Goal: Task Accomplishment & Management: Use online tool/utility

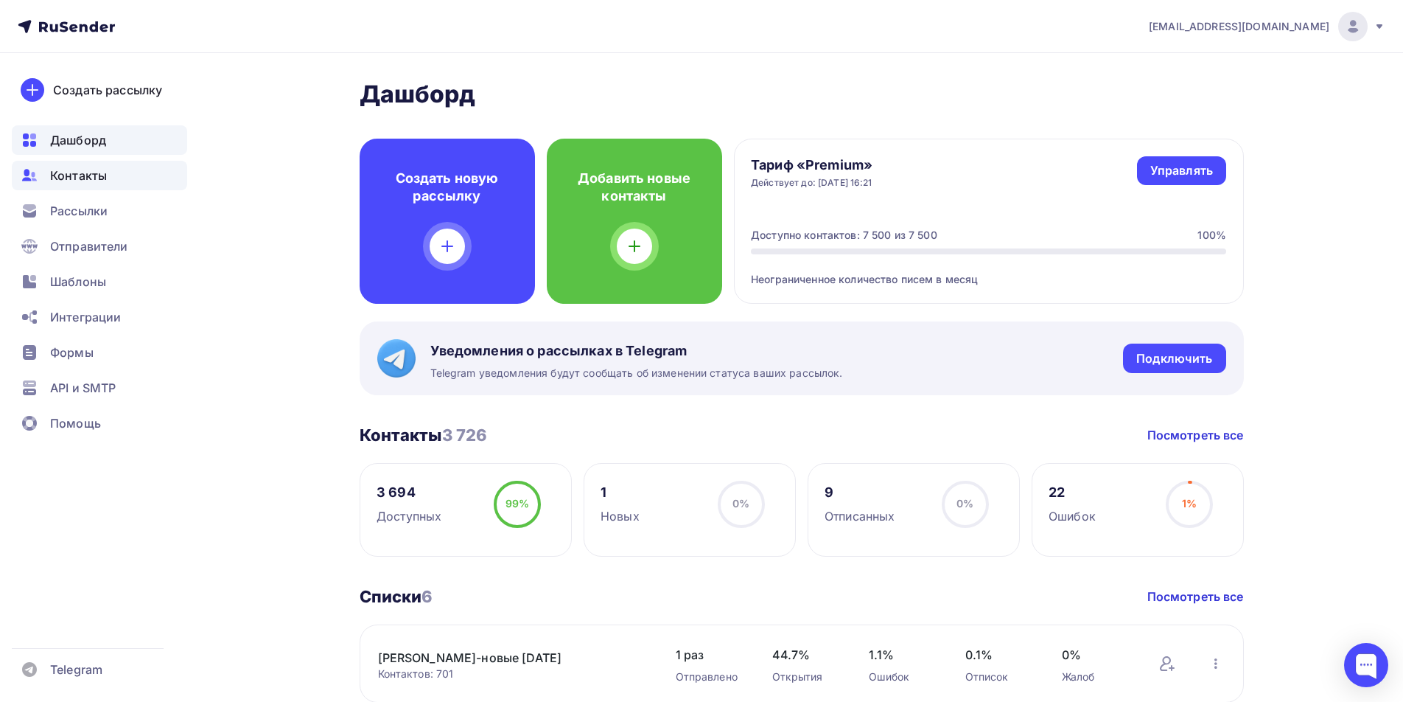
click at [80, 176] on span "Контакты" at bounding box center [78, 176] width 57 height 18
click at [89, 181] on span "Контакты" at bounding box center [78, 176] width 57 height 18
click at [104, 178] on span "Контакты" at bounding box center [78, 176] width 57 height 18
click at [74, 180] on span "Контакты" at bounding box center [78, 176] width 57 height 18
click at [89, 206] on span "Рассылки" at bounding box center [78, 211] width 57 height 18
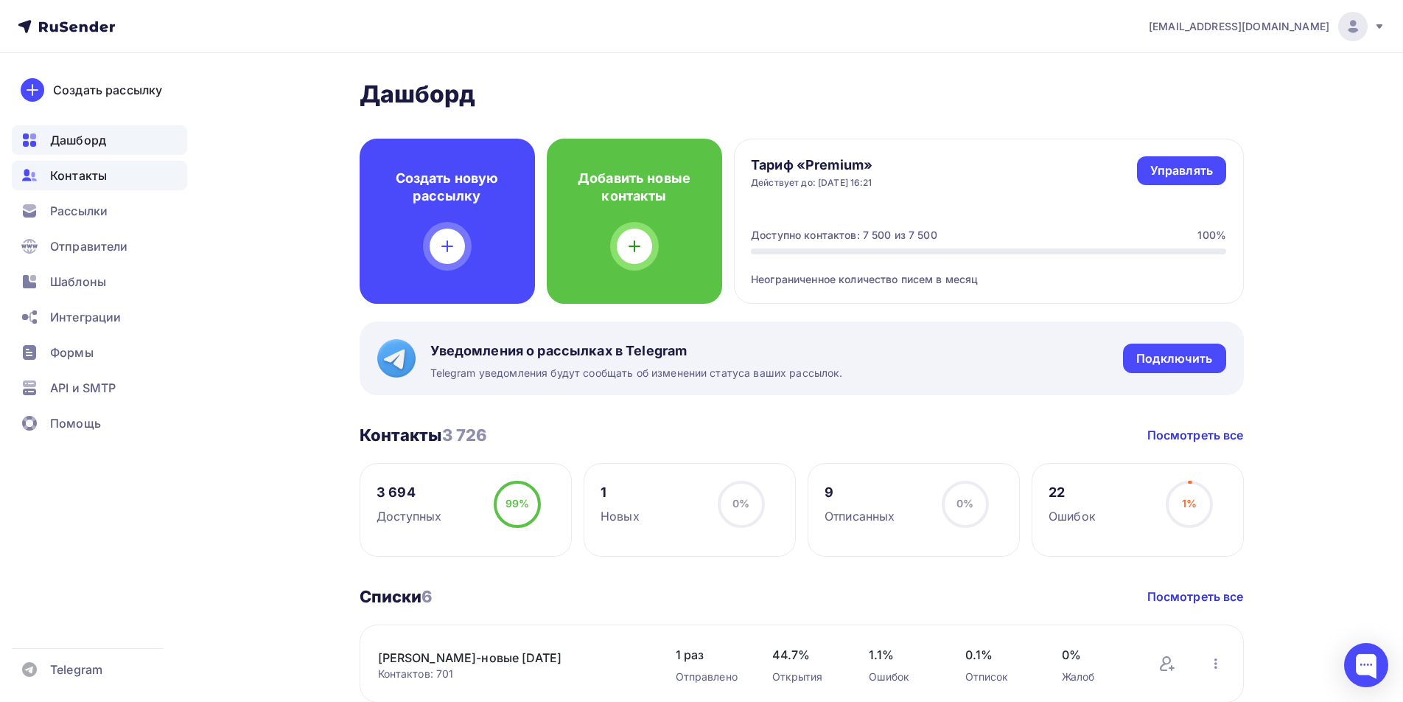
click at [88, 171] on span "Контакты" at bounding box center [78, 176] width 57 height 18
click at [91, 175] on span "Контакты" at bounding box center [78, 176] width 57 height 18
click at [72, 183] on span "Контакты" at bounding box center [78, 176] width 57 height 18
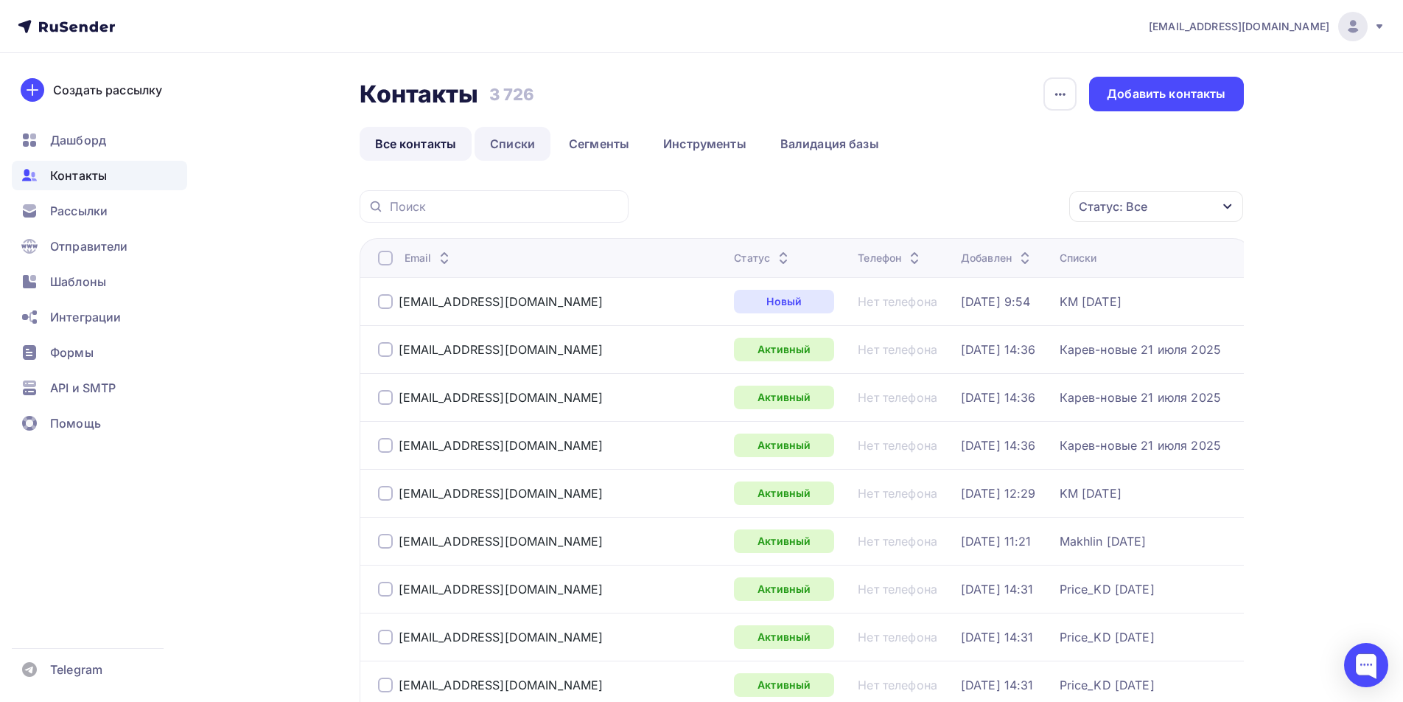
click at [503, 145] on link "Списки" at bounding box center [513, 144] width 76 height 34
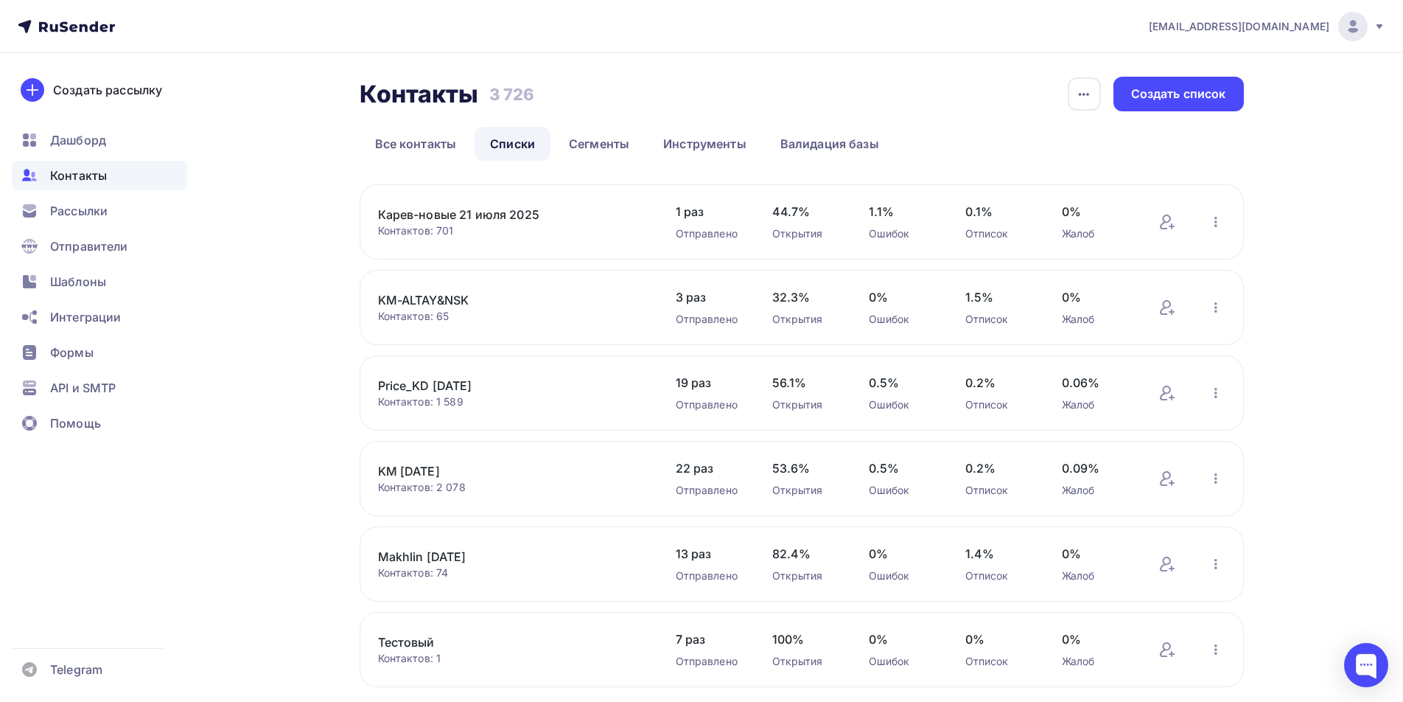
click at [429, 469] on link "KM [DATE]" at bounding box center [503, 471] width 251 height 18
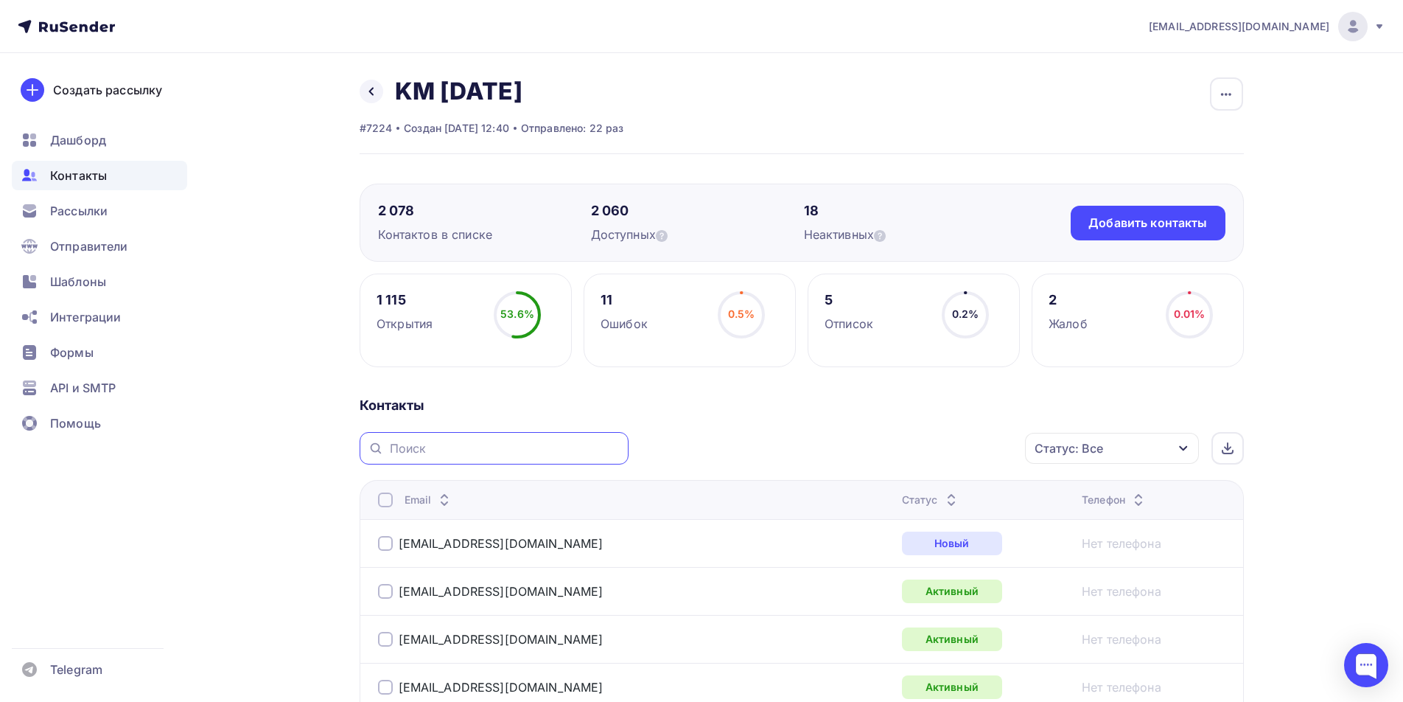
click at [505, 454] on input "text" at bounding box center [505, 448] width 230 height 16
paste input "poplavokuglich@rambler.ru"
click at [574, 449] on input "poplavokuglich@rambler.ru" at bounding box center [505, 448] width 230 height 16
type input "poplavokuglich@rambler.ru"
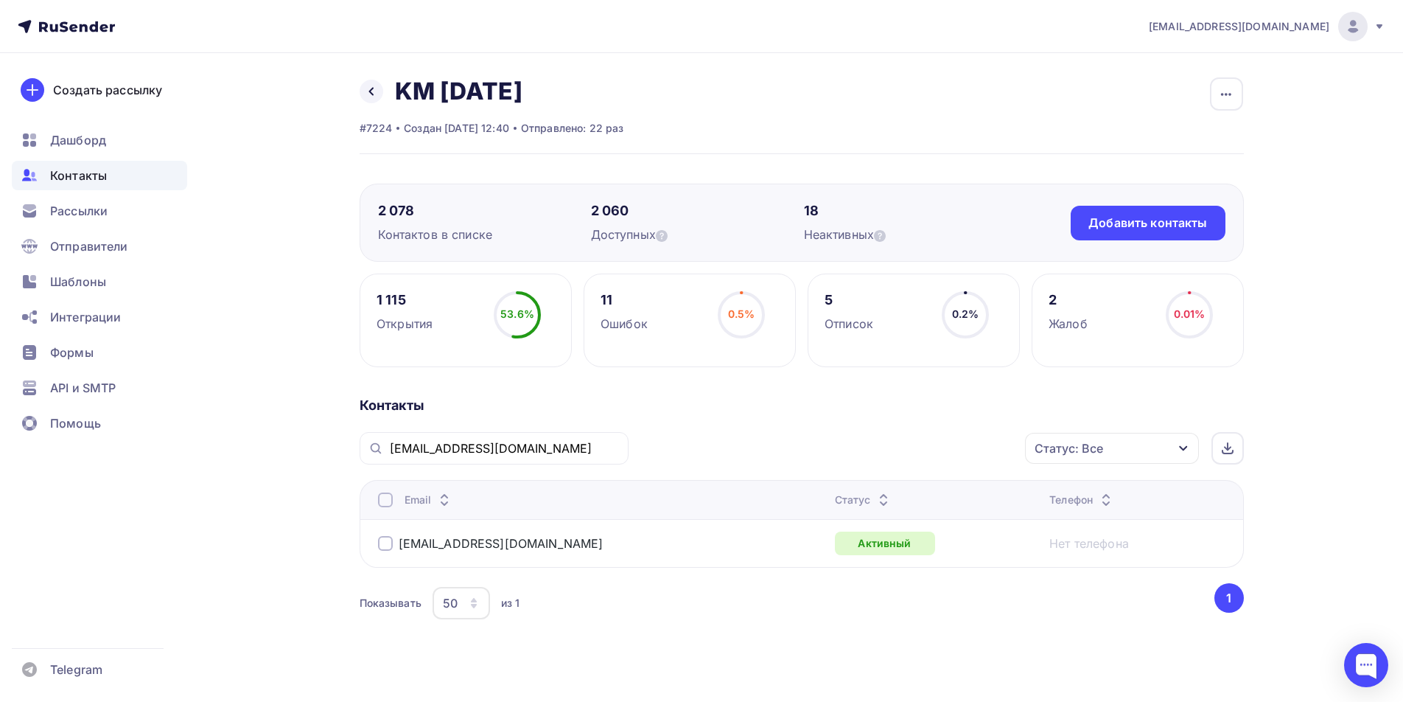
click at [386, 545] on div at bounding box center [385, 543] width 15 height 15
click at [988, 448] on icon "button" at bounding box center [994, 448] width 18 height 18
click at [877, 553] on div "Удалить" at bounding box center [860, 551] width 49 height 18
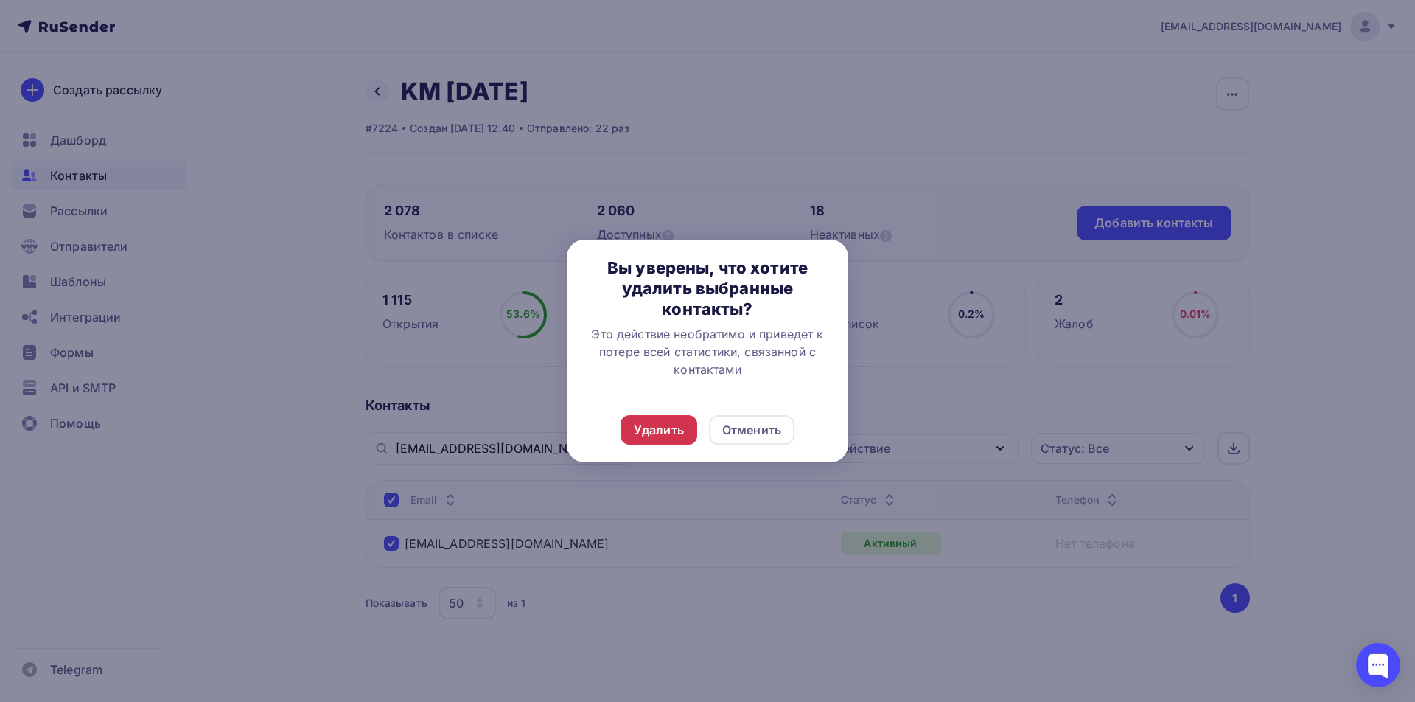
click at [648, 432] on div "Удалить" at bounding box center [659, 430] width 50 height 18
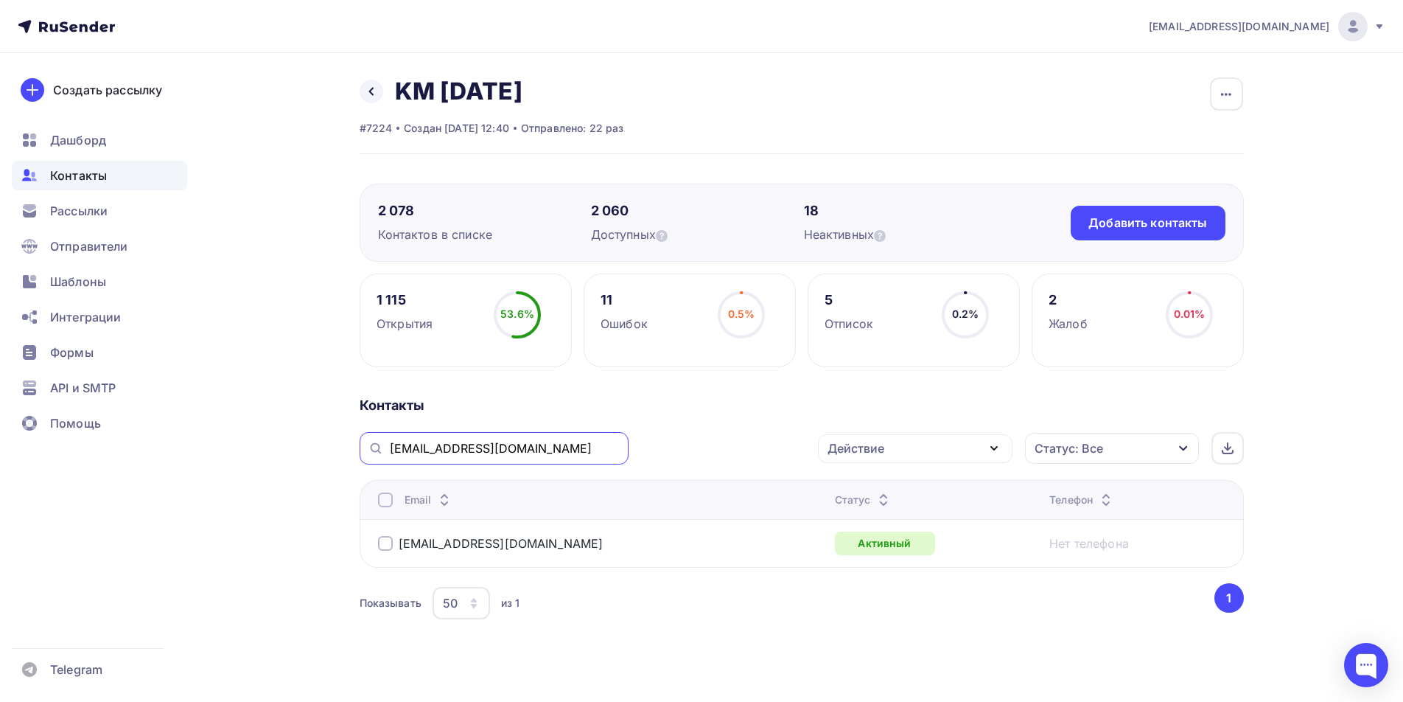
click at [559, 450] on input "poplavokuglich@rambler.ru" at bounding box center [505, 448] width 230 height 16
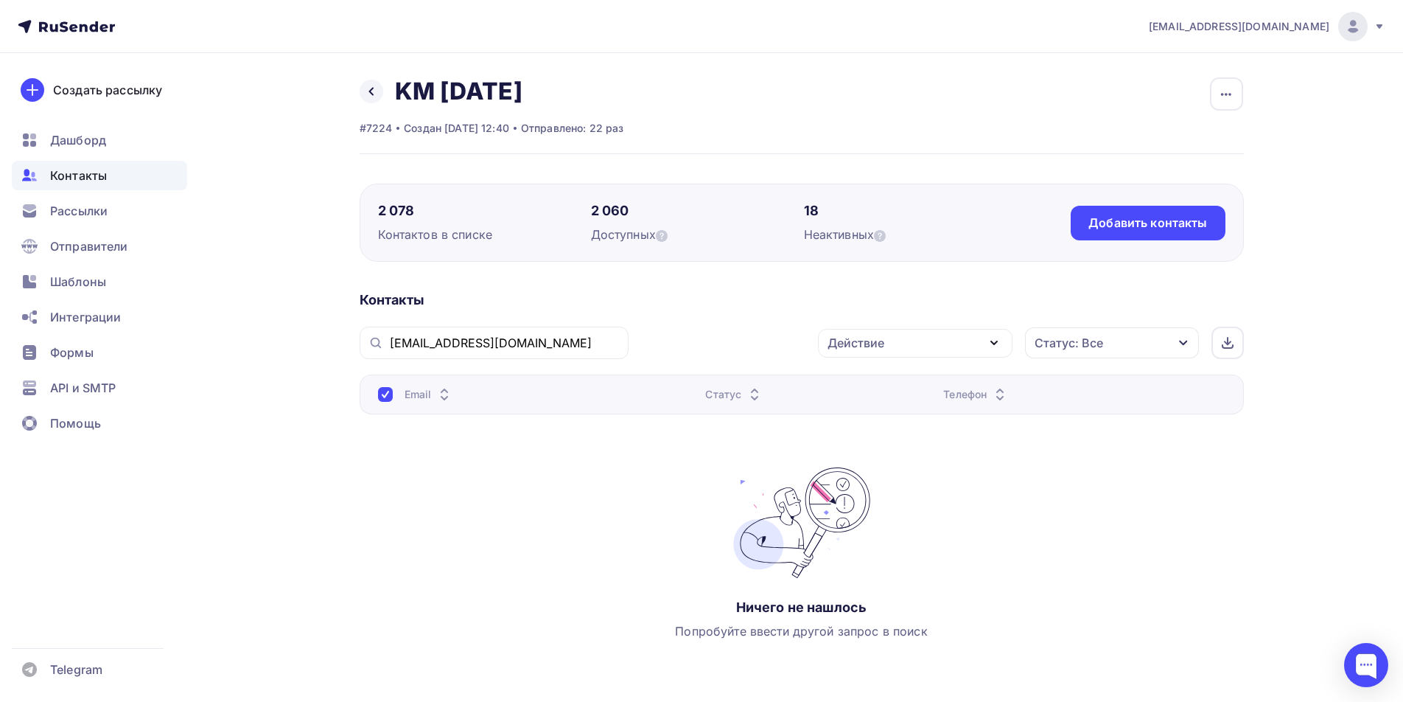
click at [77, 178] on span "Контакты" at bounding box center [78, 176] width 57 height 18
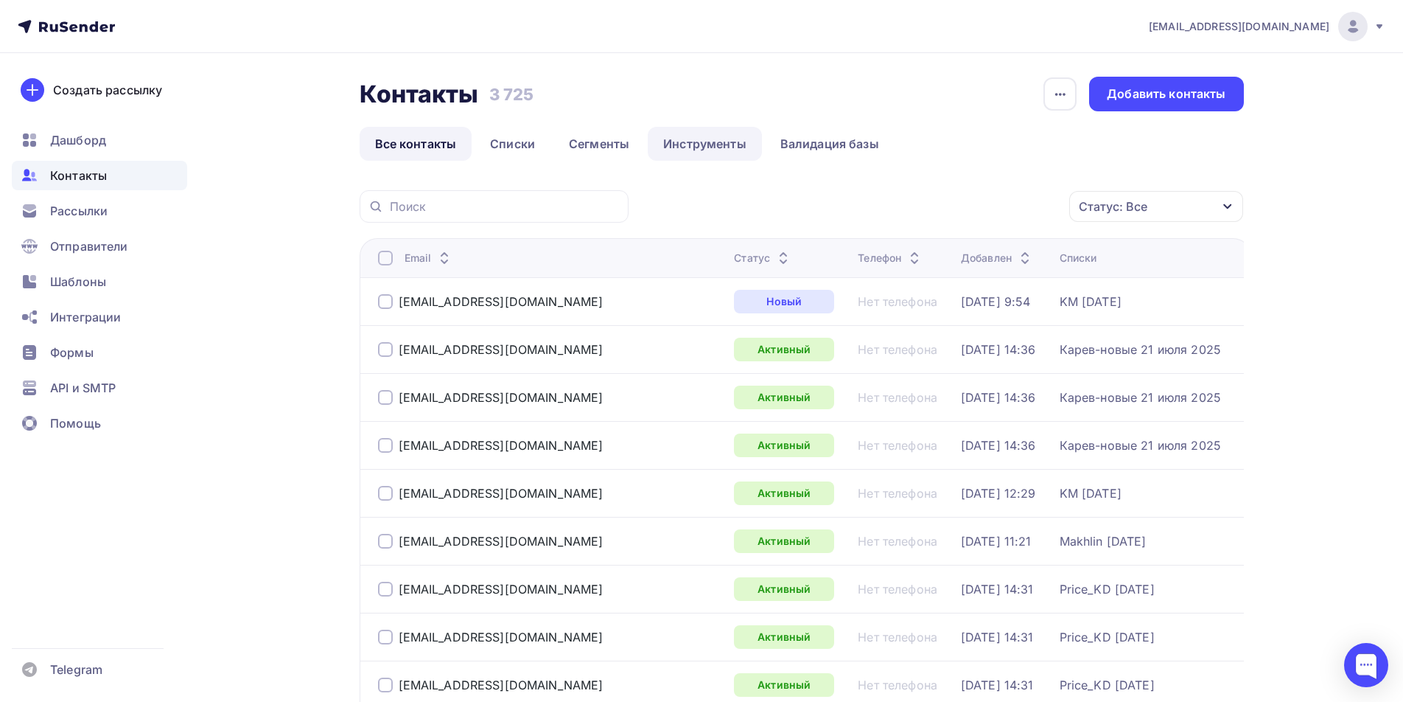
click at [691, 144] on link "Инструменты" at bounding box center [705, 144] width 114 height 34
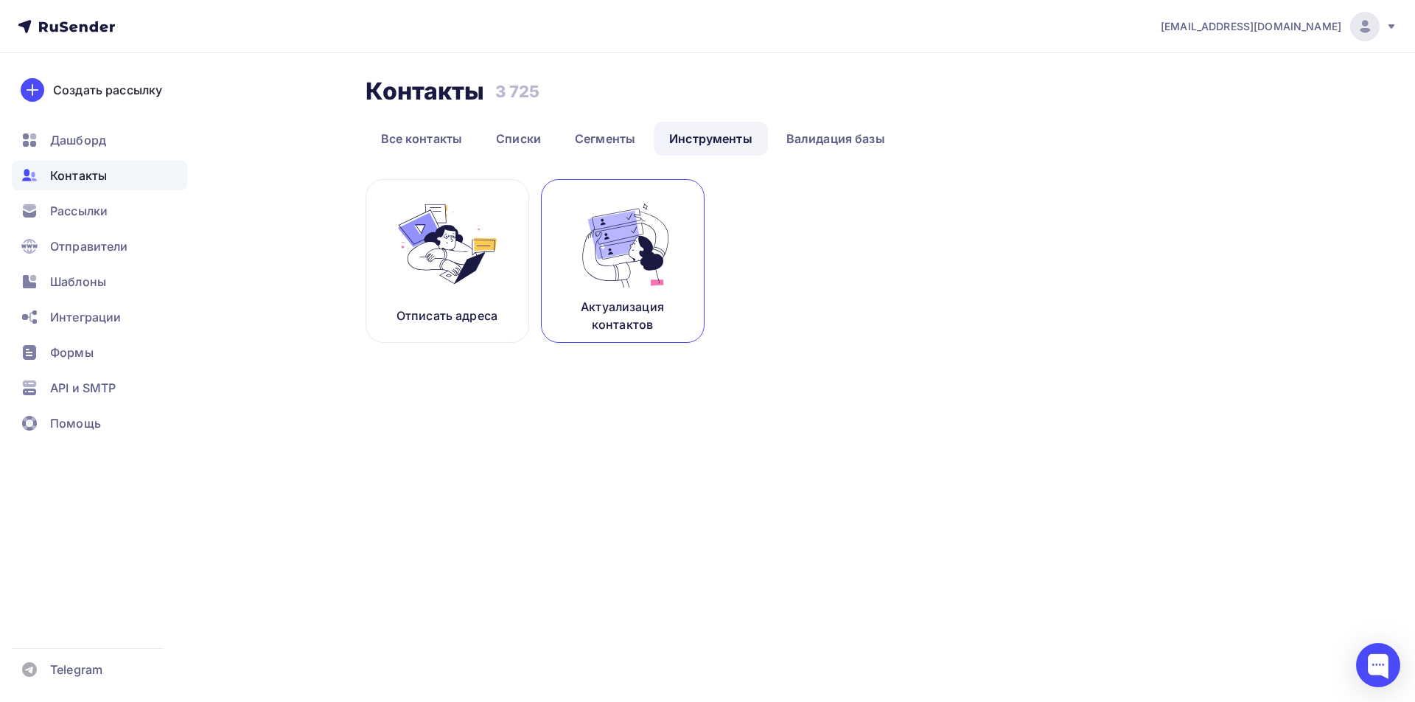
click at [636, 253] on img at bounding box center [622, 244] width 99 height 93
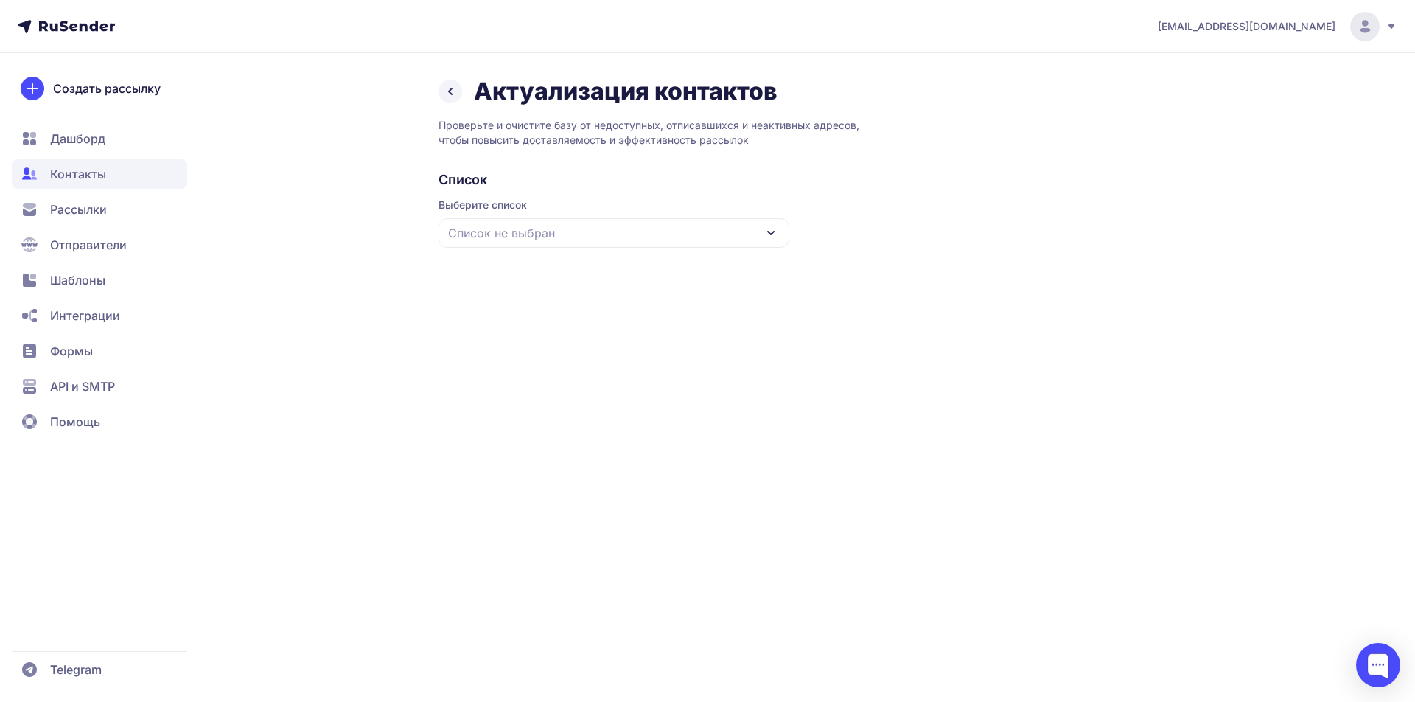
click at [755, 230] on div "Список не выбран" at bounding box center [613, 232] width 351 height 29
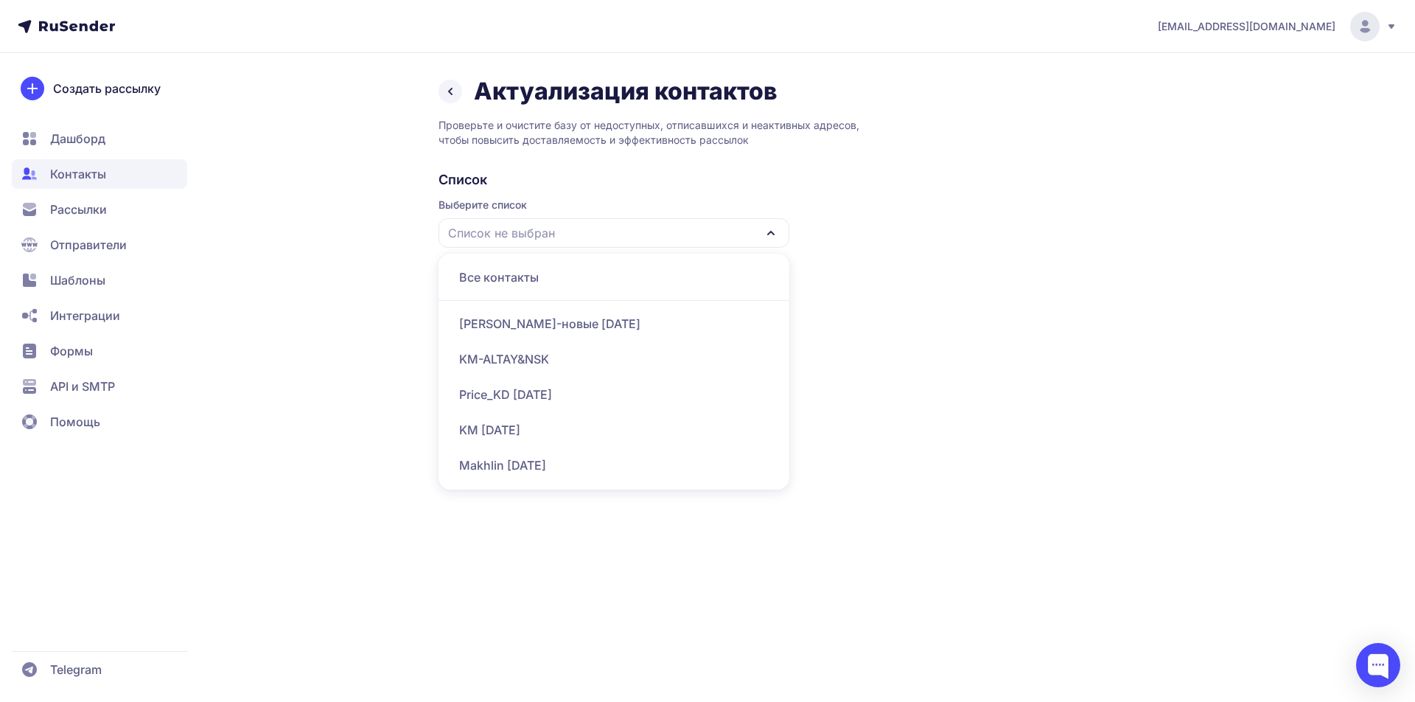
click at [572, 394] on div "Price_KD [DATE]" at bounding box center [613, 394] width 333 height 35
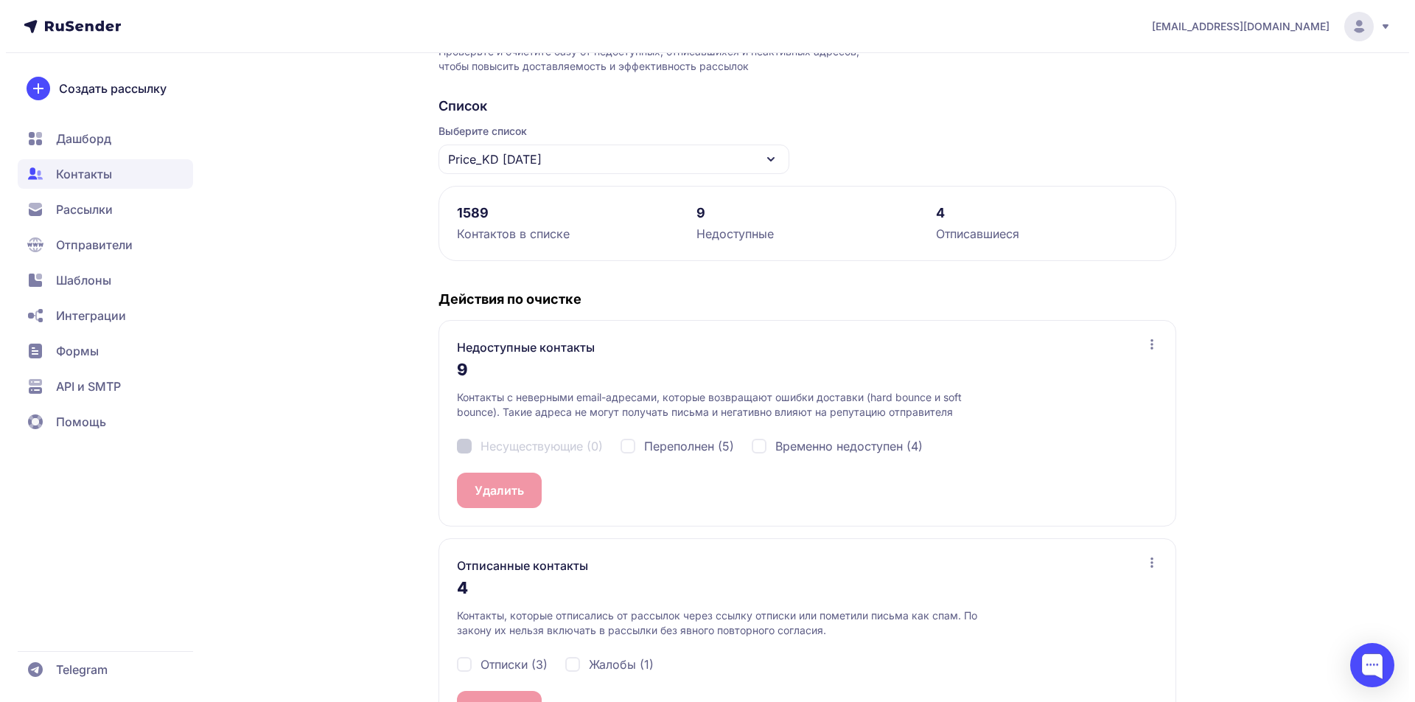
scroll to position [134, 0]
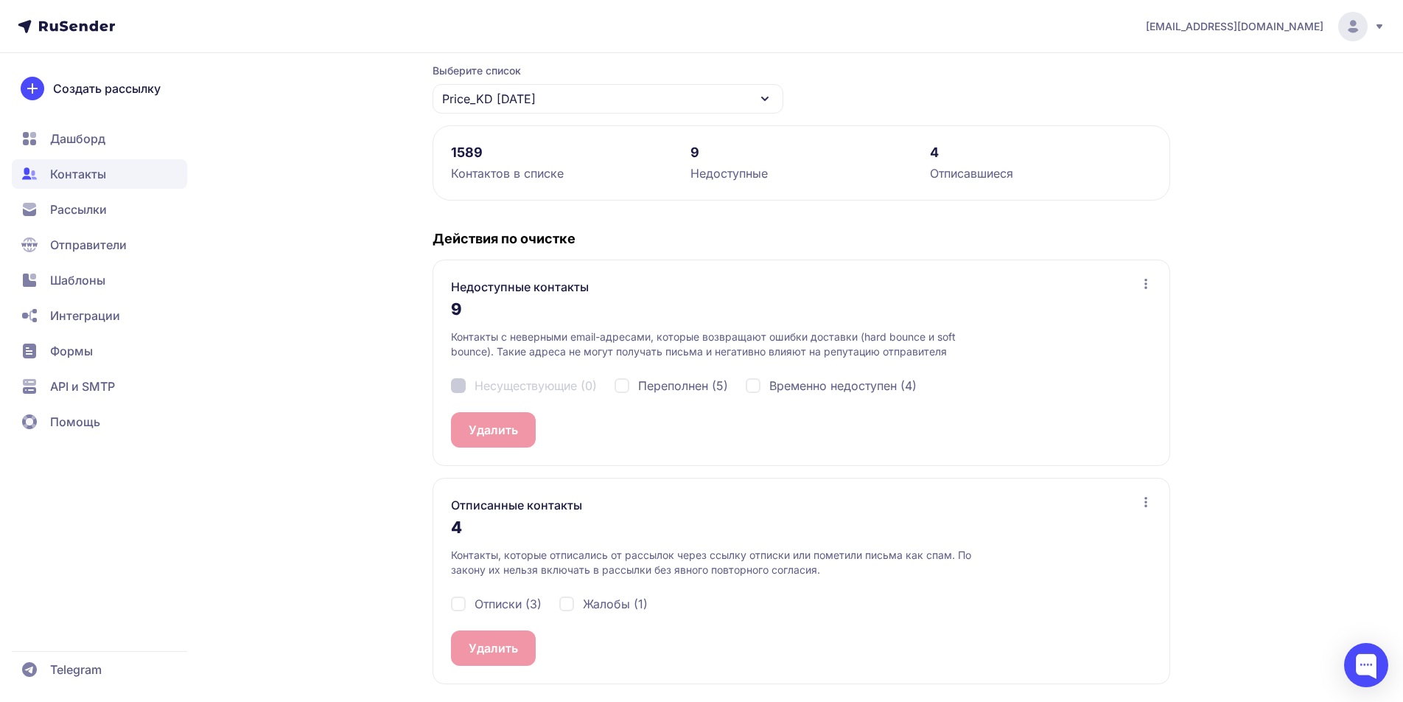
click at [464, 608] on div "Отписки (3)" at bounding box center [496, 604] width 91 height 18
checkbox input "true"
click at [569, 607] on div "Жалобы (1)" at bounding box center [603, 604] width 88 height 18
checkbox input "true"
click at [517, 649] on button "Удалить 4" at bounding box center [497, 647] width 93 height 35
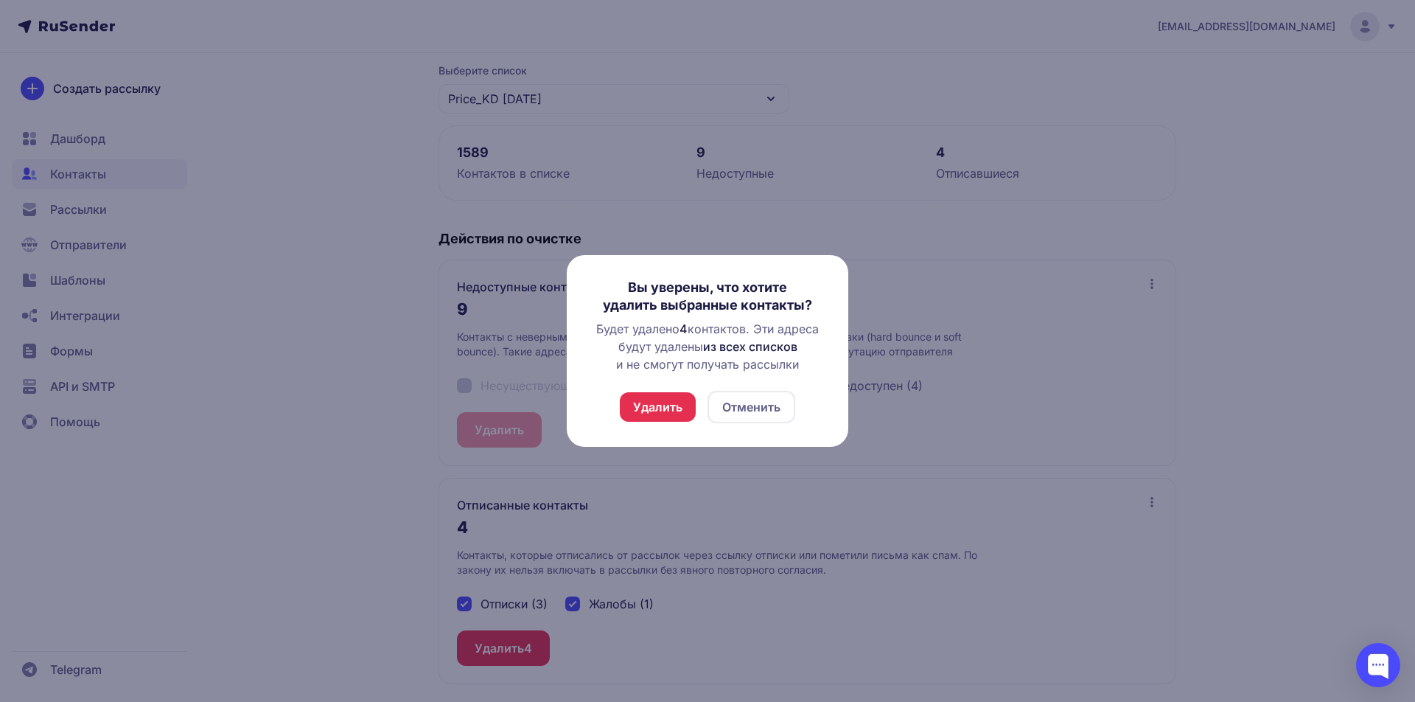
click at [647, 410] on button "Удалить" at bounding box center [658, 406] width 76 height 29
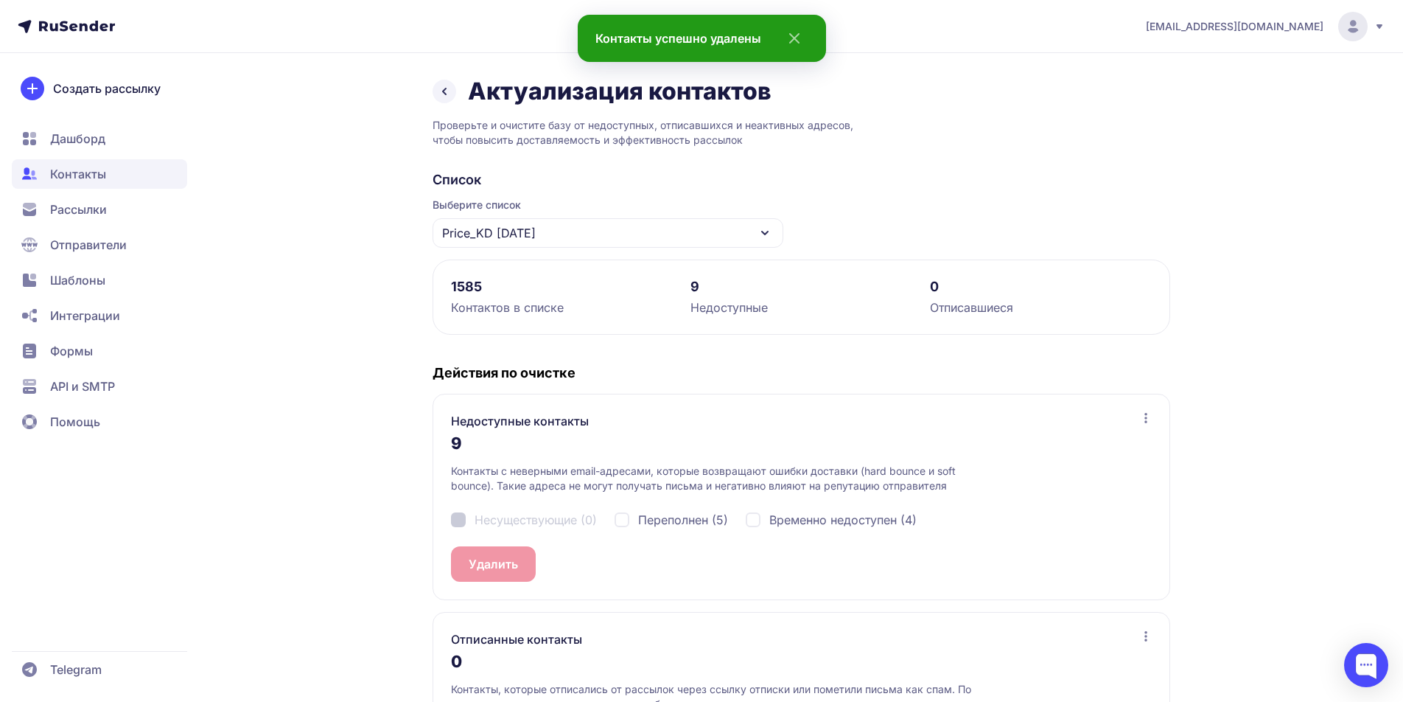
scroll to position [99, 0]
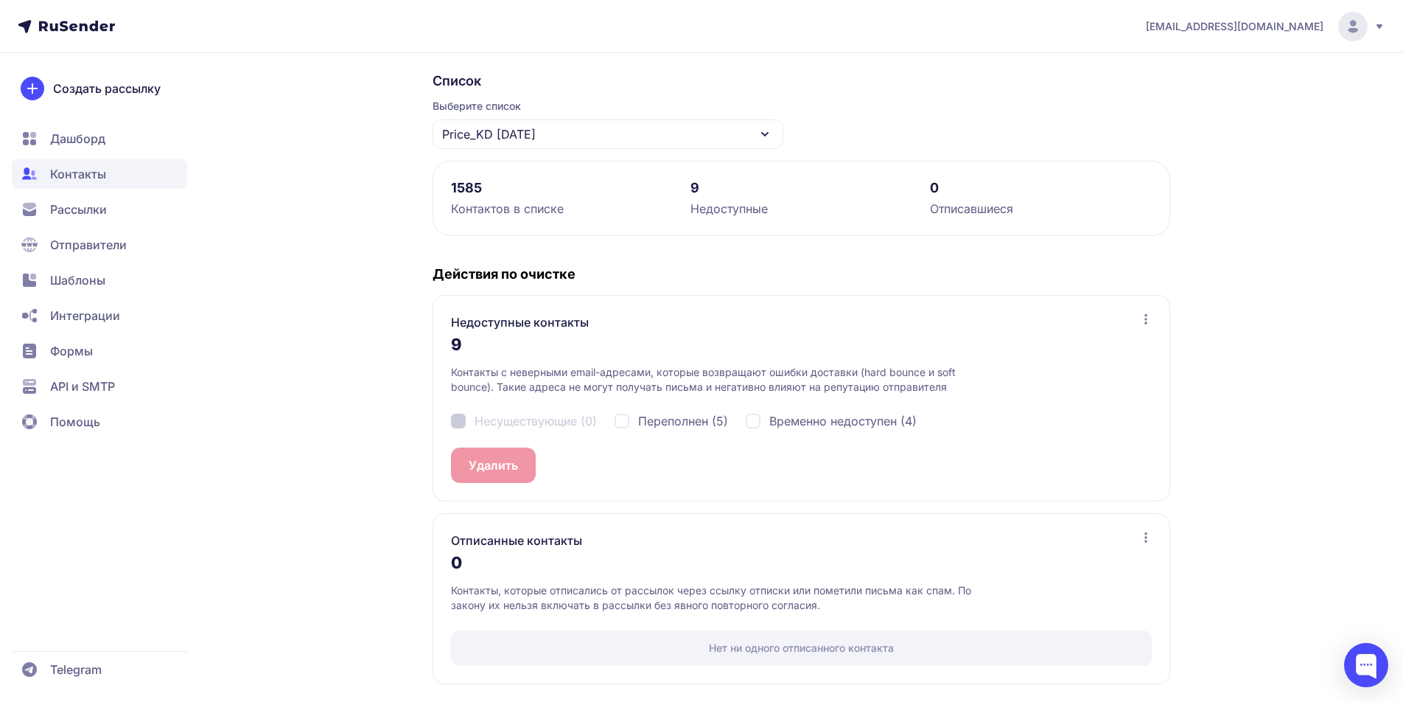
click at [757, 142] on icon at bounding box center [765, 134] width 18 height 18
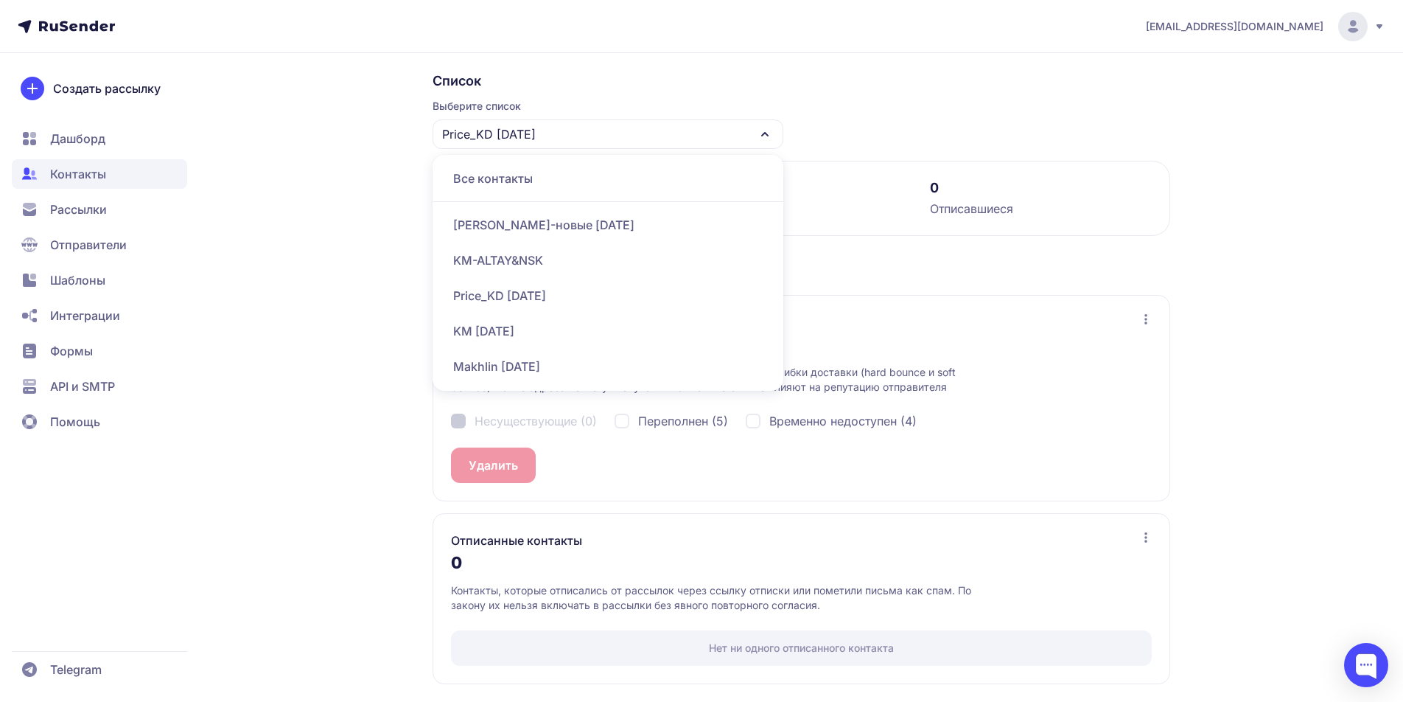
click at [522, 326] on div "KM [DATE]" at bounding box center [607, 330] width 333 height 35
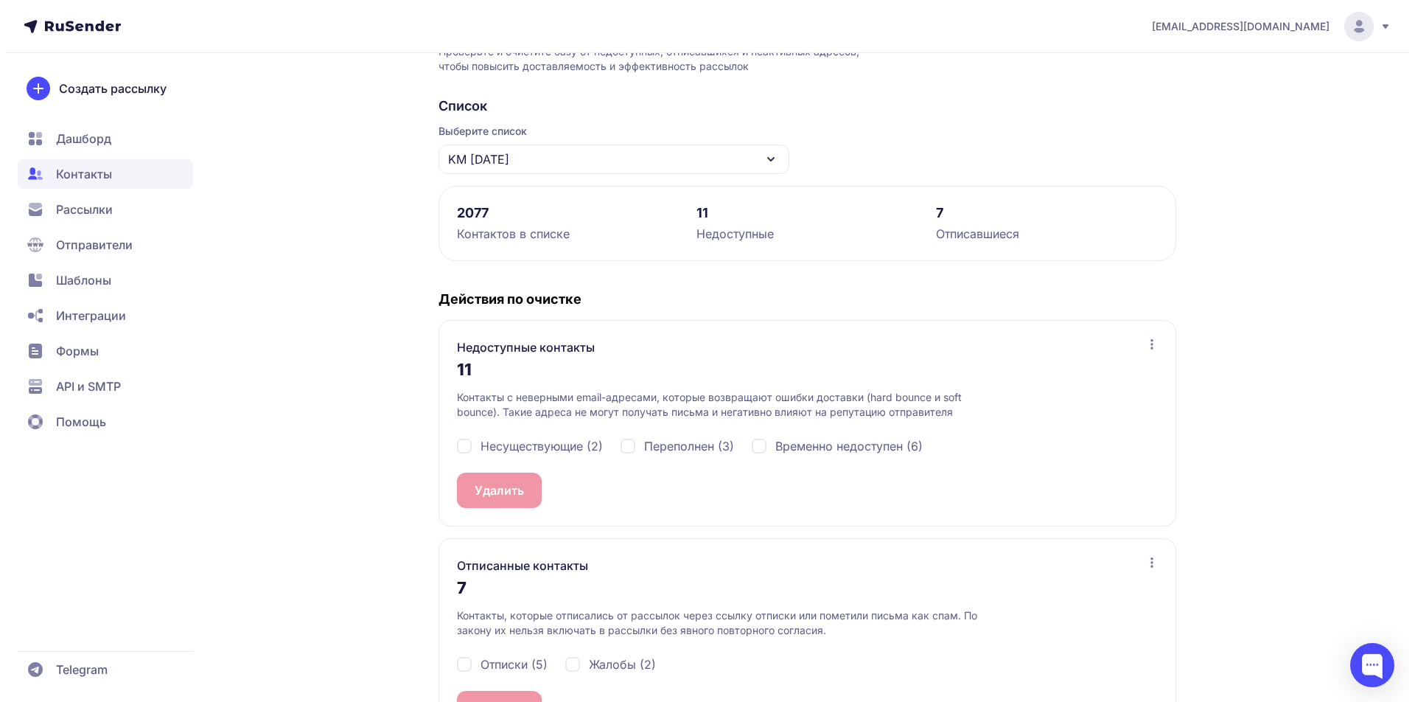
scroll to position [134, 0]
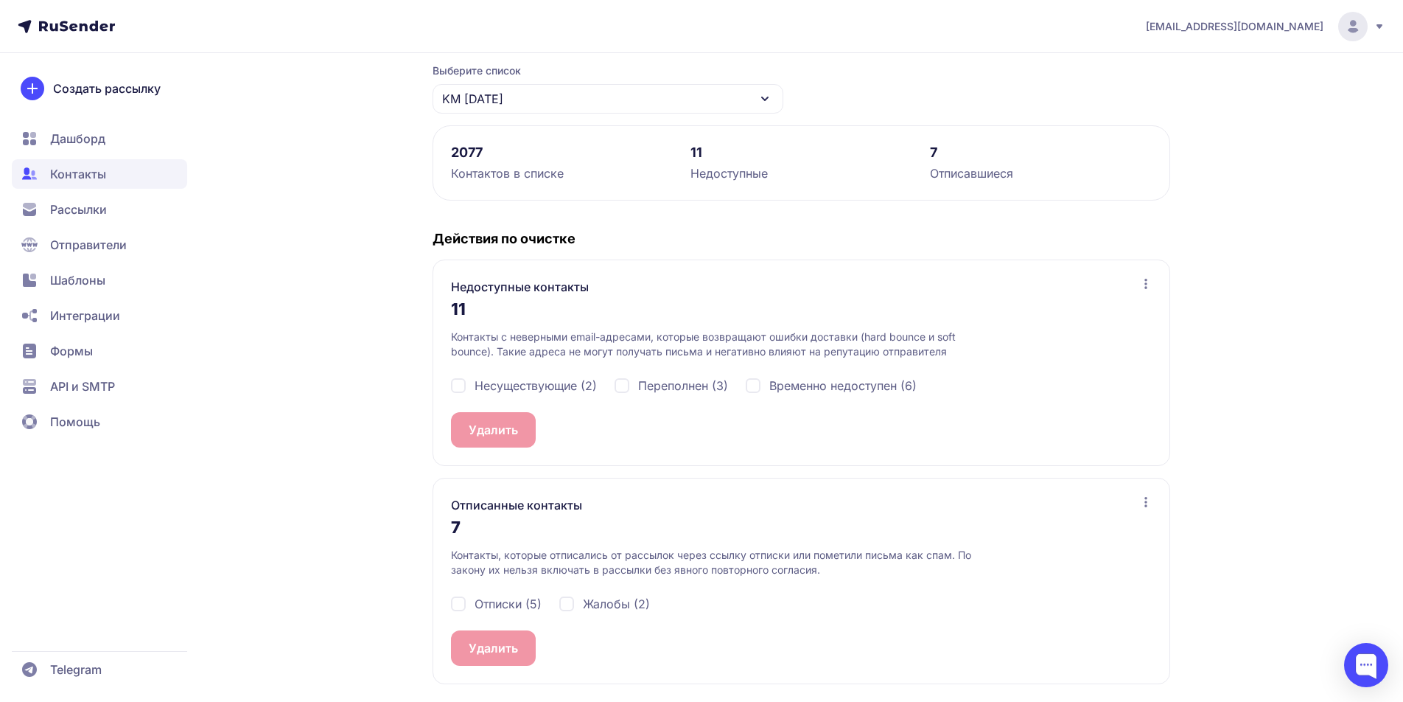
click at [461, 390] on div "Несуществующие (2)" at bounding box center [524, 386] width 146 height 18
checkbox input "true"
click at [496, 429] on button "Удалить 2" at bounding box center [497, 429] width 92 height 35
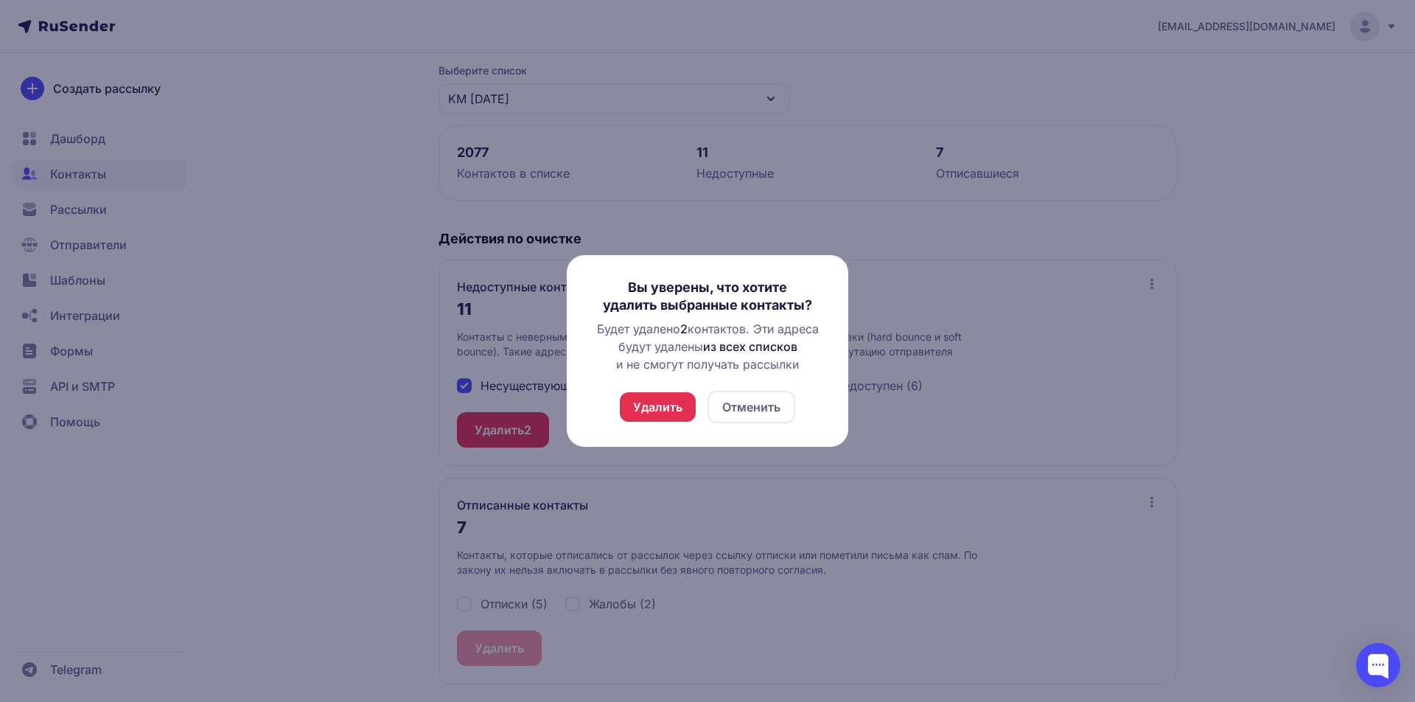
click at [637, 408] on button "Удалить" at bounding box center [658, 406] width 76 height 29
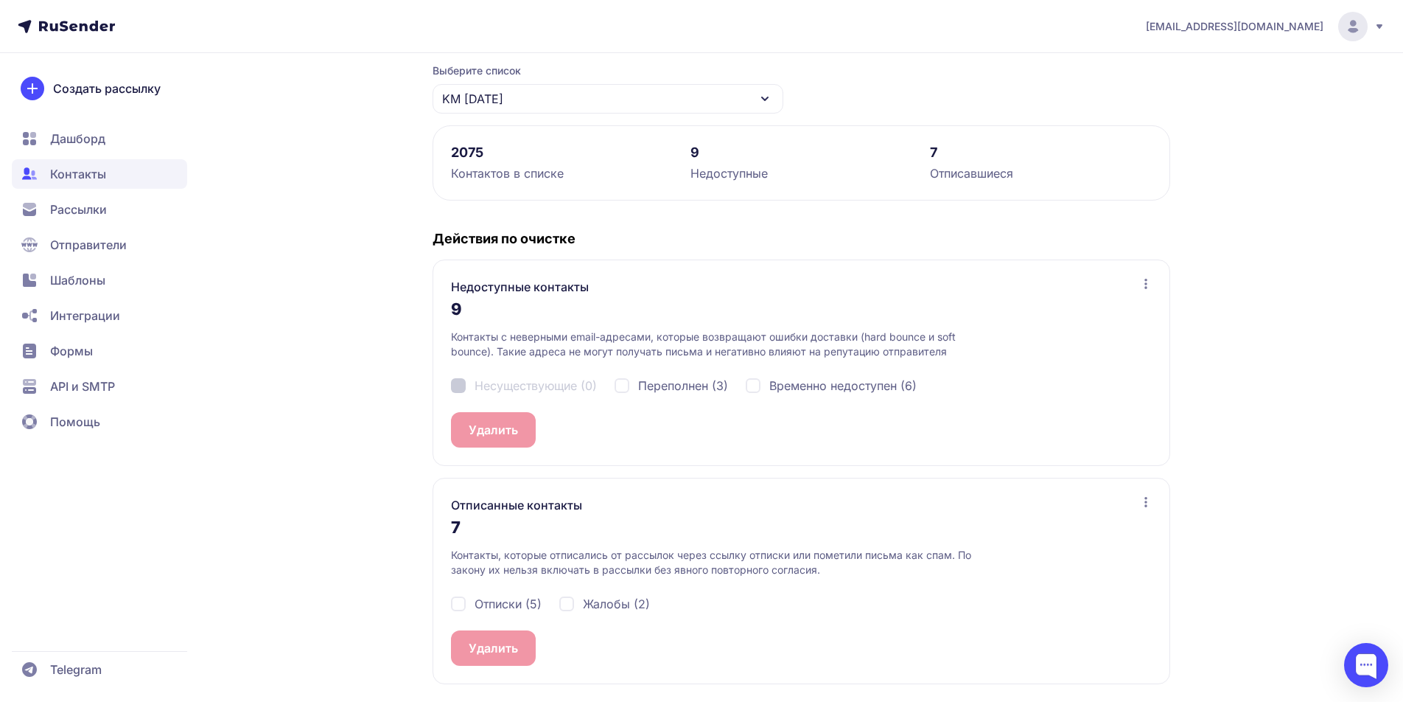
click at [459, 604] on div "Отписки (5)" at bounding box center [496, 604] width 91 height 18
checkbox input "true"
click at [570, 607] on div "Жалобы (2)" at bounding box center [604, 604] width 91 height 18
checkbox input "true"
click at [509, 644] on button "Удалить 7" at bounding box center [496, 647] width 91 height 35
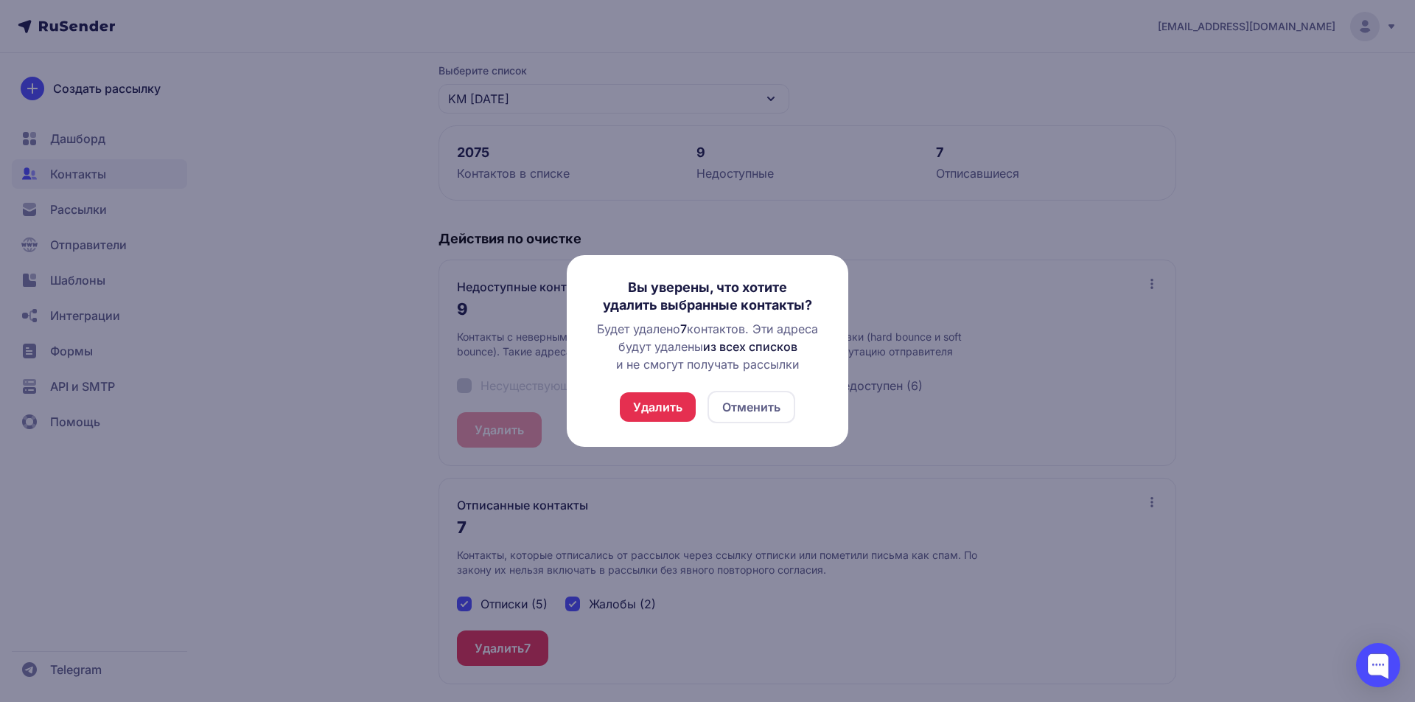
click at [648, 409] on button "Удалить" at bounding box center [658, 406] width 76 height 29
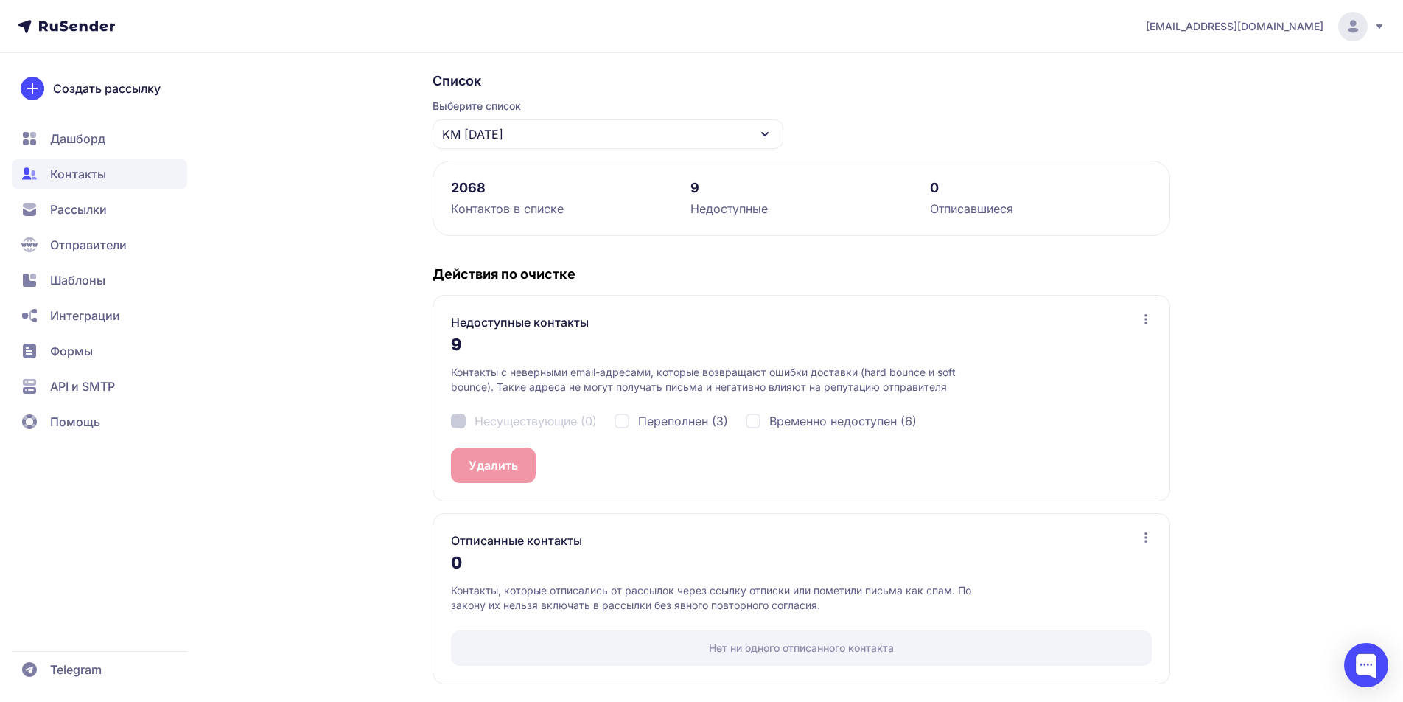
scroll to position [0, 0]
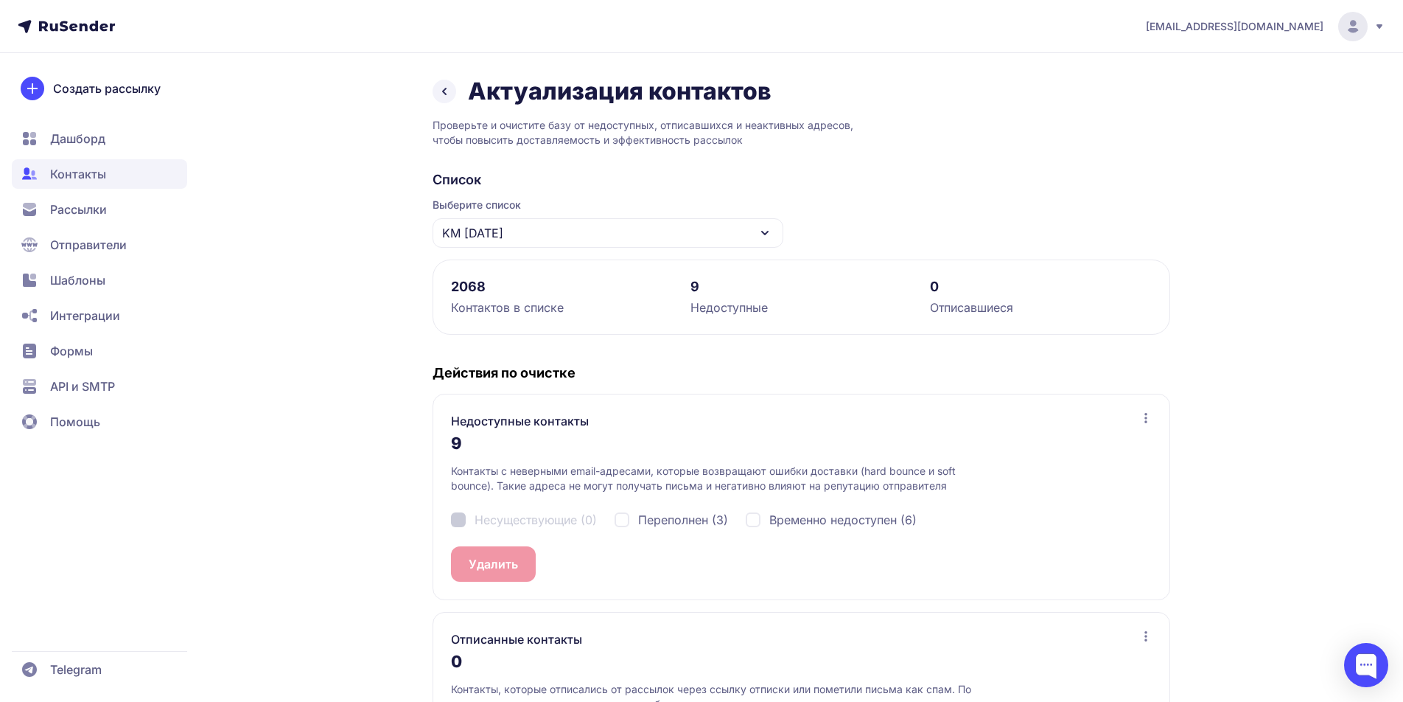
click at [699, 232] on div "KM [DATE]" at bounding box center [608, 232] width 351 height 29
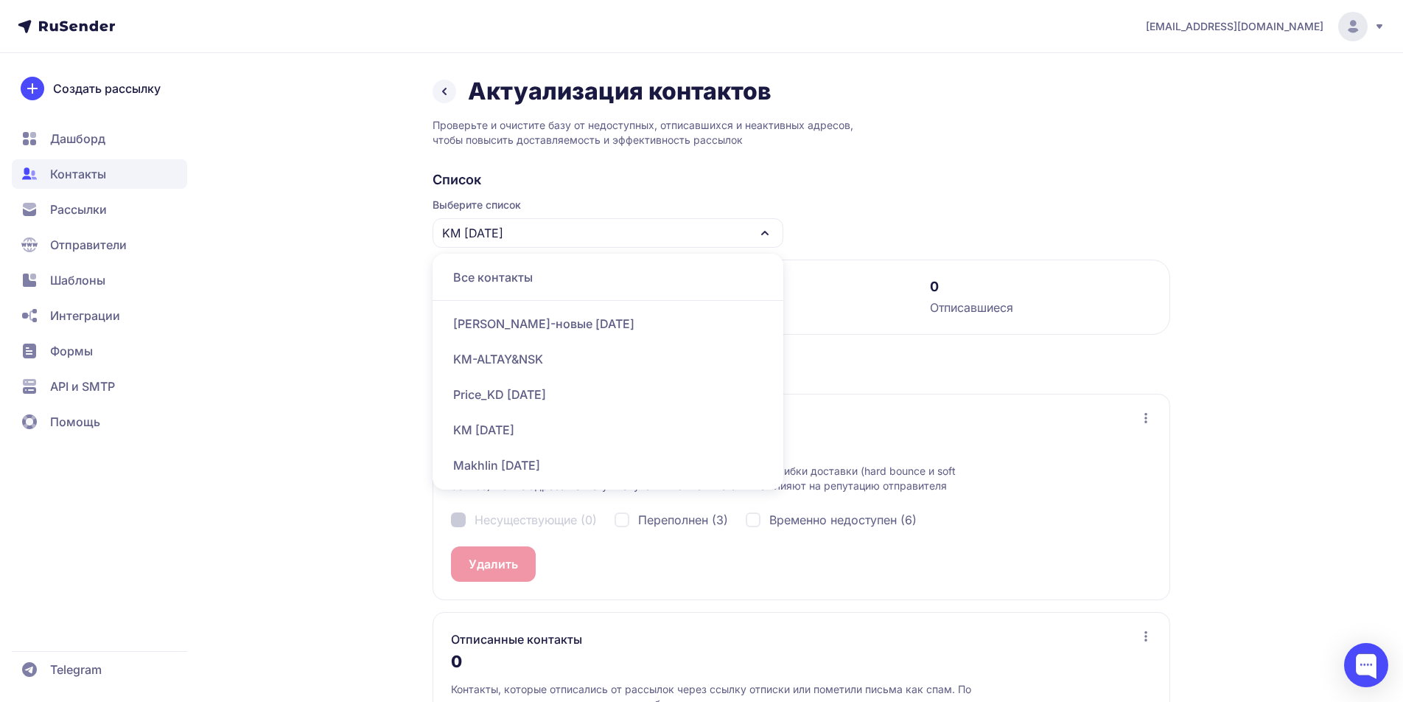
click at [522, 362] on div "KM-ALTAY&NSK" at bounding box center [607, 358] width 333 height 35
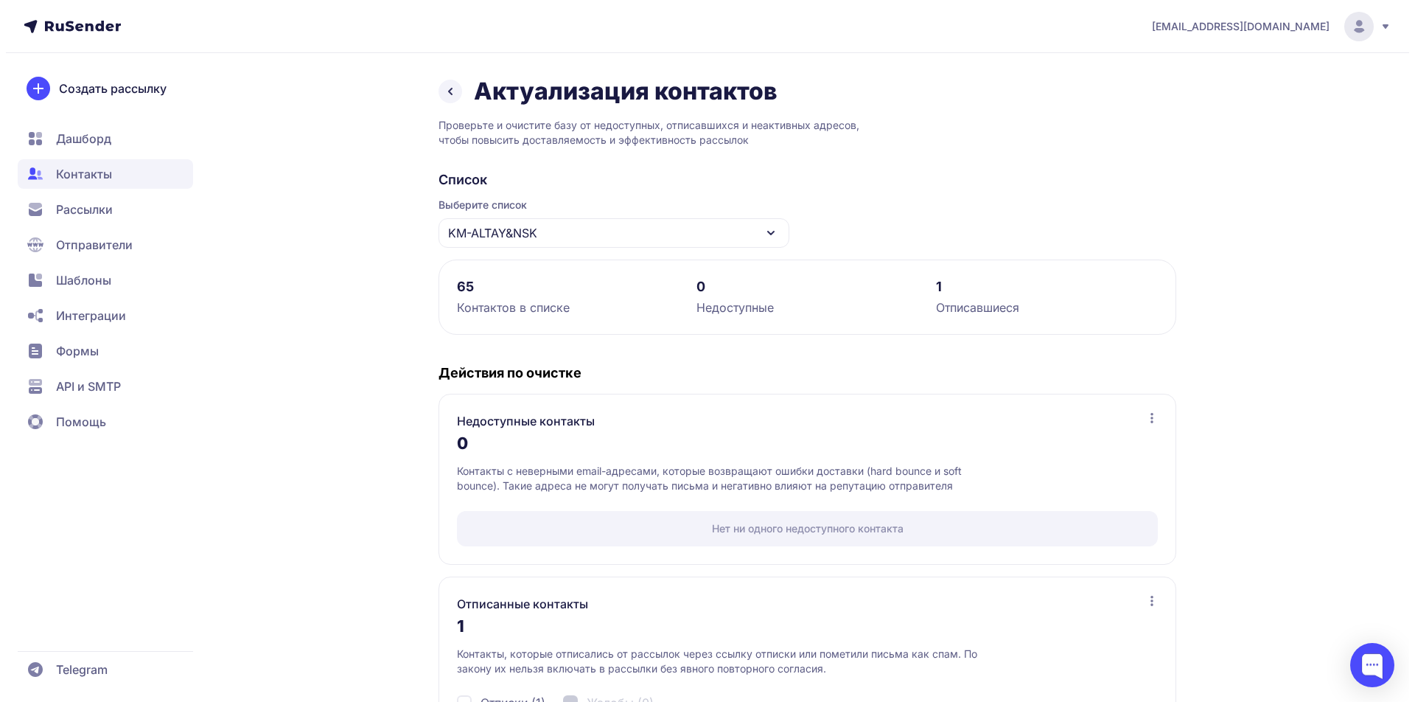
scroll to position [99, 0]
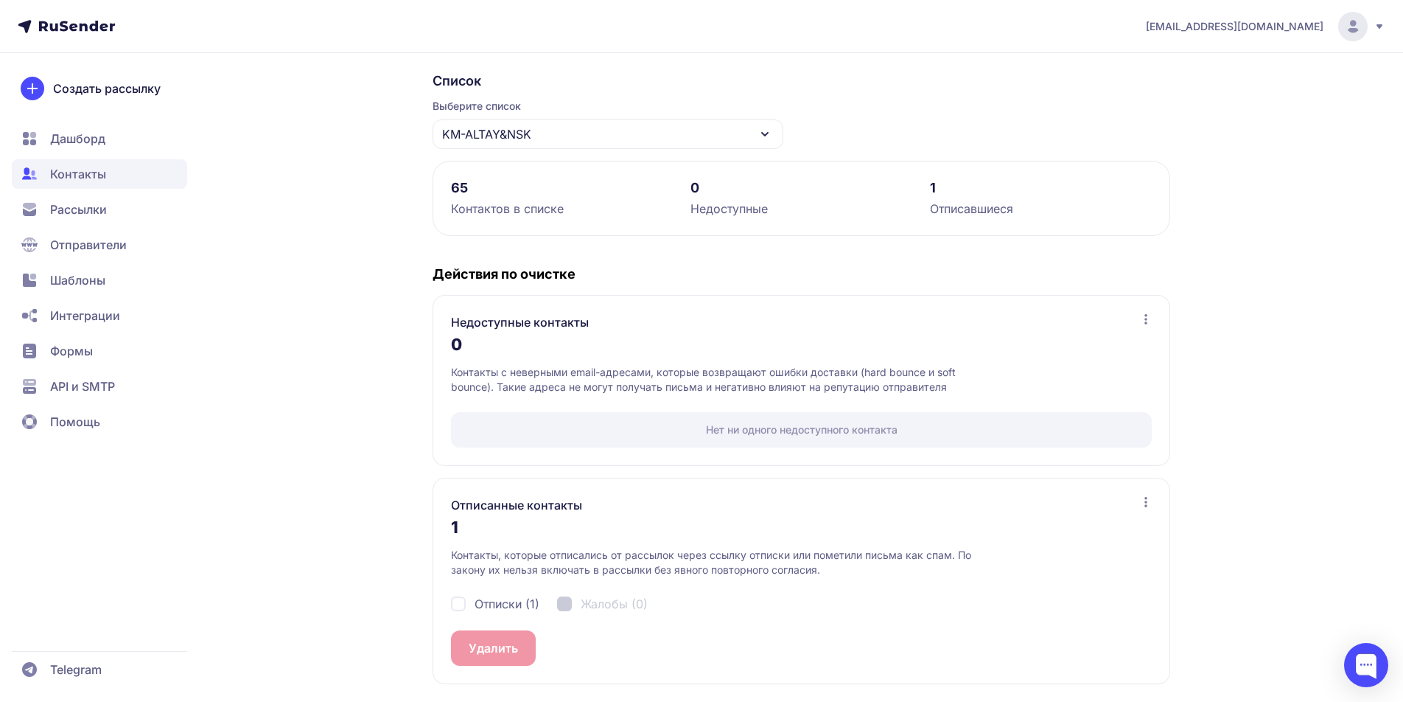
click at [461, 604] on div "Отписки (1)" at bounding box center [495, 604] width 88 height 18
checkbox input "true"
click at [489, 642] on button "Удалить 1" at bounding box center [496, 647] width 90 height 35
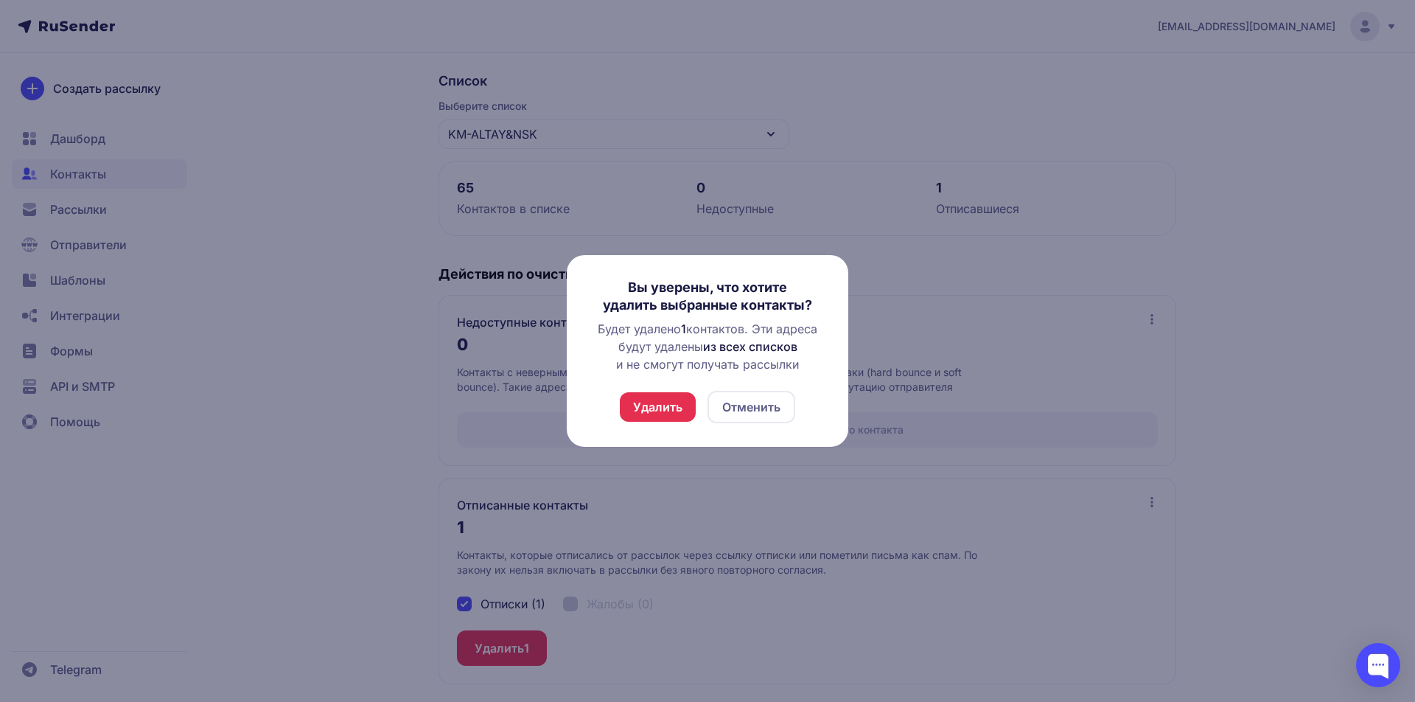
click at [671, 405] on button "Удалить" at bounding box center [658, 406] width 76 height 29
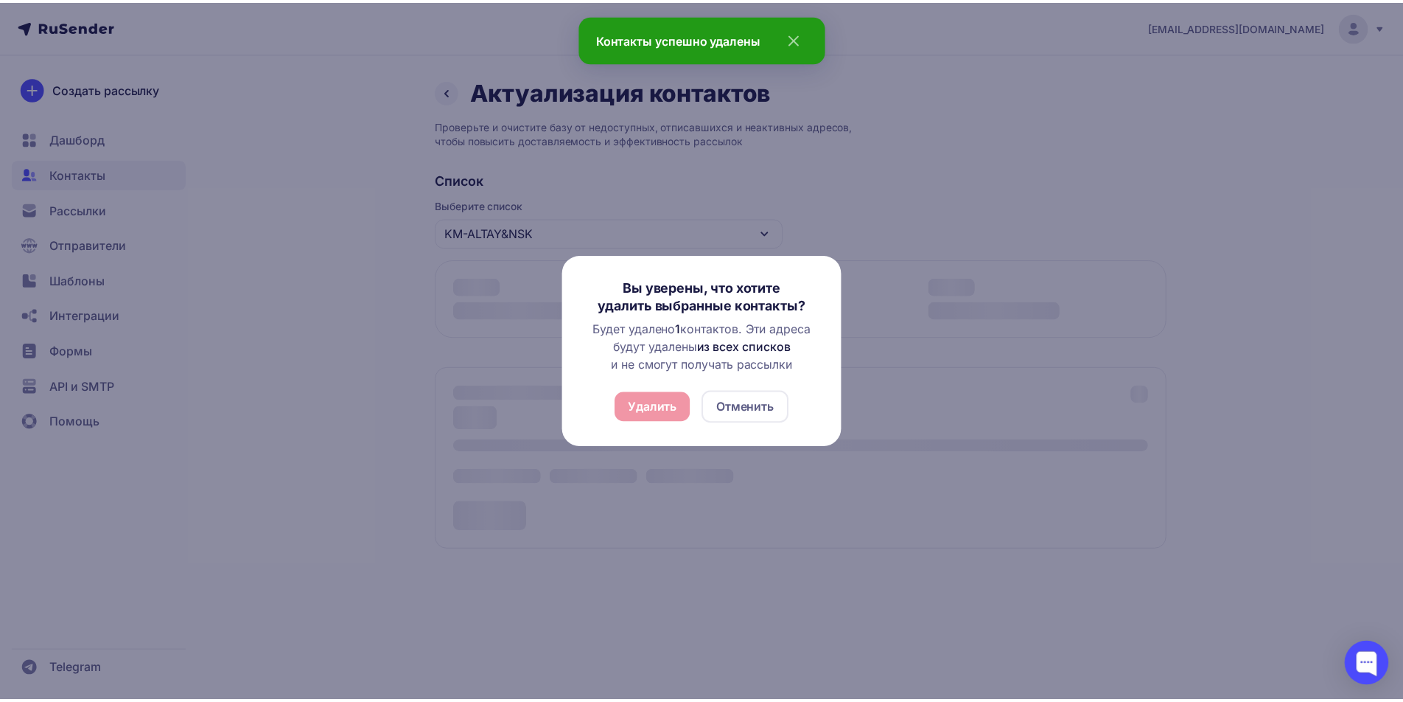
scroll to position [0, 0]
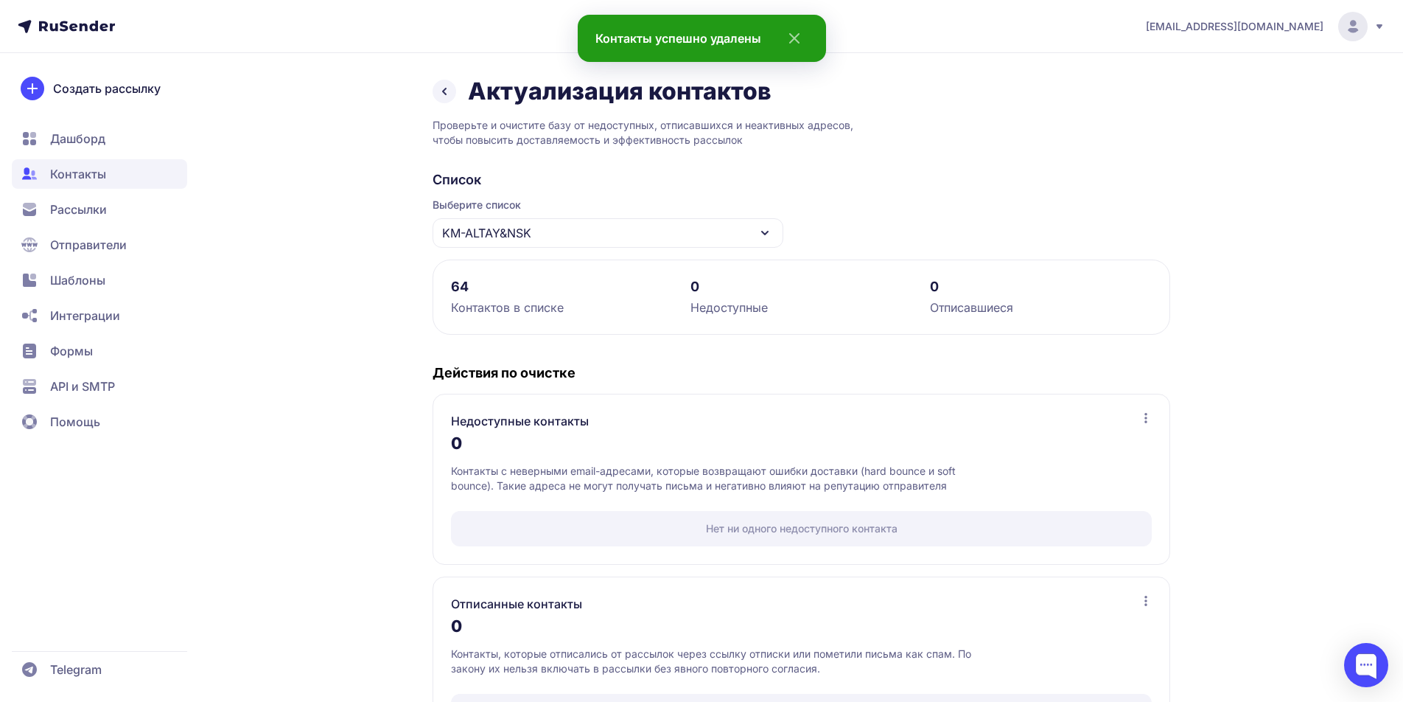
click at [681, 227] on div "KM-ALTAY&NSK" at bounding box center [608, 232] width 351 height 29
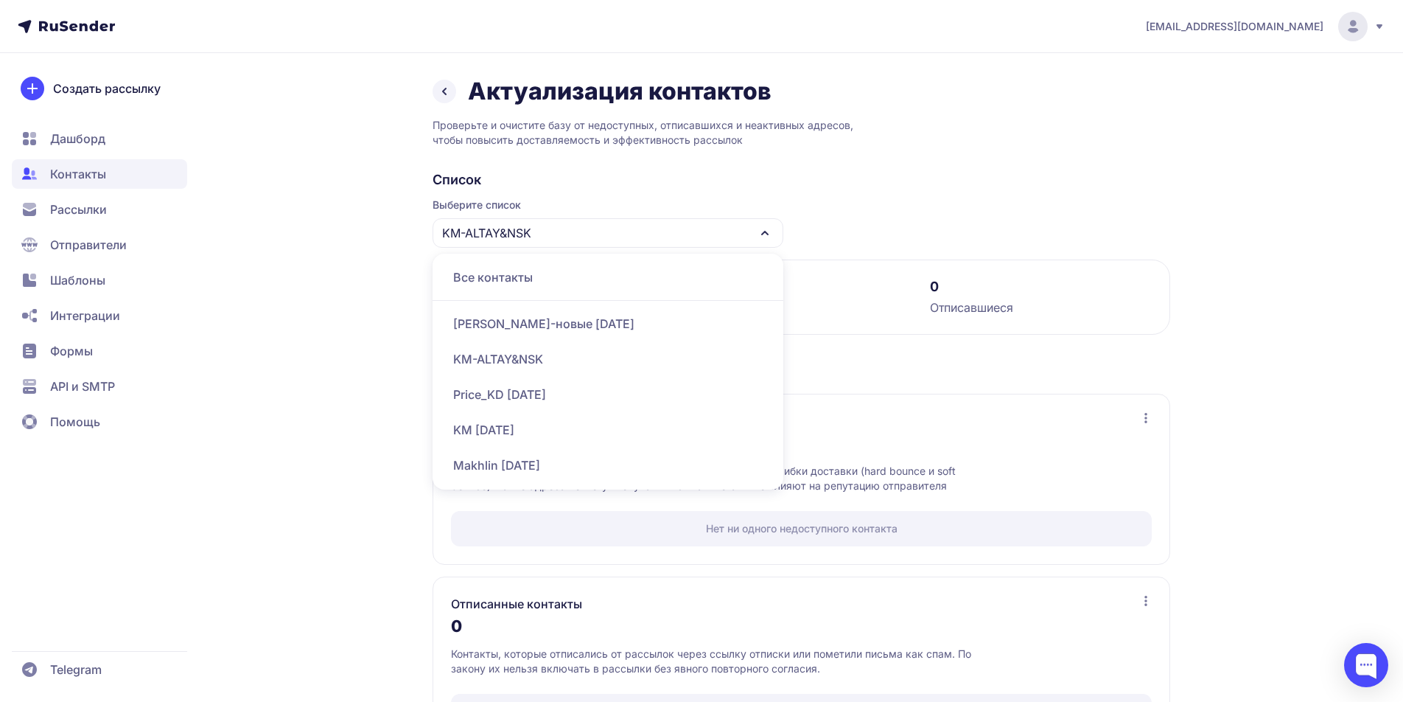
click at [528, 324] on div "[PERSON_NAME]-новые [DATE]" at bounding box center [607, 323] width 333 height 35
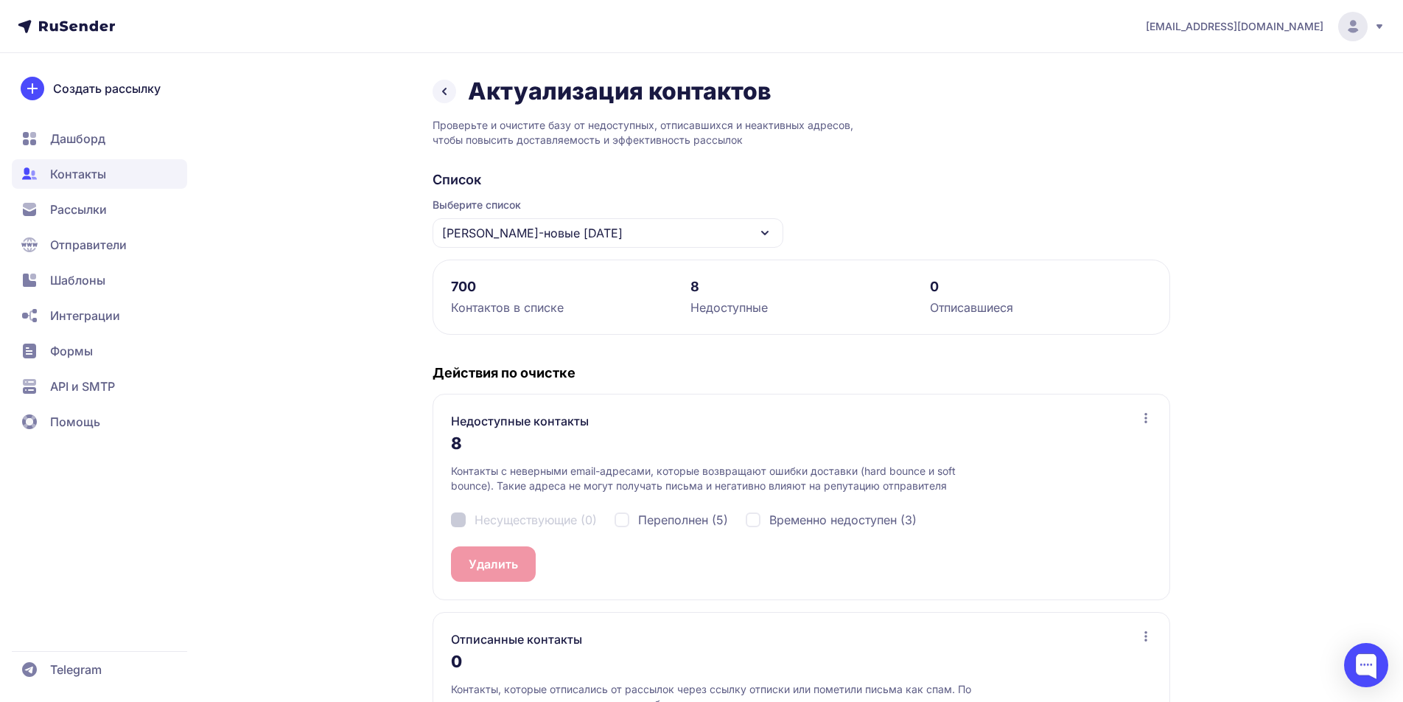
click at [760, 240] on icon at bounding box center [765, 233] width 18 height 18
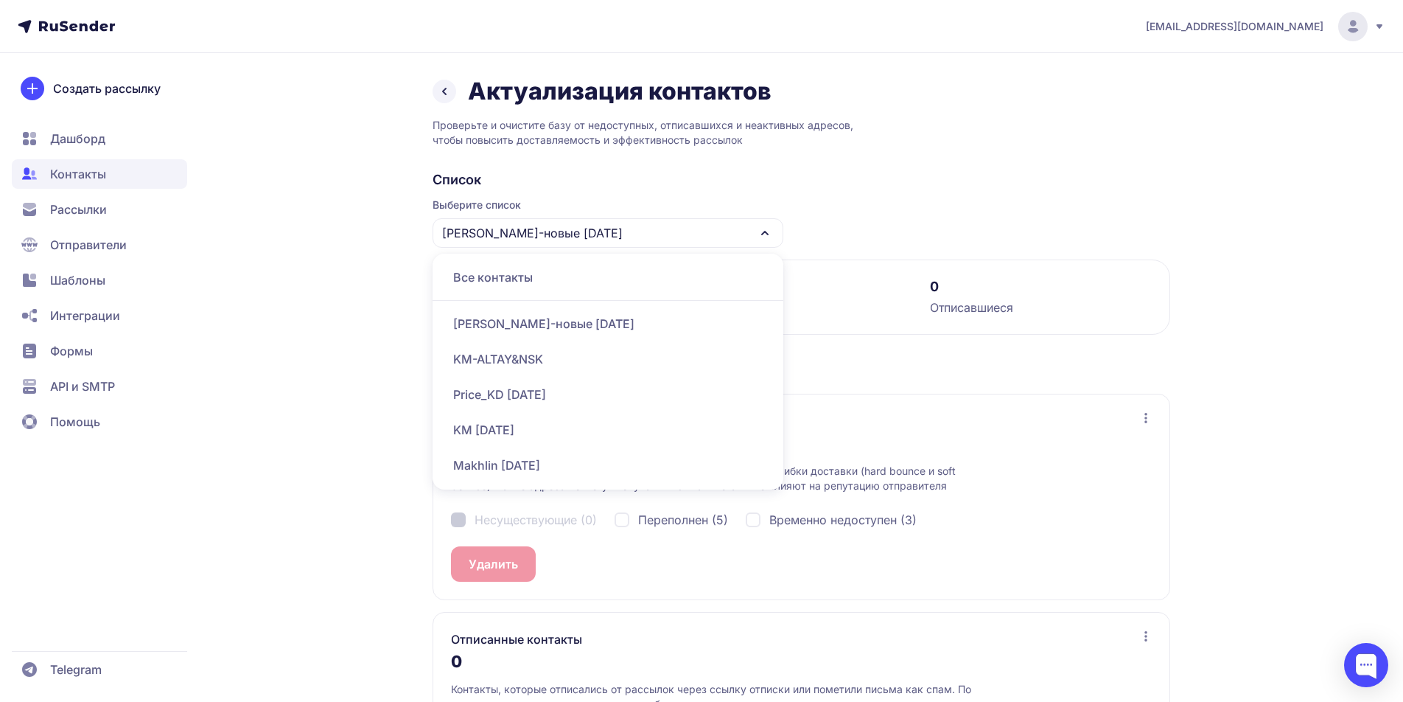
click at [504, 458] on div "Makhlin [DATE]" at bounding box center [607, 464] width 333 height 35
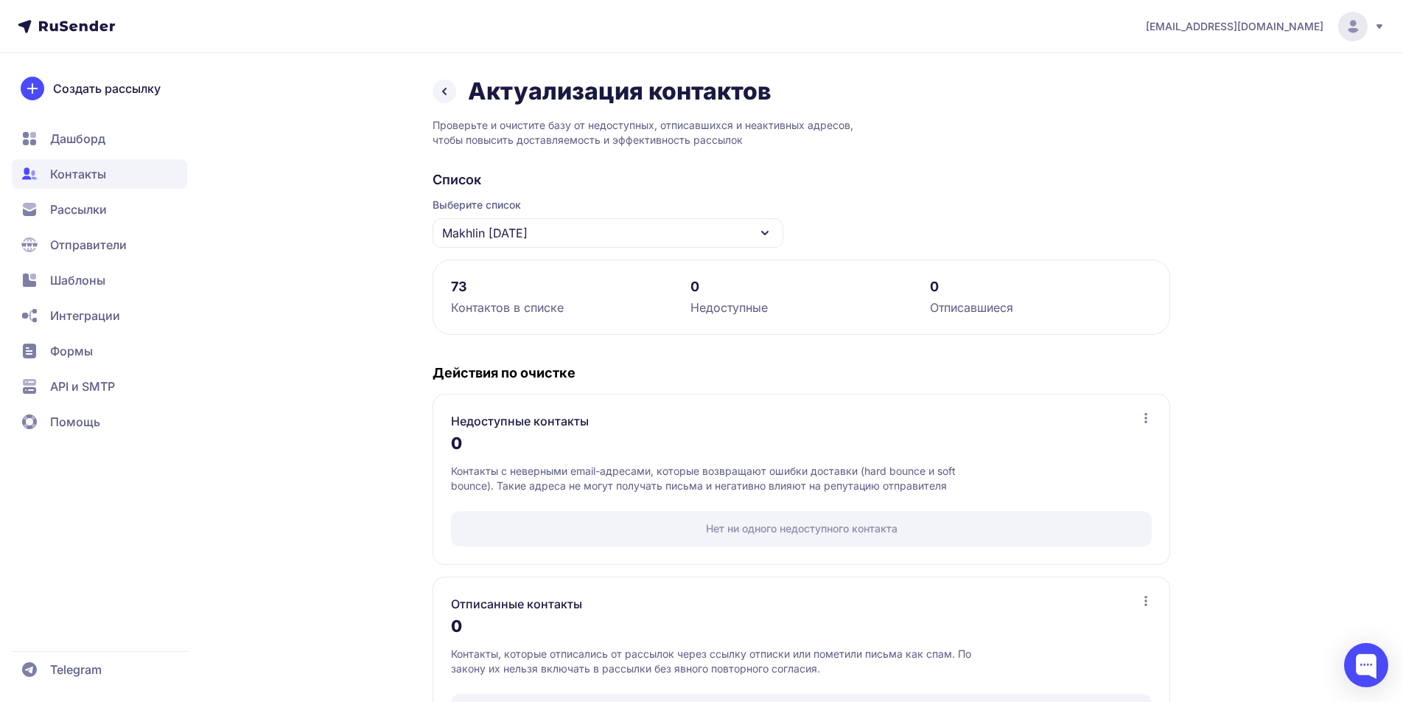
click at [660, 234] on div "Makhlin [DATE]" at bounding box center [608, 232] width 351 height 29
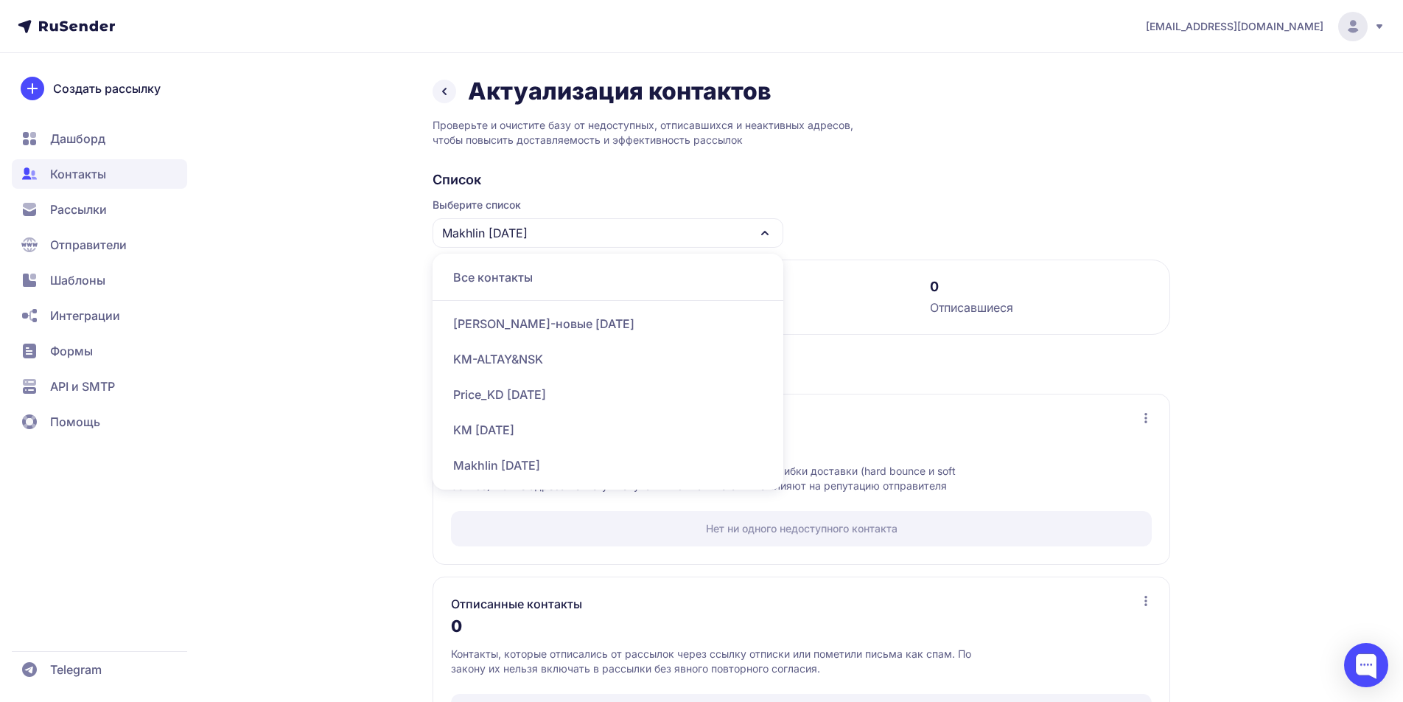
click at [362, 362] on div "Актуализация контактов Проверьте и очистите базу от недоступных, отписавшихся и…" at bounding box center [701, 421] width 1061 height 688
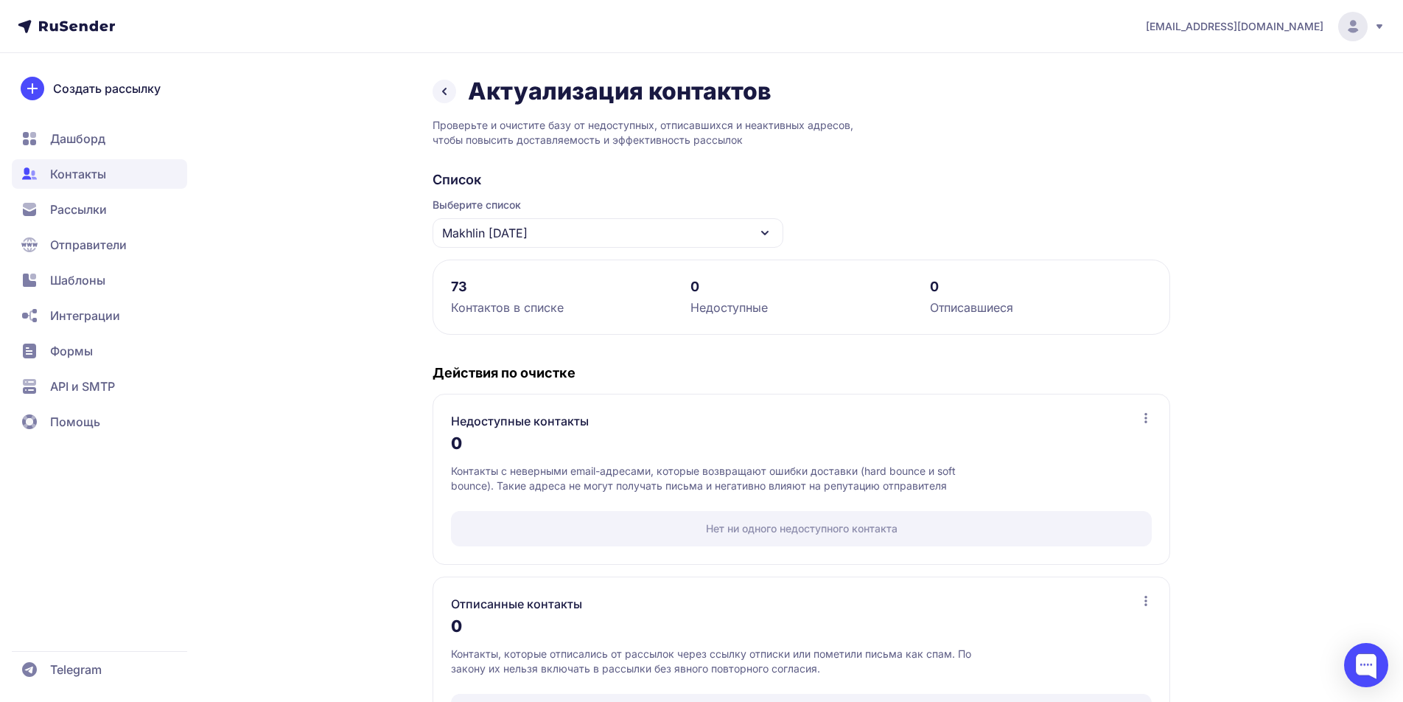
click at [440, 96] on icon at bounding box center [445, 92] width 18 height 18
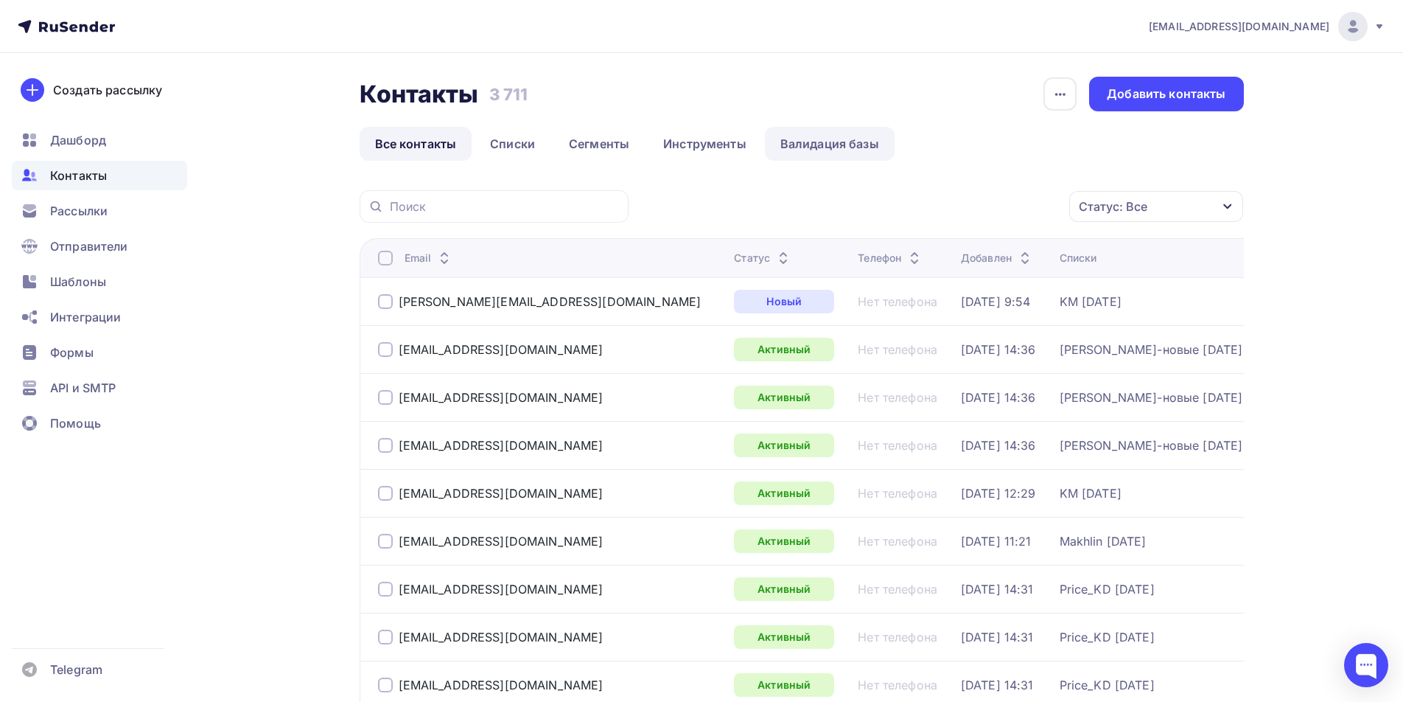
click at [847, 145] on link "Валидация базы" at bounding box center [830, 144] width 130 height 34
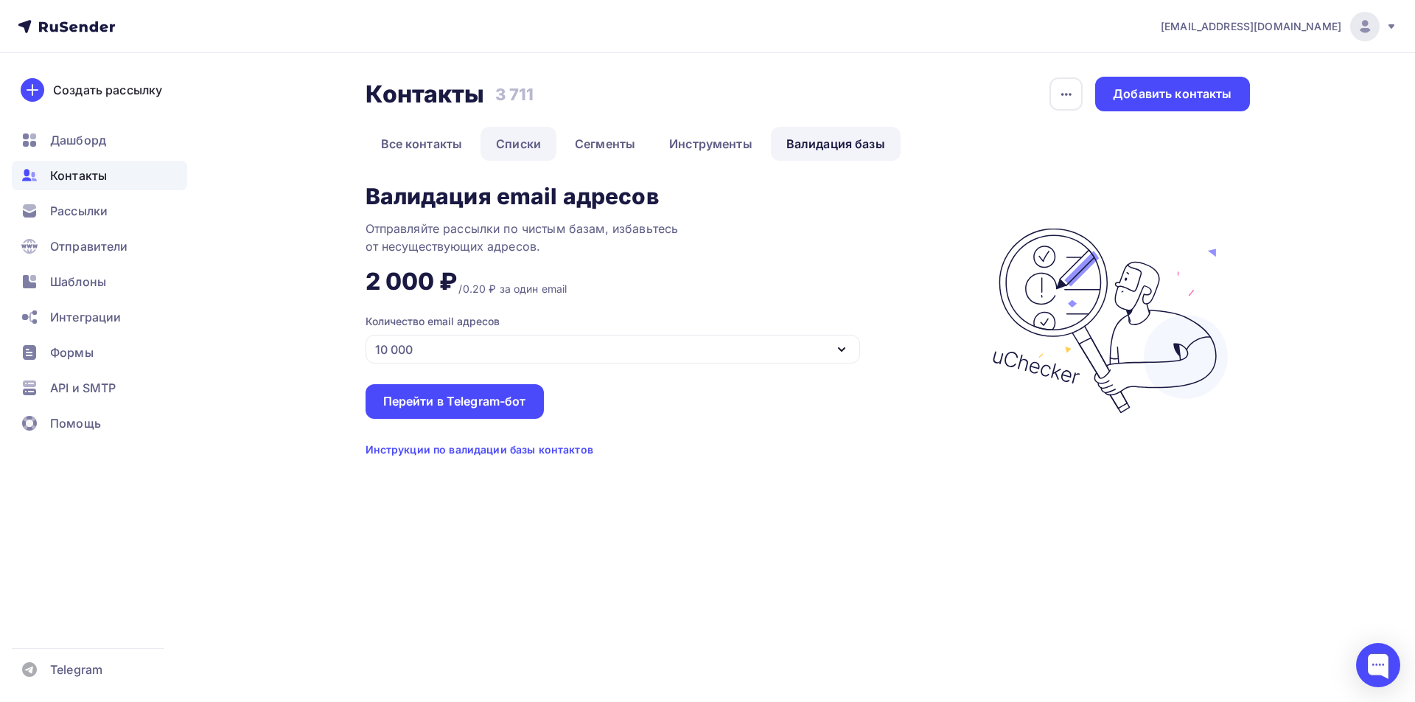
click at [536, 144] on link "Списки" at bounding box center [518, 144] width 76 height 34
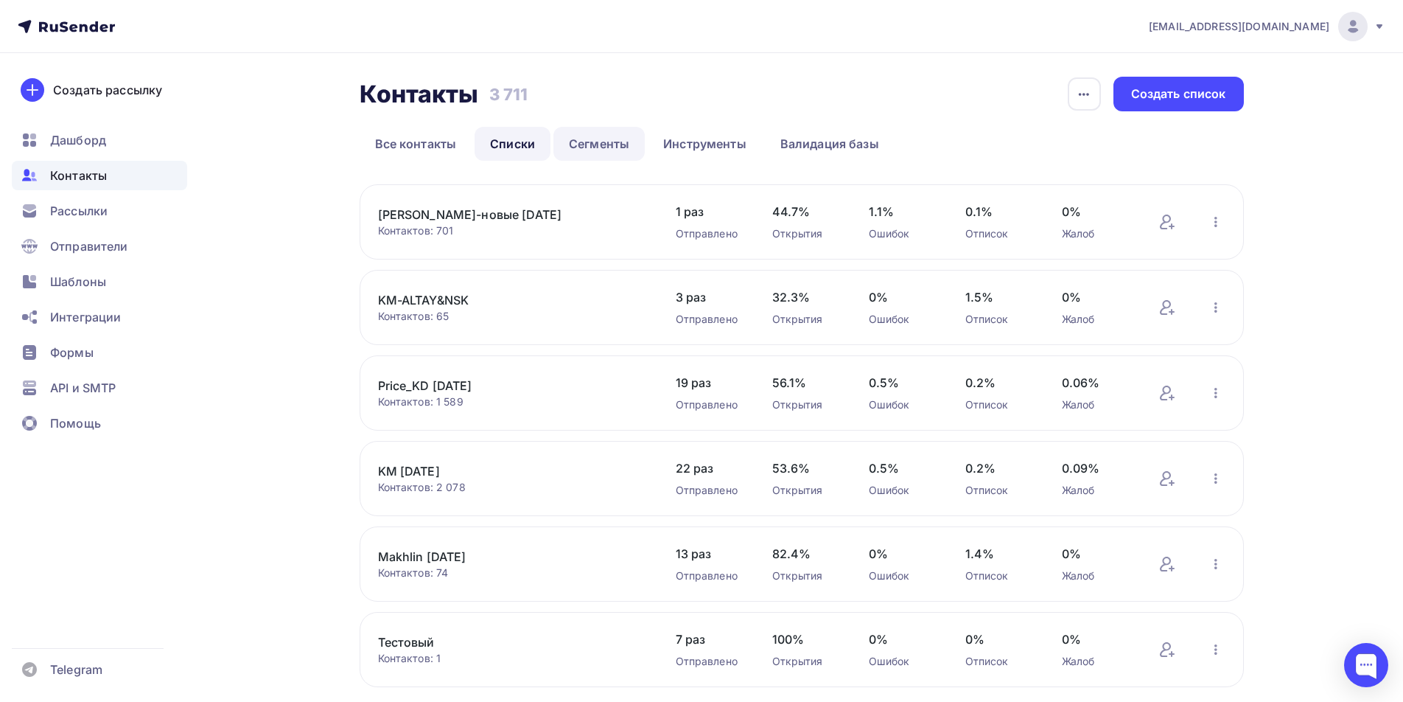
click at [591, 147] on link "Сегменты" at bounding box center [598, 144] width 91 height 34
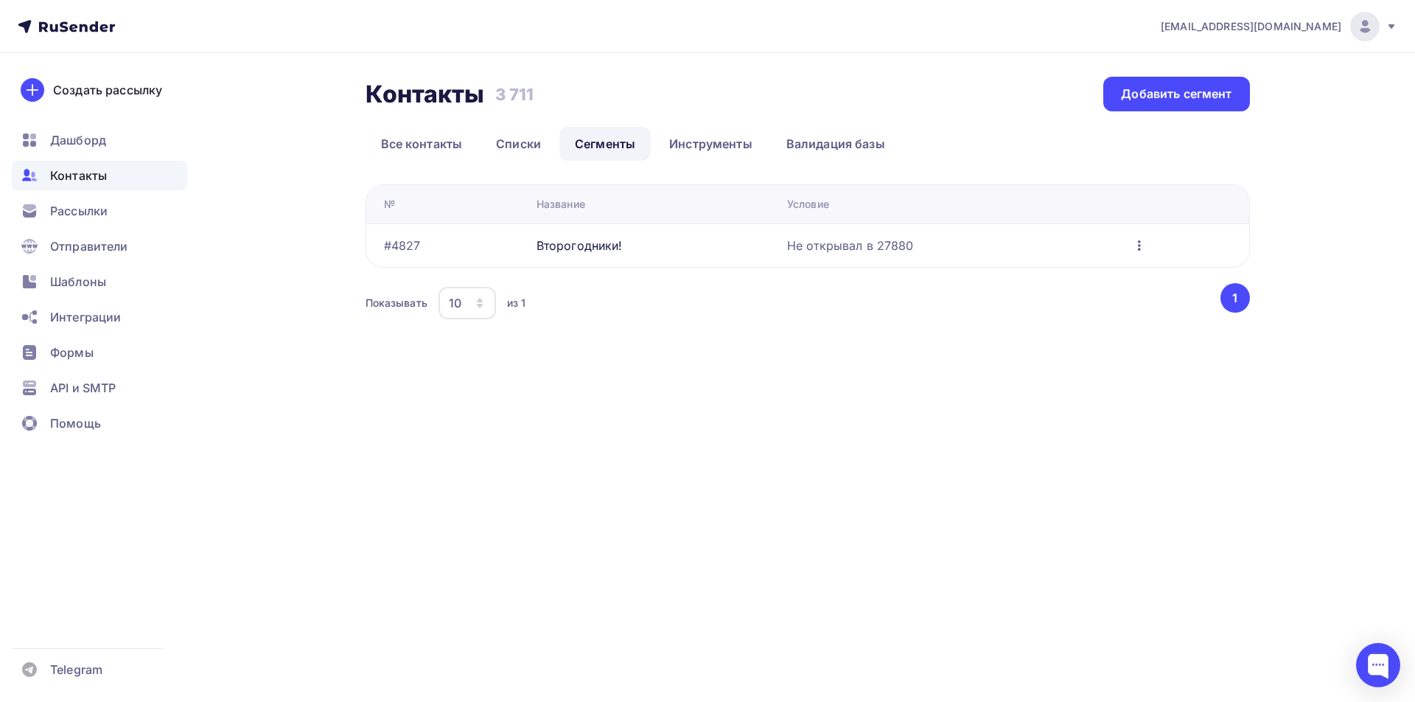
click at [1139, 245] on icon "button" at bounding box center [1139, 245] width 3 height 10
click at [875, 353] on div "Контакты Контакты 3 711 3 711 Добавить сегмент Все контакты Списки Сегменты Инс…" at bounding box center [708, 217] width 1208 height 329
click at [896, 248] on div "Не открывал в 27880" at bounding box center [850, 246] width 127 height 18
click at [1143, 247] on icon "button" at bounding box center [1139, 246] width 18 height 18
click at [1053, 377] on div "Удалить" at bounding box center [1069, 383] width 141 height 18
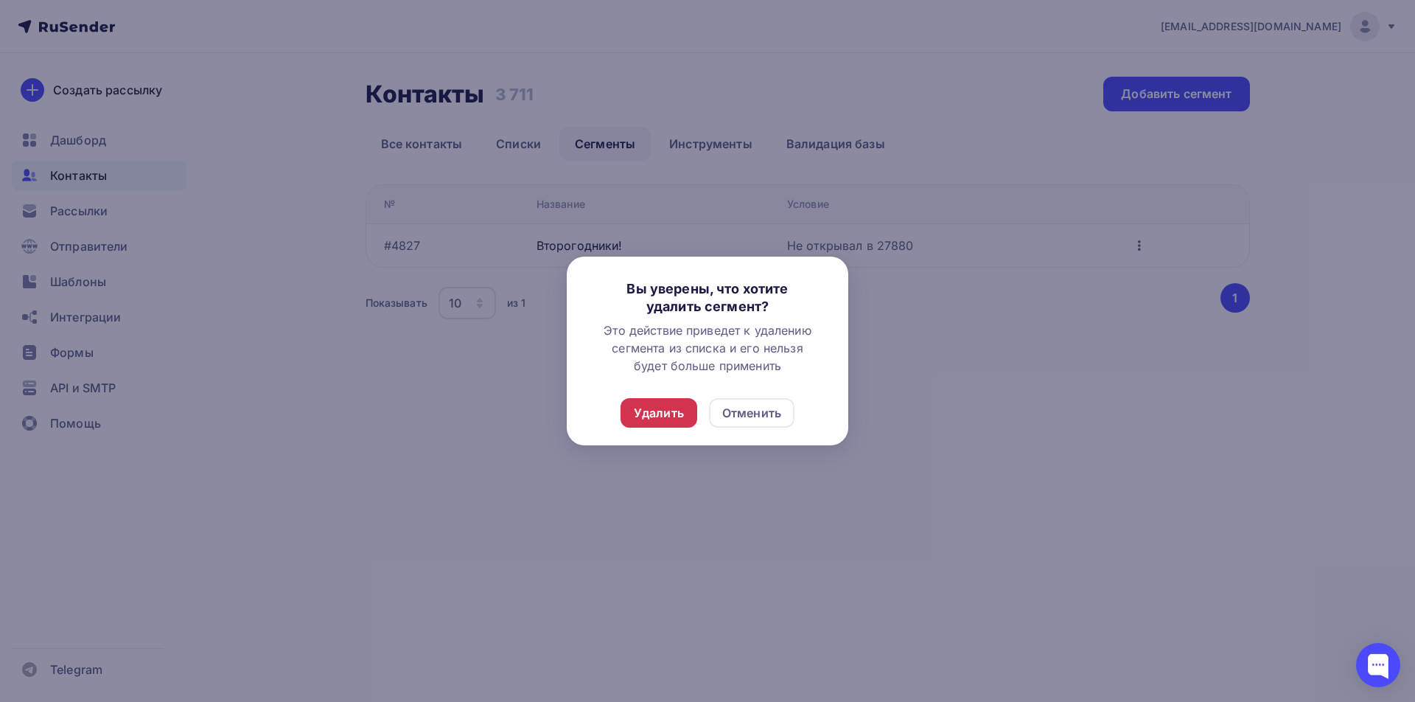
click at [659, 416] on div "Удалить" at bounding box center [659, 413] width 50 height 18
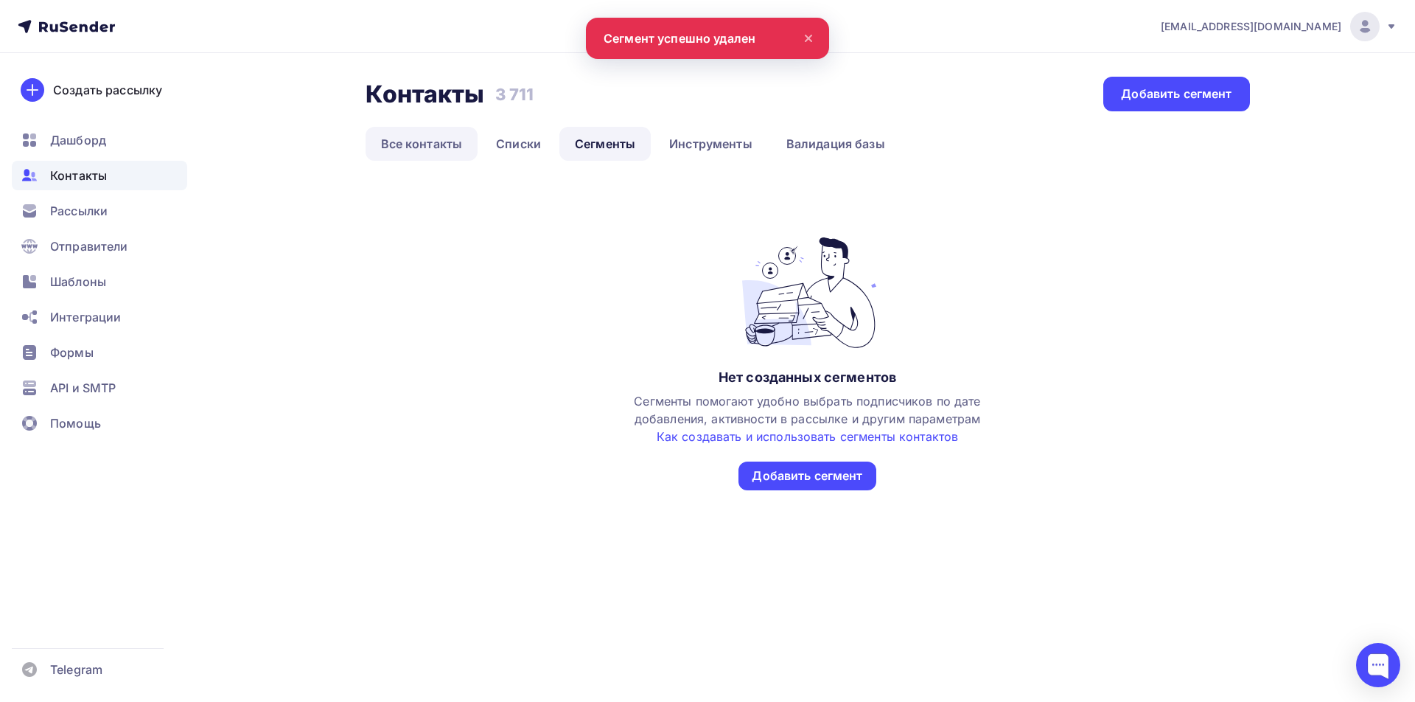
click at [407, 139] on link "Все контакты" at bounding box center [422, 144] width 113 height 34
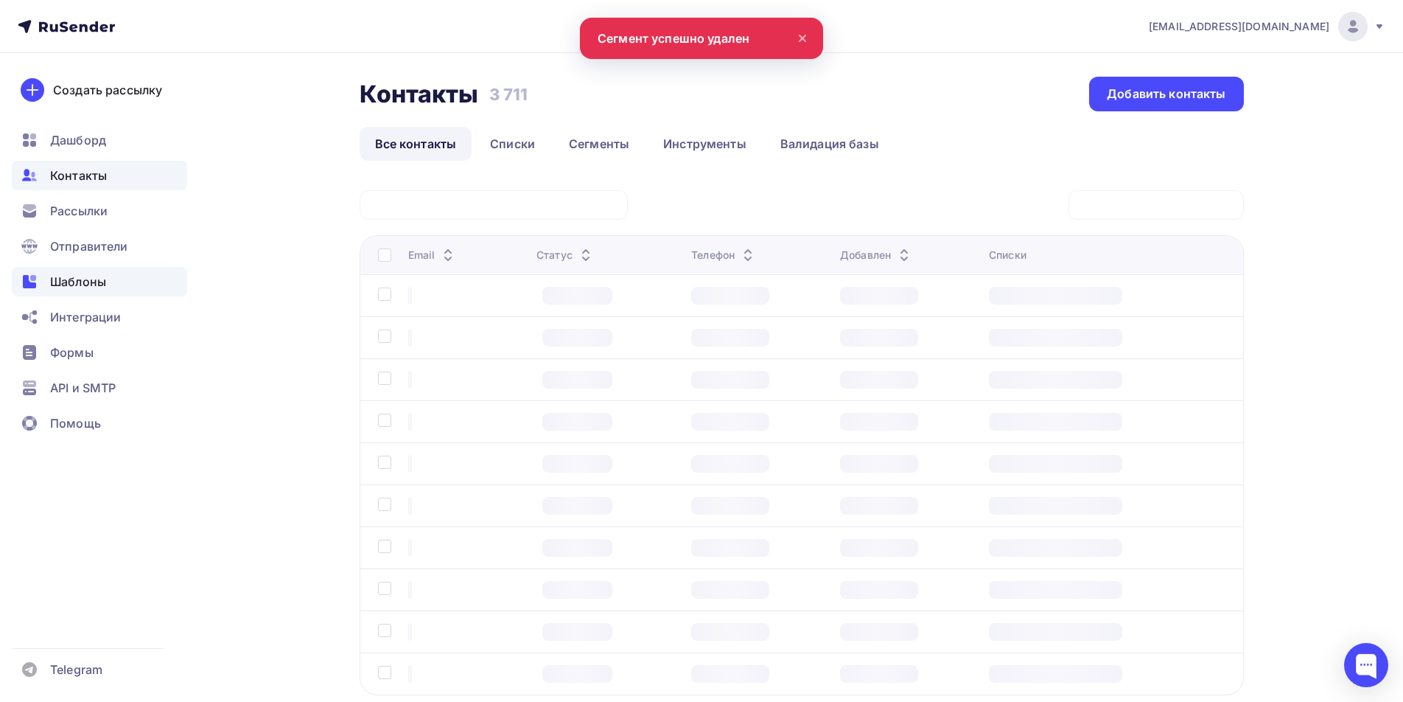
click at [80, 283] on span "Шаблоны" at bounding box center [78, 282] width 56 height 18
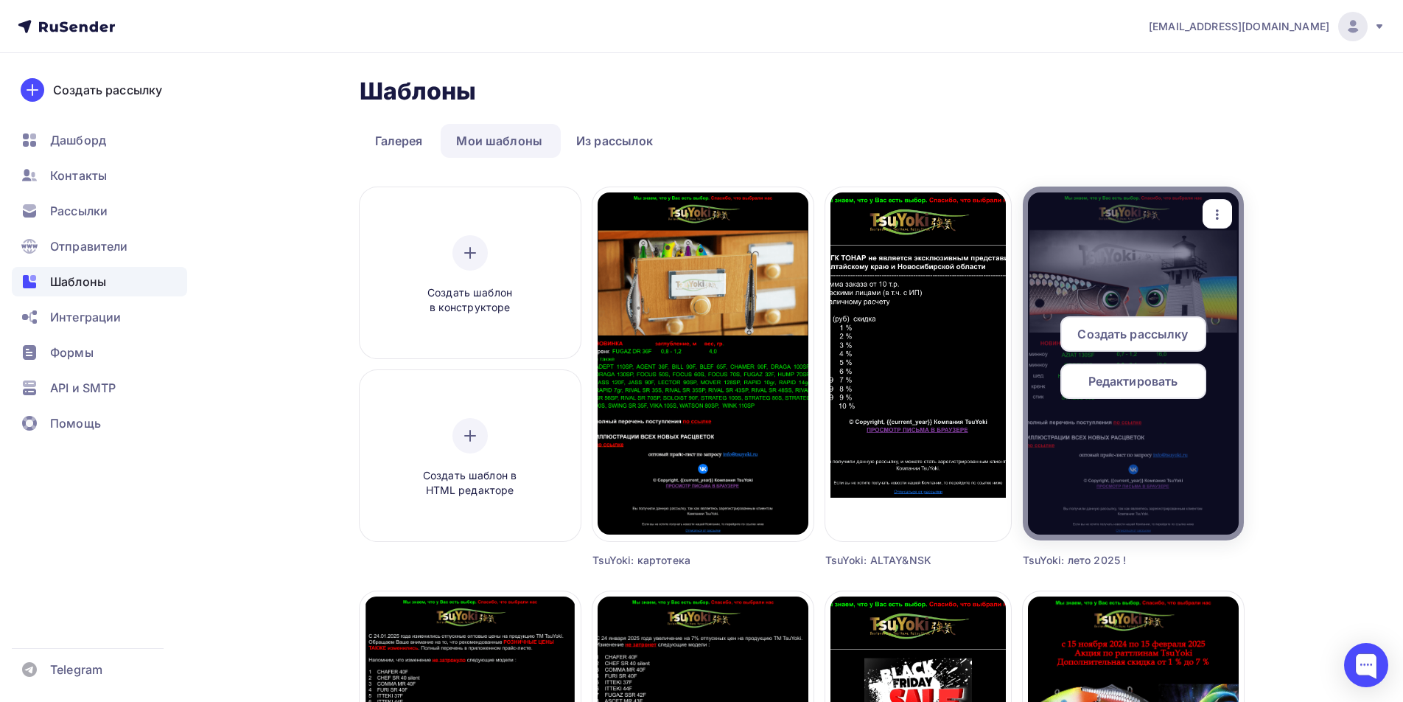
click at [1217, 217] on icon "button" at bounding box center [1217, 214] width 3 height 10
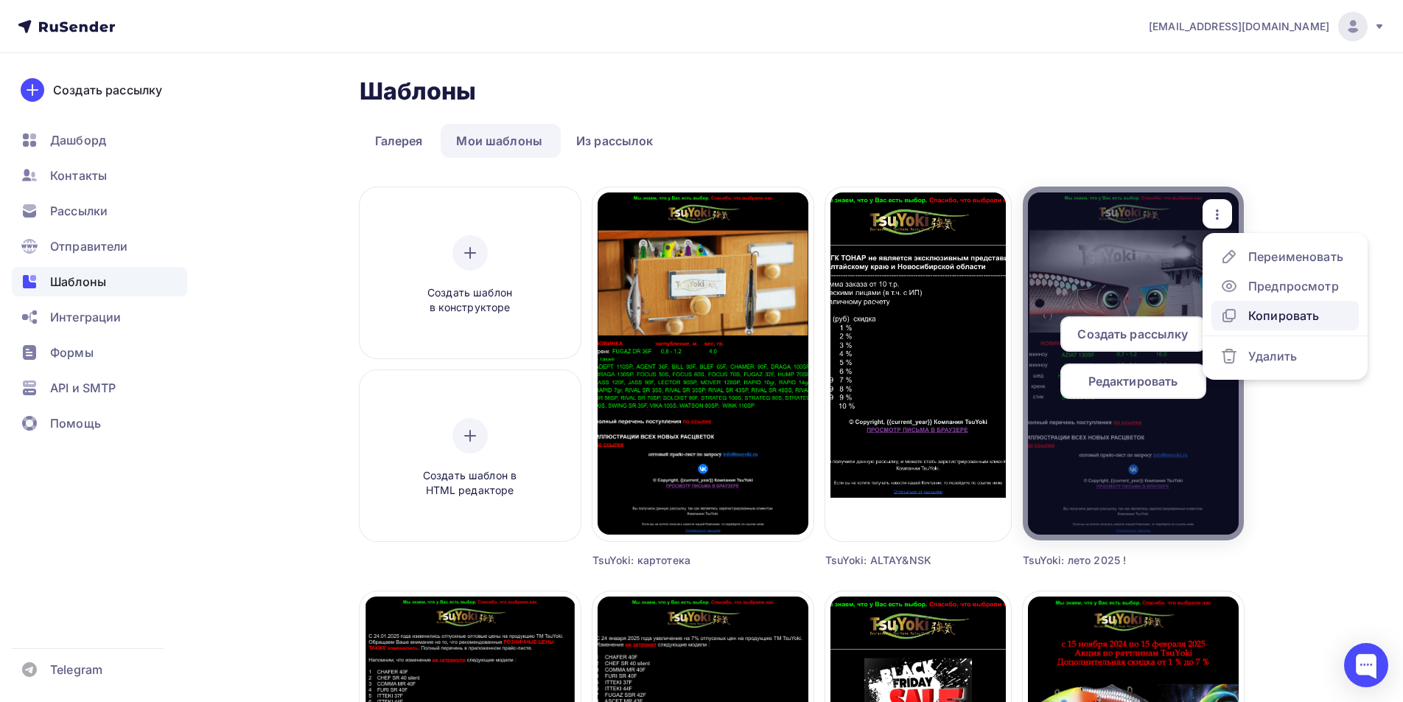
click at [1255, 310] on div "Копировать" at bounding box center [1283, 316] width 71 height 18
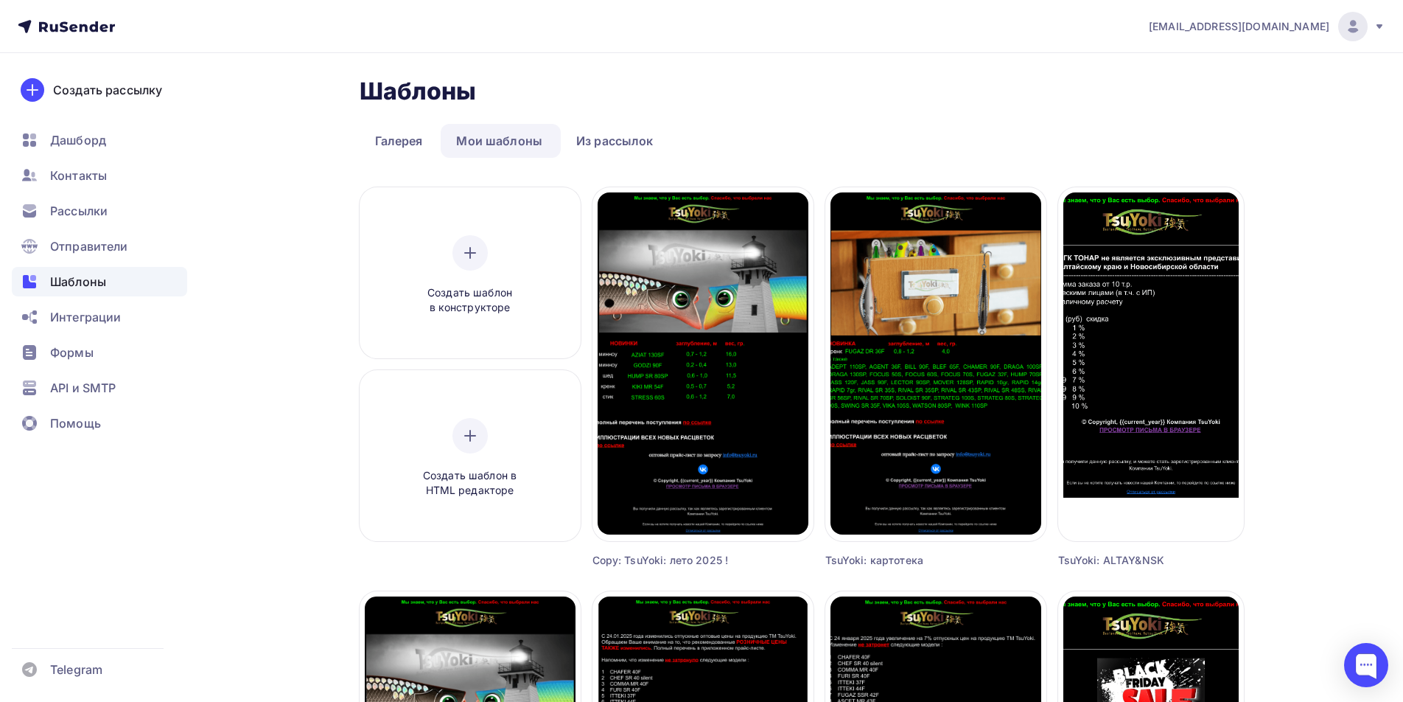
click at [724, 562] on div "Copy: TsuYoki: лето 2025 !" at bounding box center [676, 560] width 166 height 15
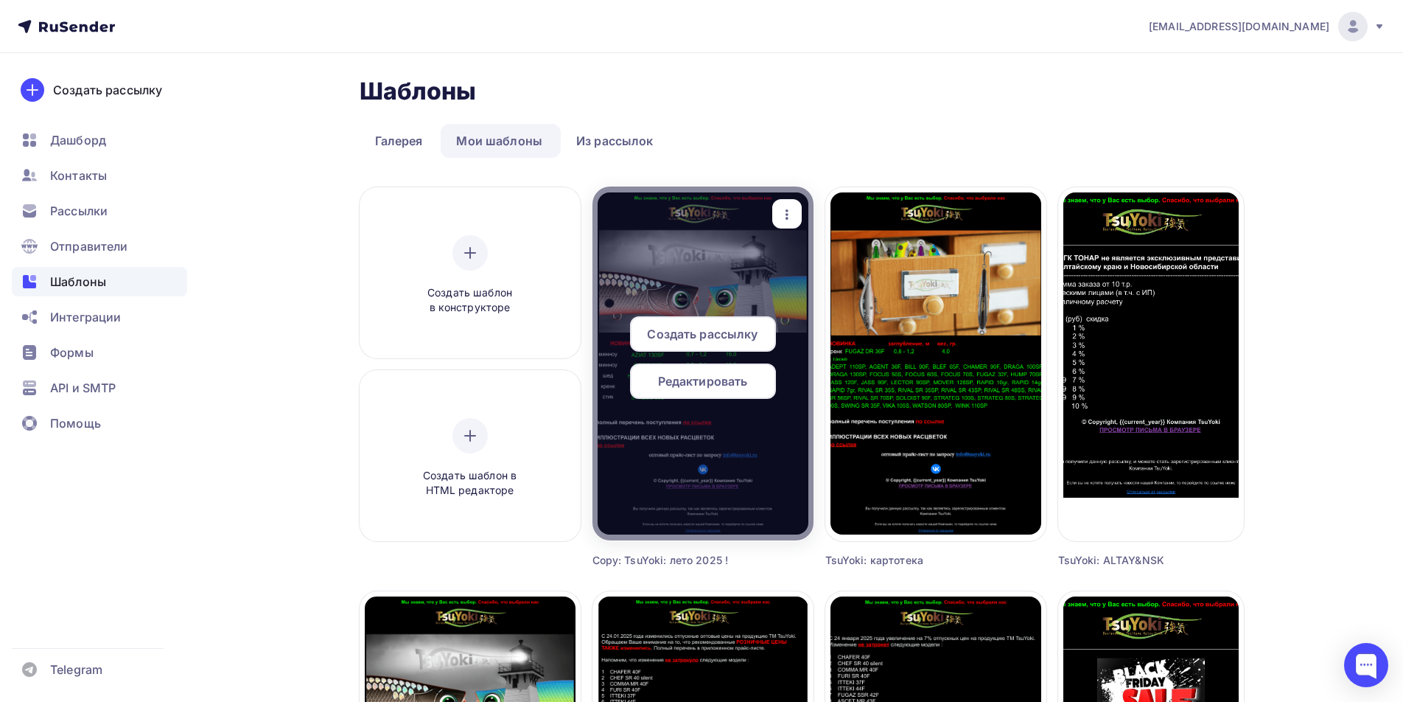
click at [702, 383] on span "Редактировать" at bounding box center [703, 381] width 90 height 18
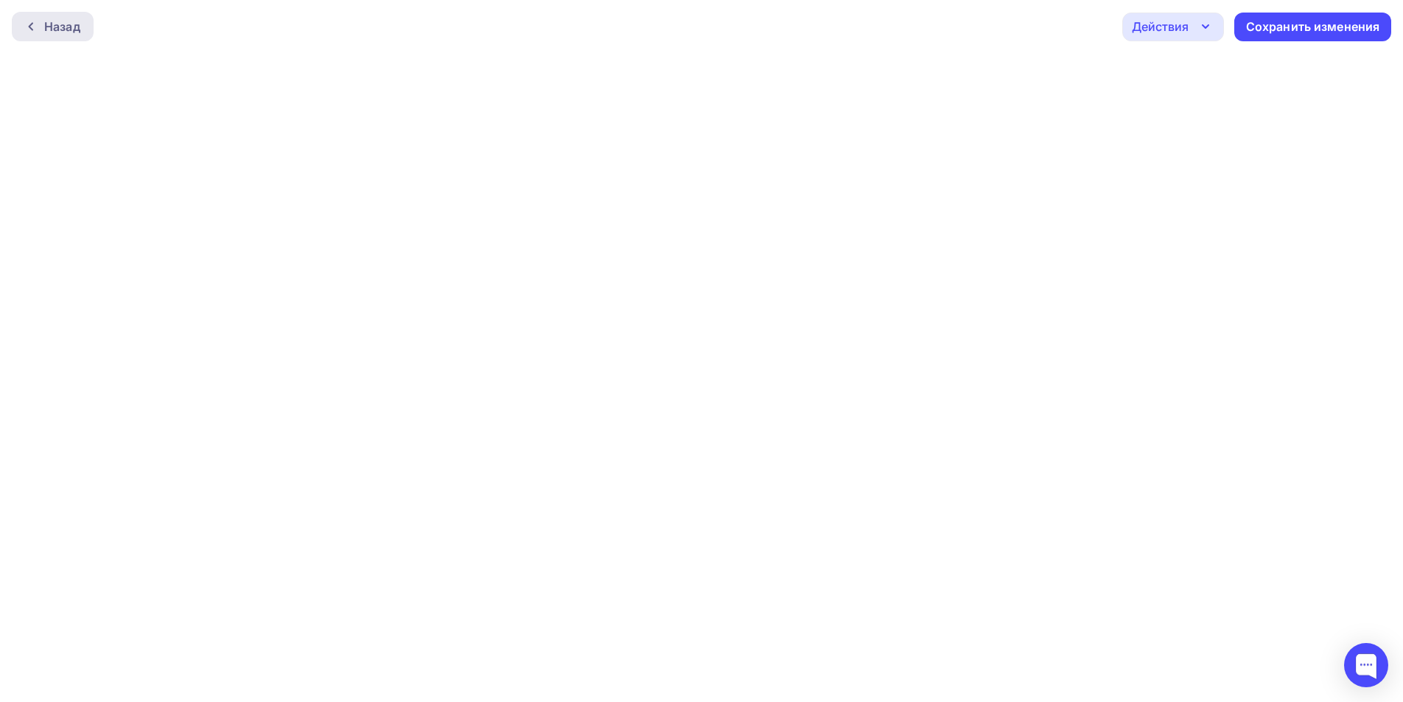
click at [65, 28] on div "Назад" at bounding box center [62, 27] width 36 height 18
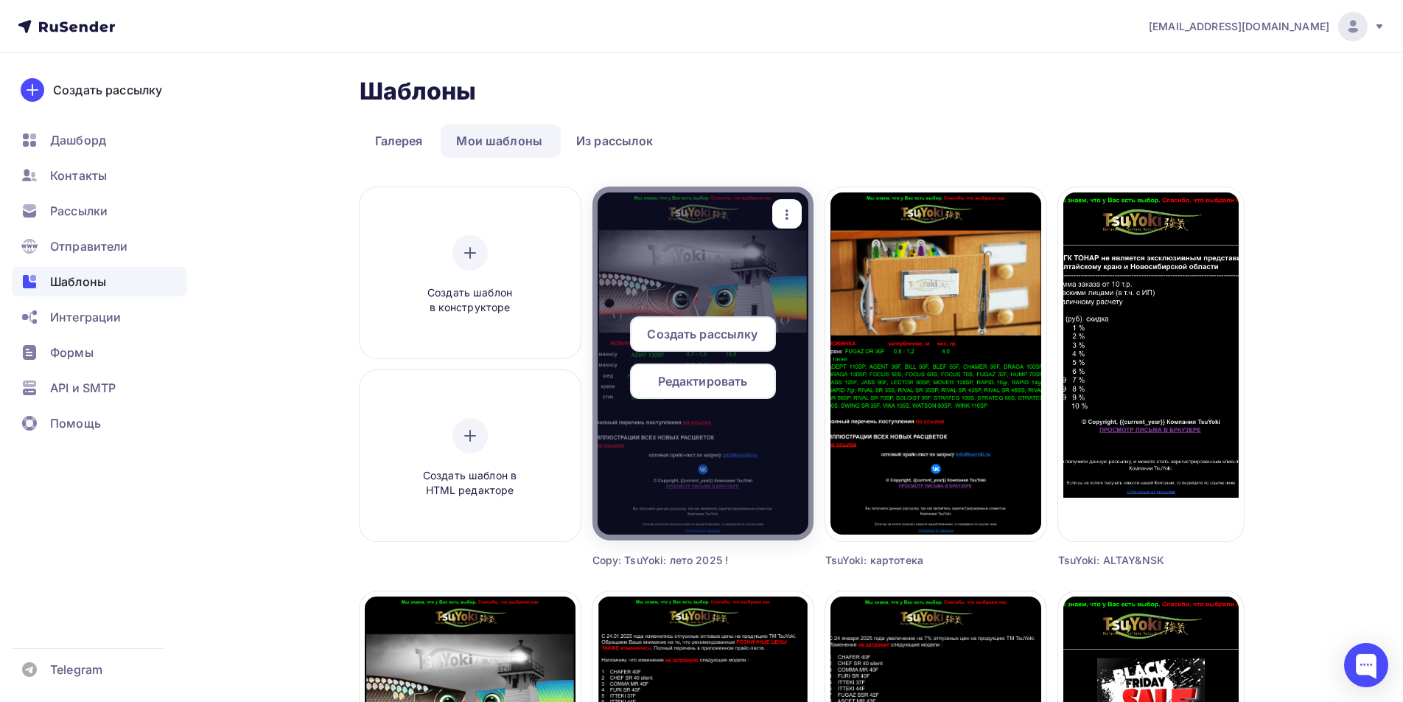
click at [783, 212] on icon "button" at bounding box center [787, 215] width 18 height 18
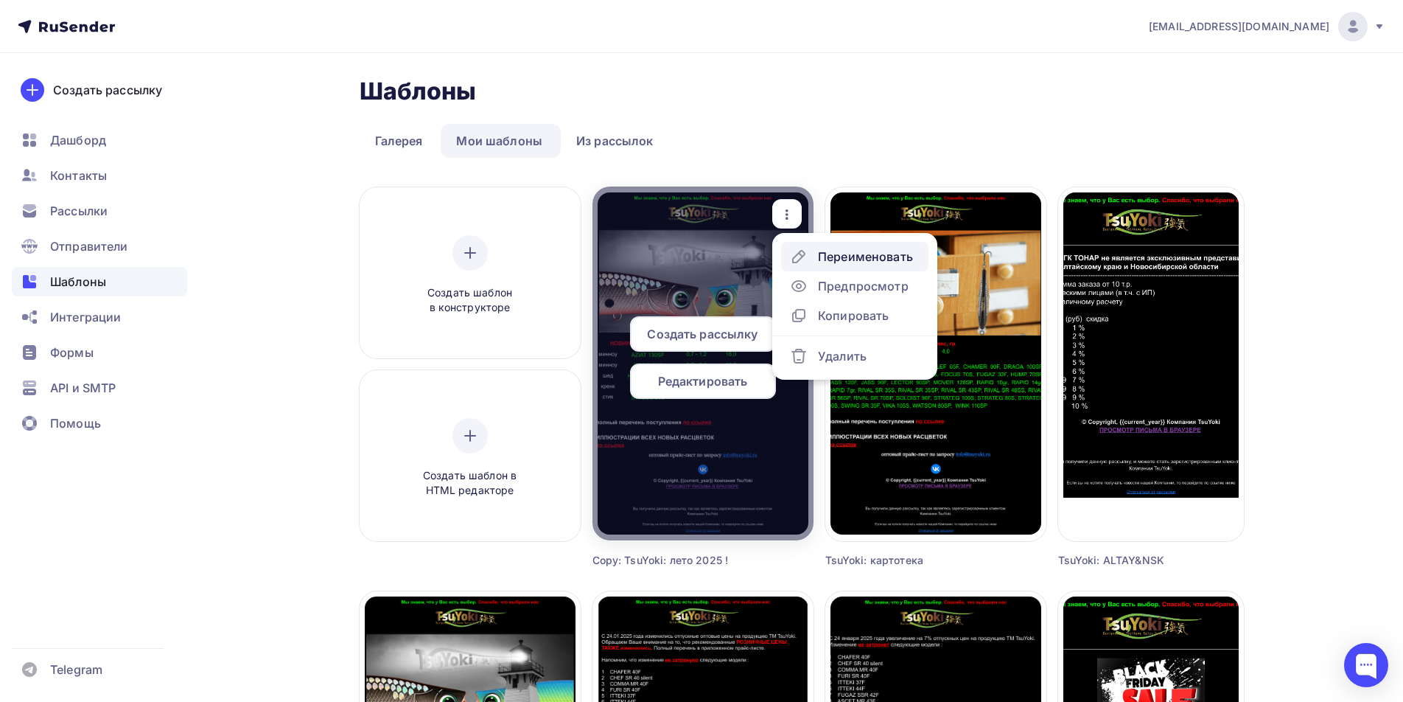
click at [835, 255] on div "Переименовать" at bounding box center [865, 257] width 95 height 18
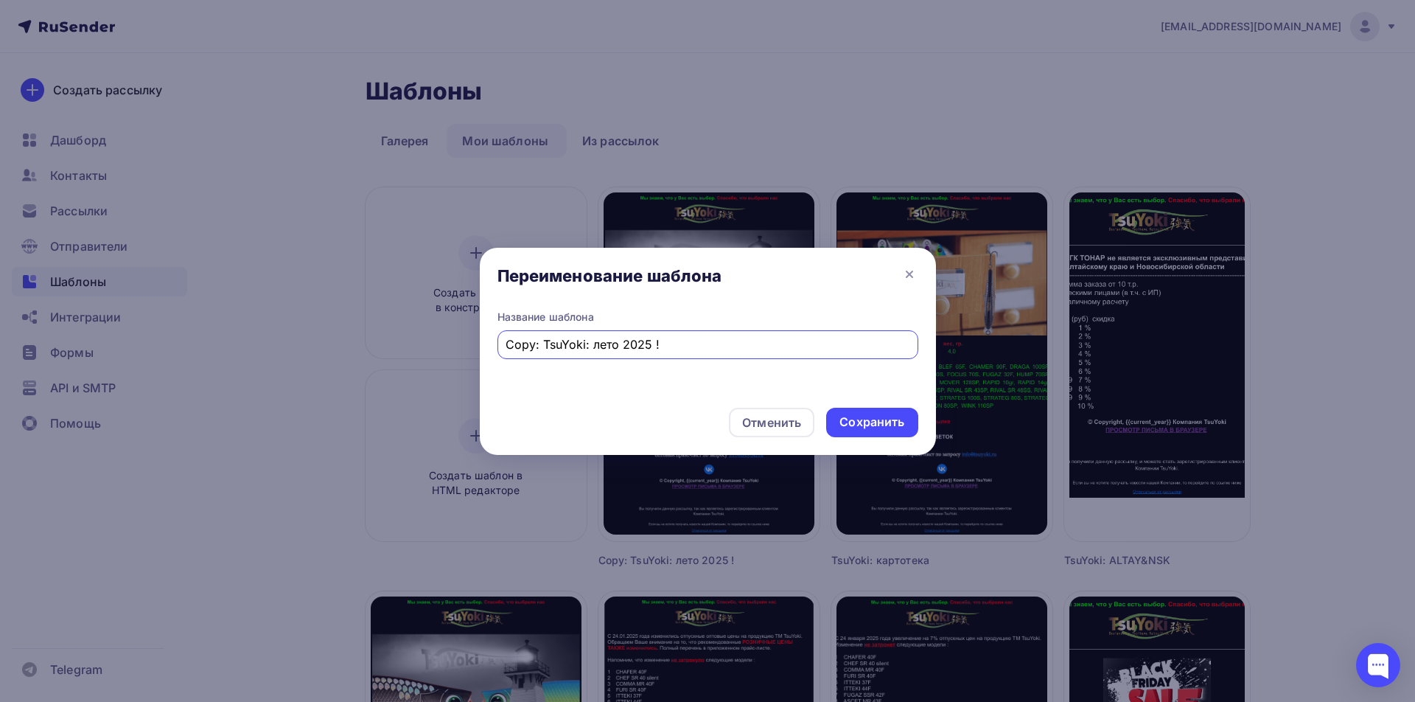
drag, startPoint x: 543, startPoint y: 346, endPoint x: 431, endPoint y: 343, distance: 112.1
click at [431, 343] on div "Переименование шаблона Название шаблона Copy: TsuYoki: лето 2025 ! Отменить Сох…" at bounding box center [707, 351] width 1415 height 702
drag, startPoint x: 548, startPoint y: 345, endPoint x: 716, endPoint y: 349, distance: 167.3
click at [716, 349] on input "TsuYoki: лето 2025 !" at bounding box center [708, 344] width 404 height 18
drag, startPoint x: 506, startPoint y: 340, endPoint x: 548, endPoint y: 343, distance: 42.1
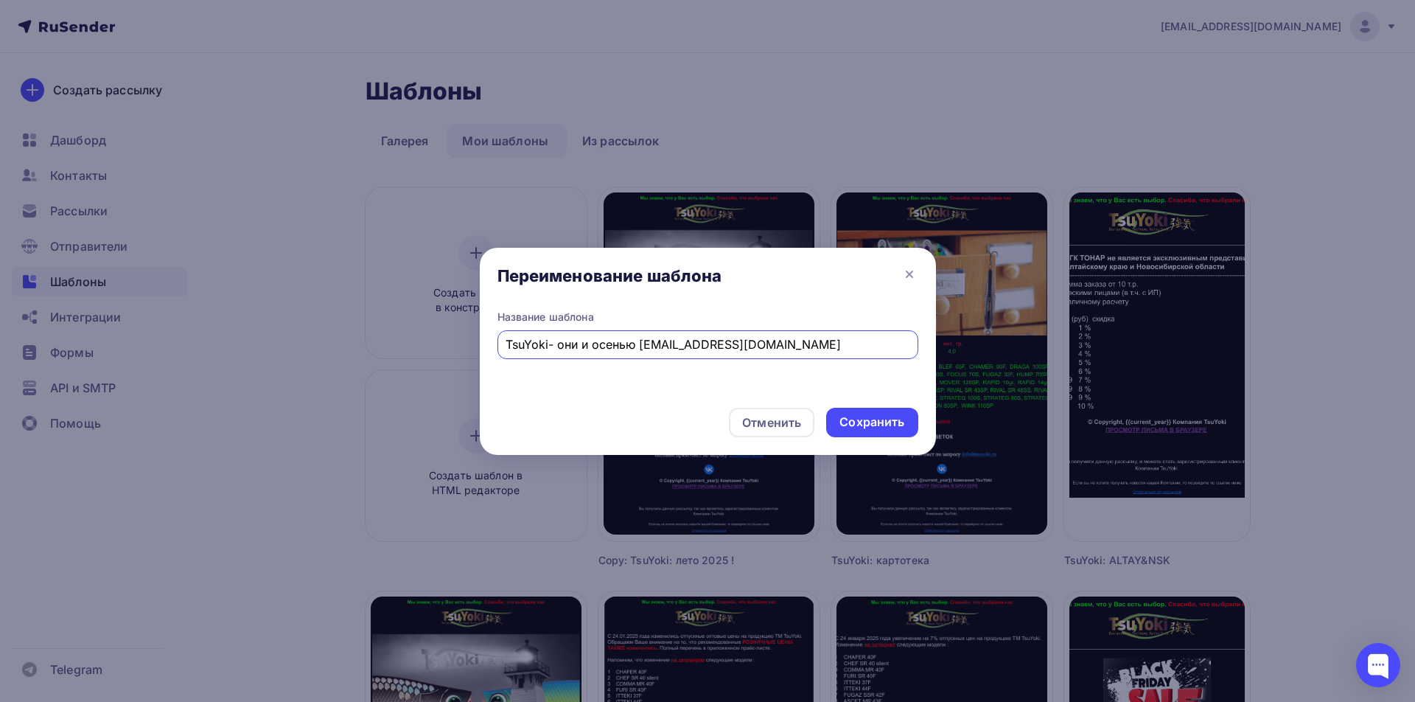
click at [548, 343] on input "TsuYoki- они и осенью poplavokuglich@rambler.ru" at bounding box center [708, 344] width 404 height 18
drag, startPoint x: 638, startPoint y: 347, endPoint x: 810, endPoint y: 339, distance: 171.9
click at [810, 339] on input "TsuYoki- они и осенью poplavokuglich@rambler.ru" at bounding box center [708, 344] width 404 height 18
click at [548, 348] on input "TsuYoki- они и осенью TsuYoki" at bounding box center [708, 344] width 404 height 18
type input "TsuYoki - они и осенью TsuYoki"
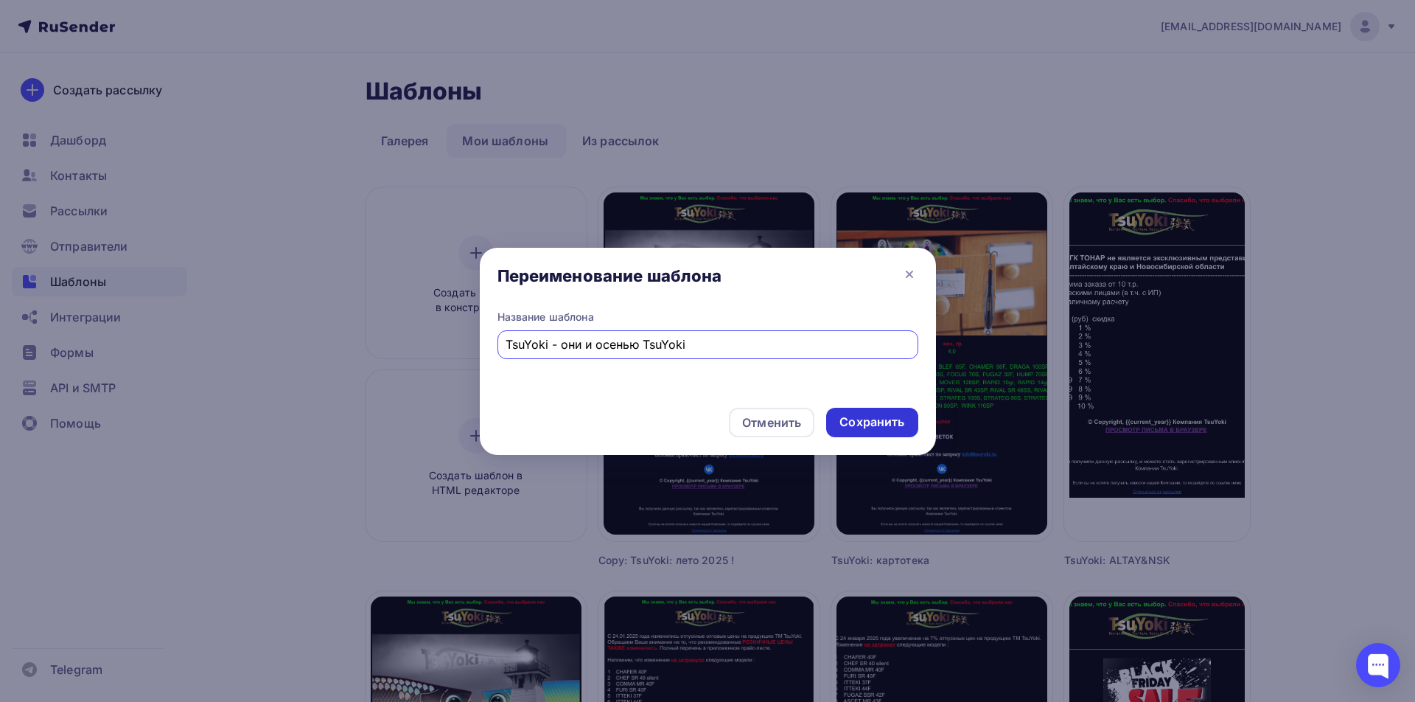
click at [858, 416] on div "Сохранить" at bounding box center [871, 421] width 65 height 17
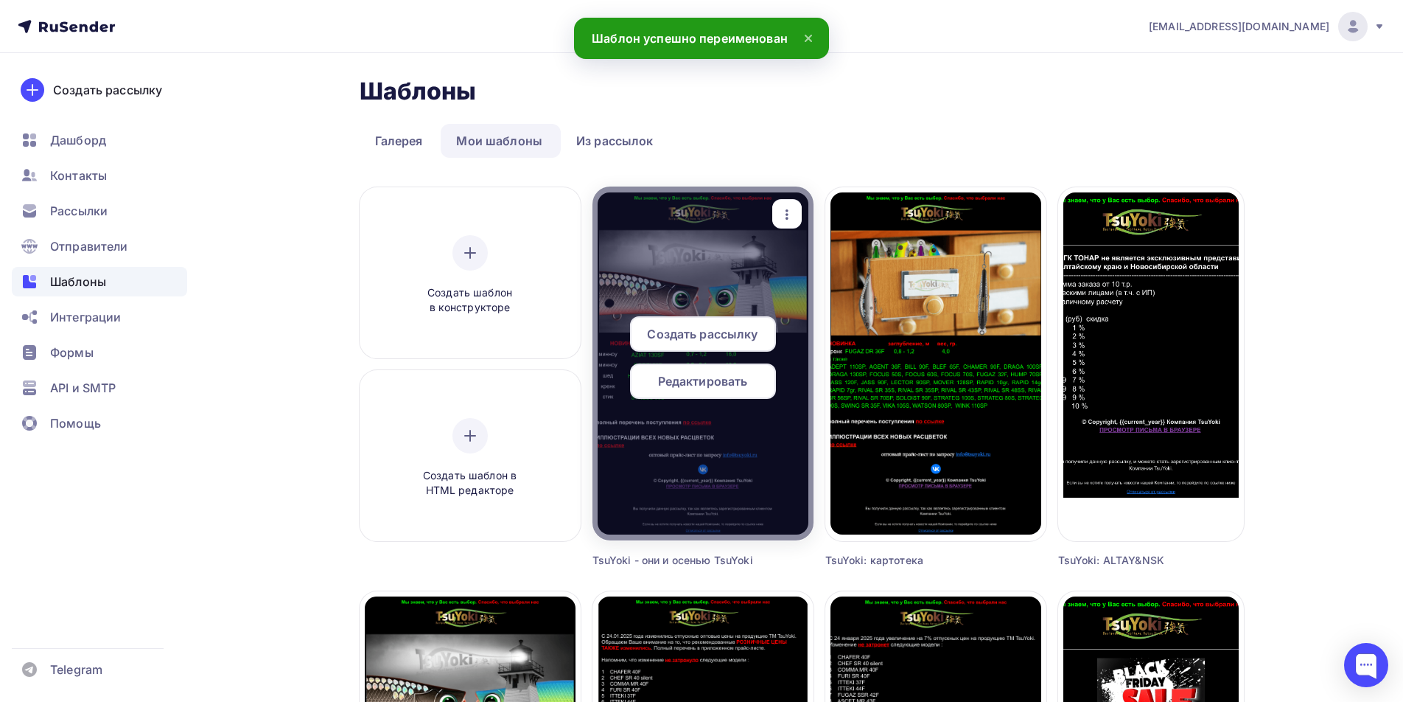
click at [731, 385] on span "Редактировать" at bounding box center [703, 381] width 90 height 18
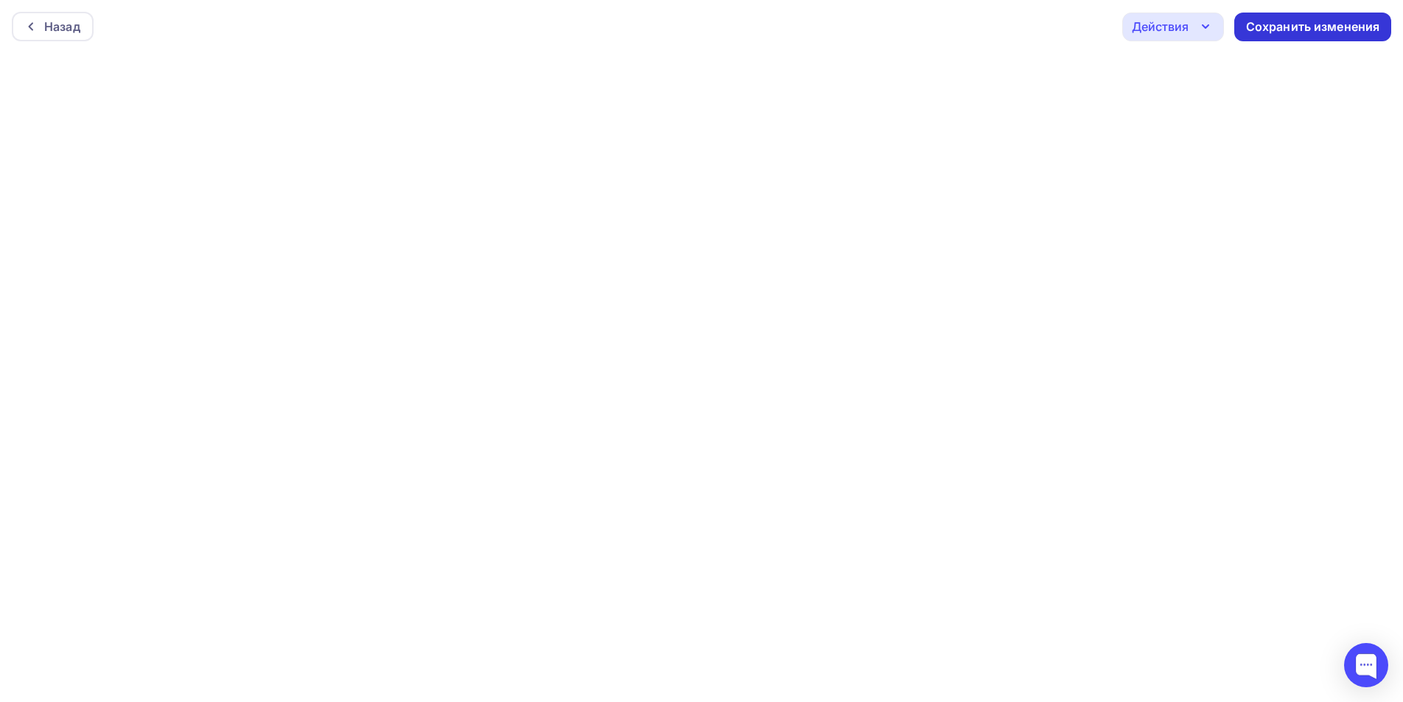
click at [1282, 27] on div "Сохранить изменения" at bounding box center [1313, 26] width 134 height 17
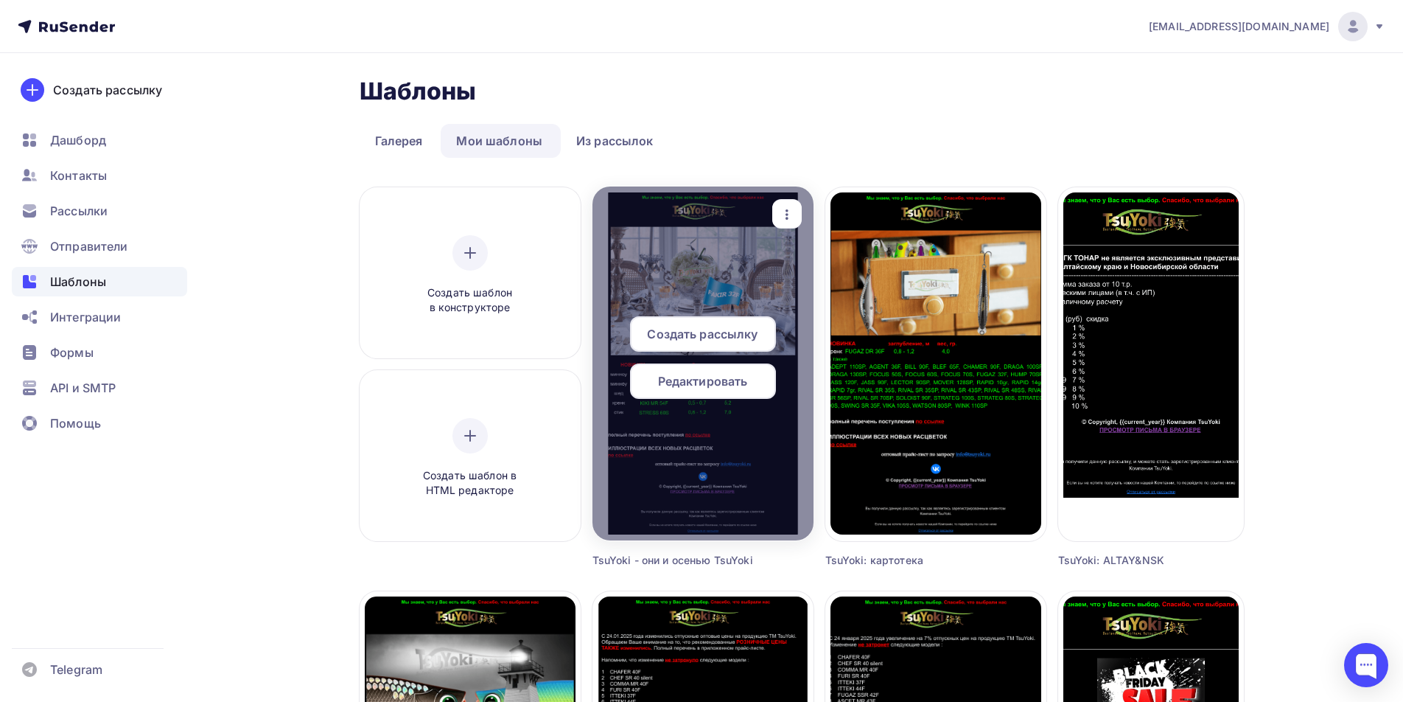
click at [697, 379] on span "Редактировать" at bounding box center [703, 381] width 90 height 18
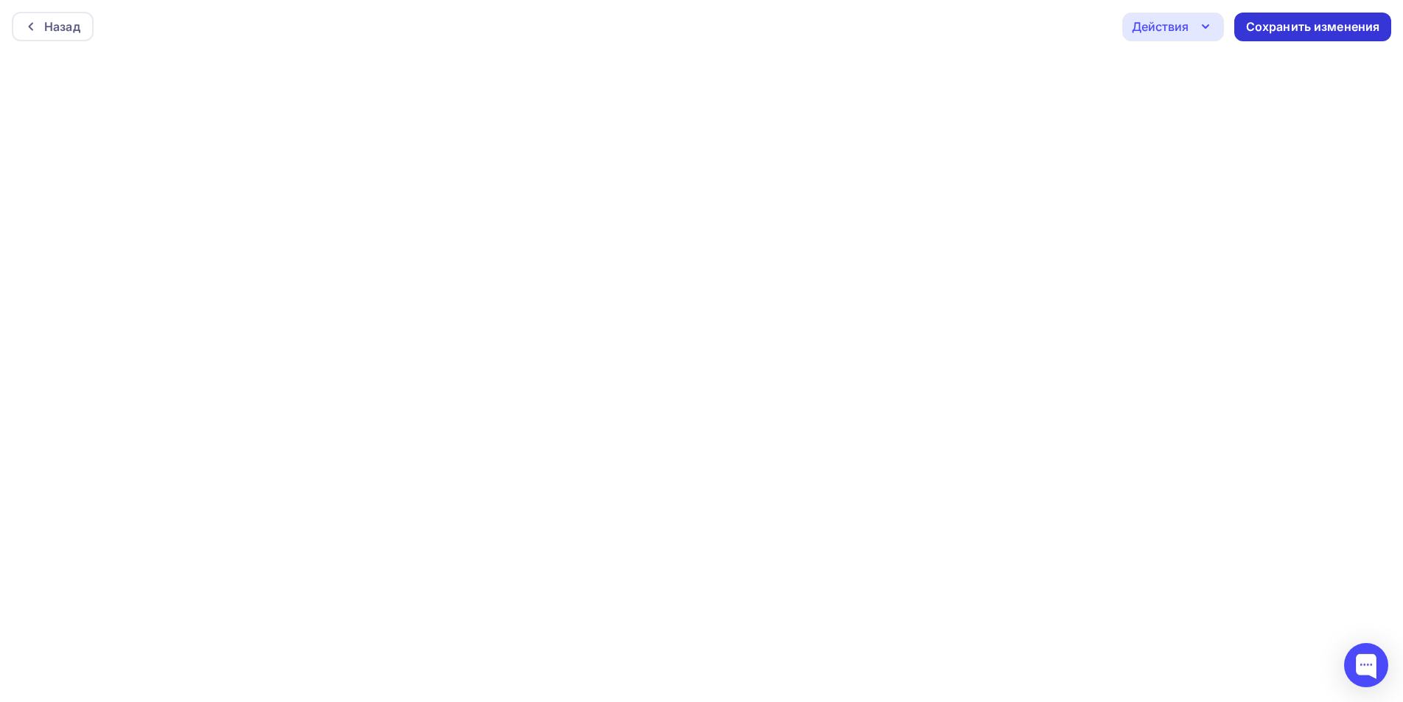
click at [1282, 26] on div "Сохранить изменения" at bounding box center [1313, 26] width 134 height 17
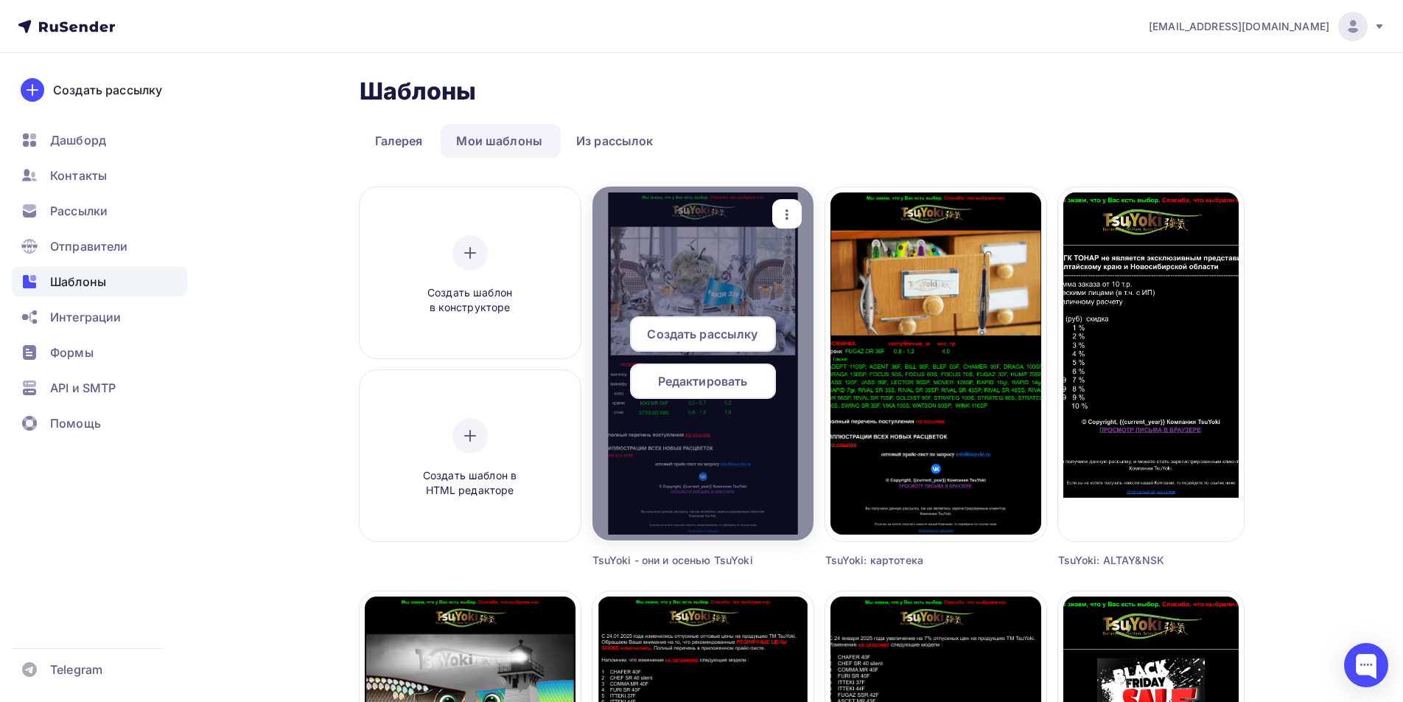
click at [707, 387] on span "Редактировать" at bounding box center [703, 381] width 90 height 18
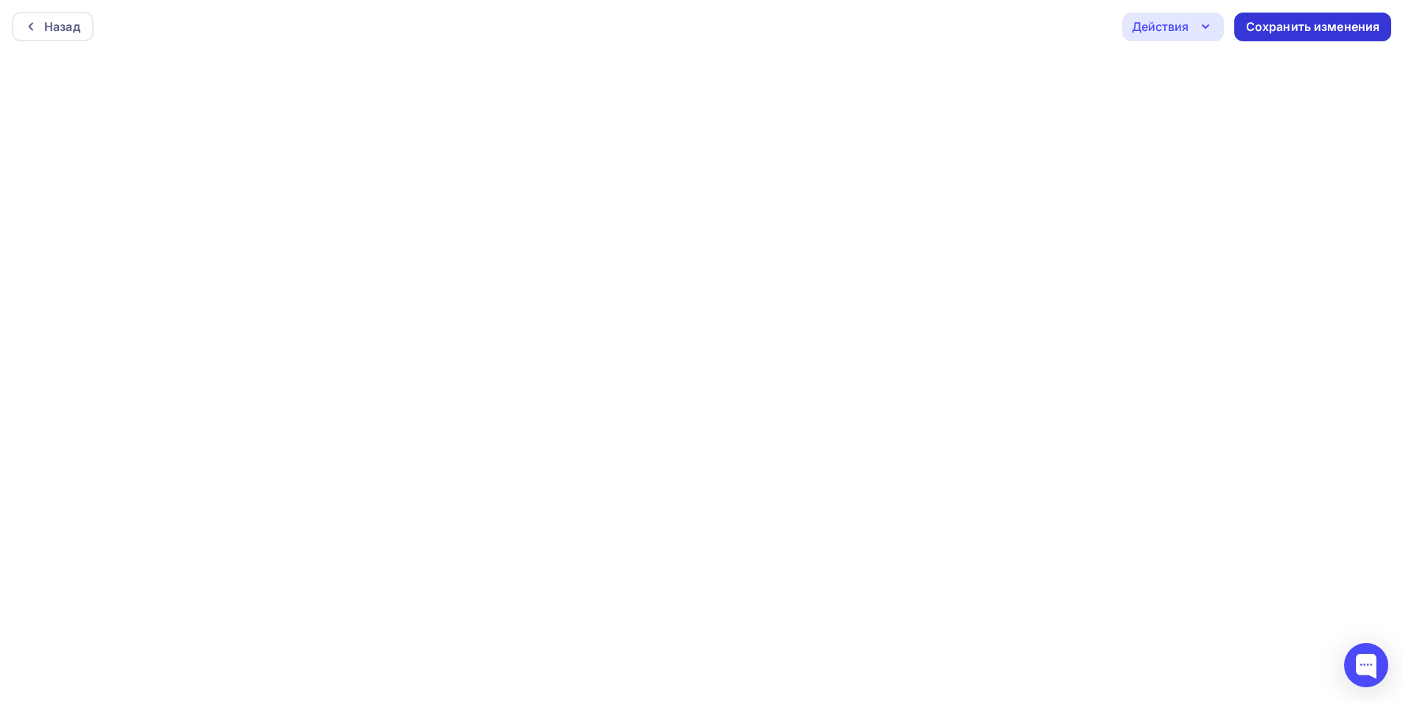
click at [1325, 35] on div "Сохранить изменения" at bounding box center [1312, 27] width 157 height 29
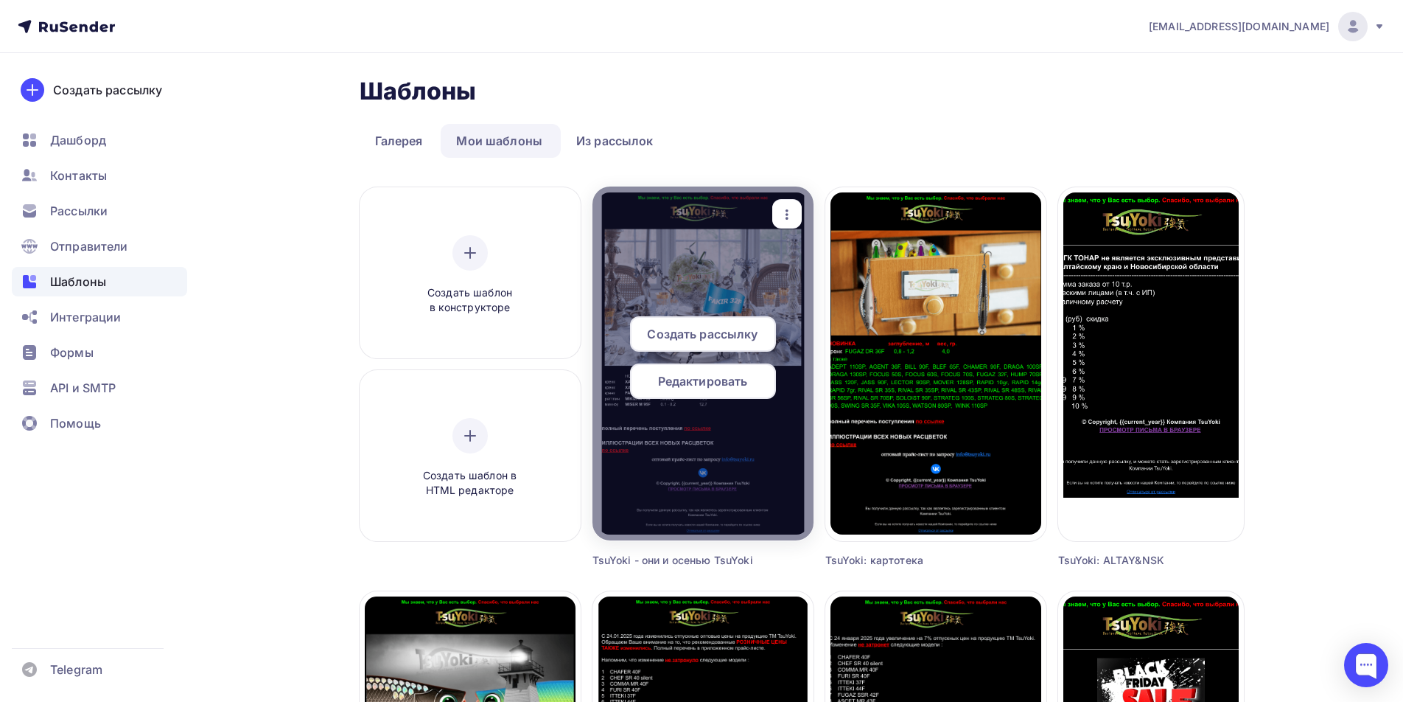
click at [740, 380] on span "Редактировать" at bounding box center [703, 381] width 90 height 18
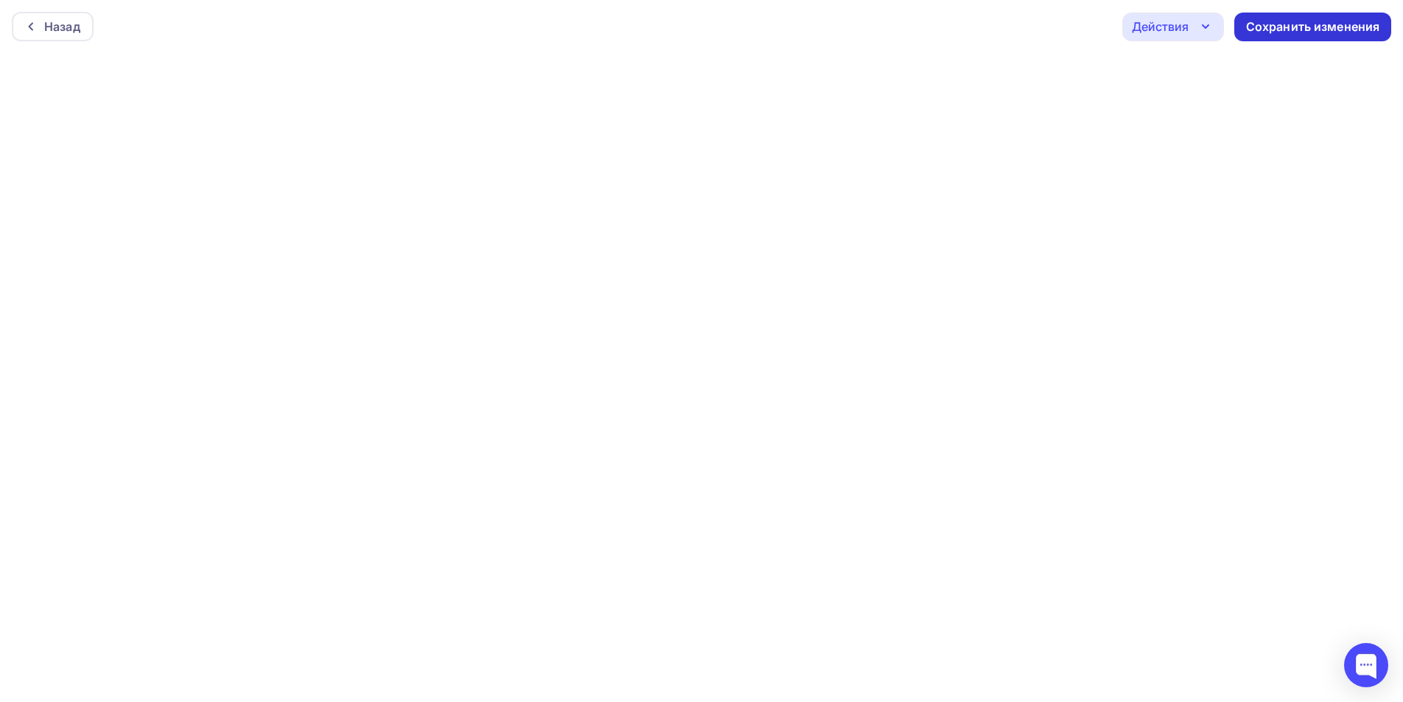
click at [1267, 24] on div "Сохранить изменения" at bounding box center [1313, 26] width 134 height 17
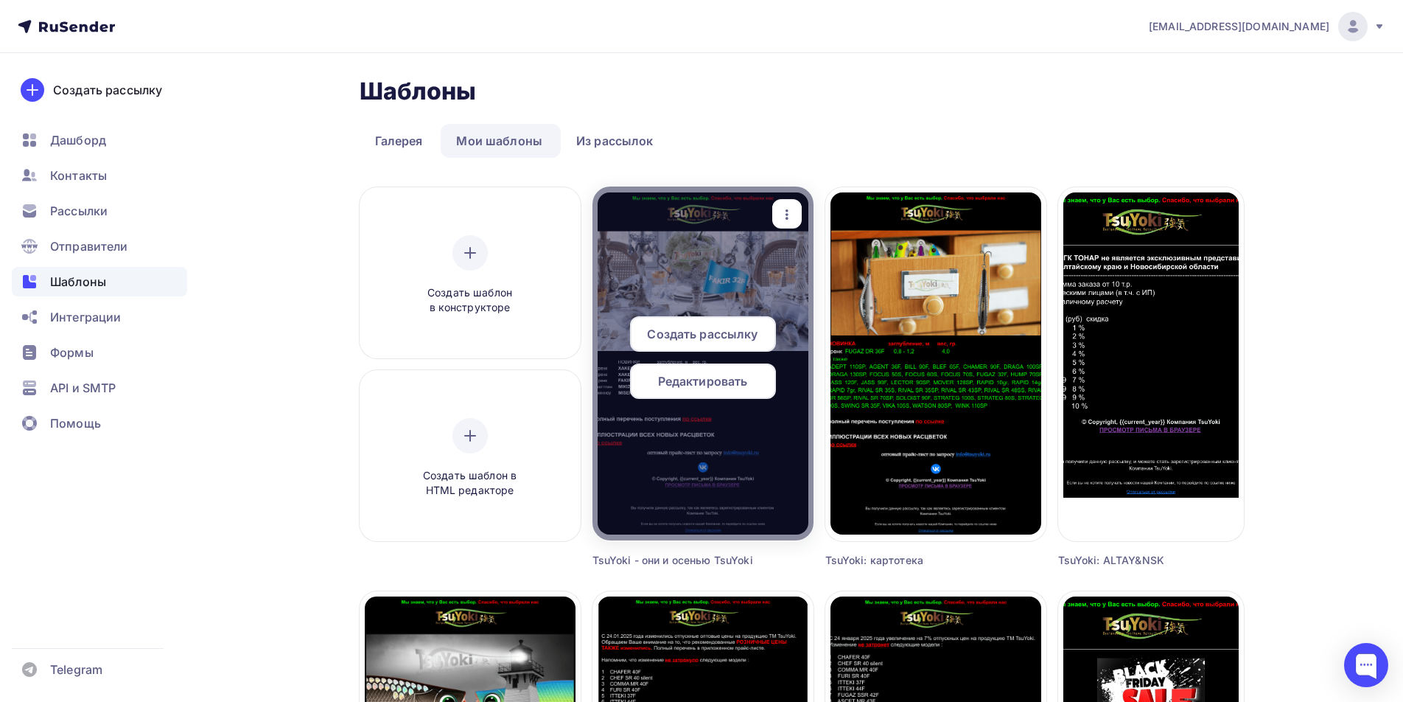
click at [791, 210] on icon "button" at bounding box center [787, 215] width 18 height 18
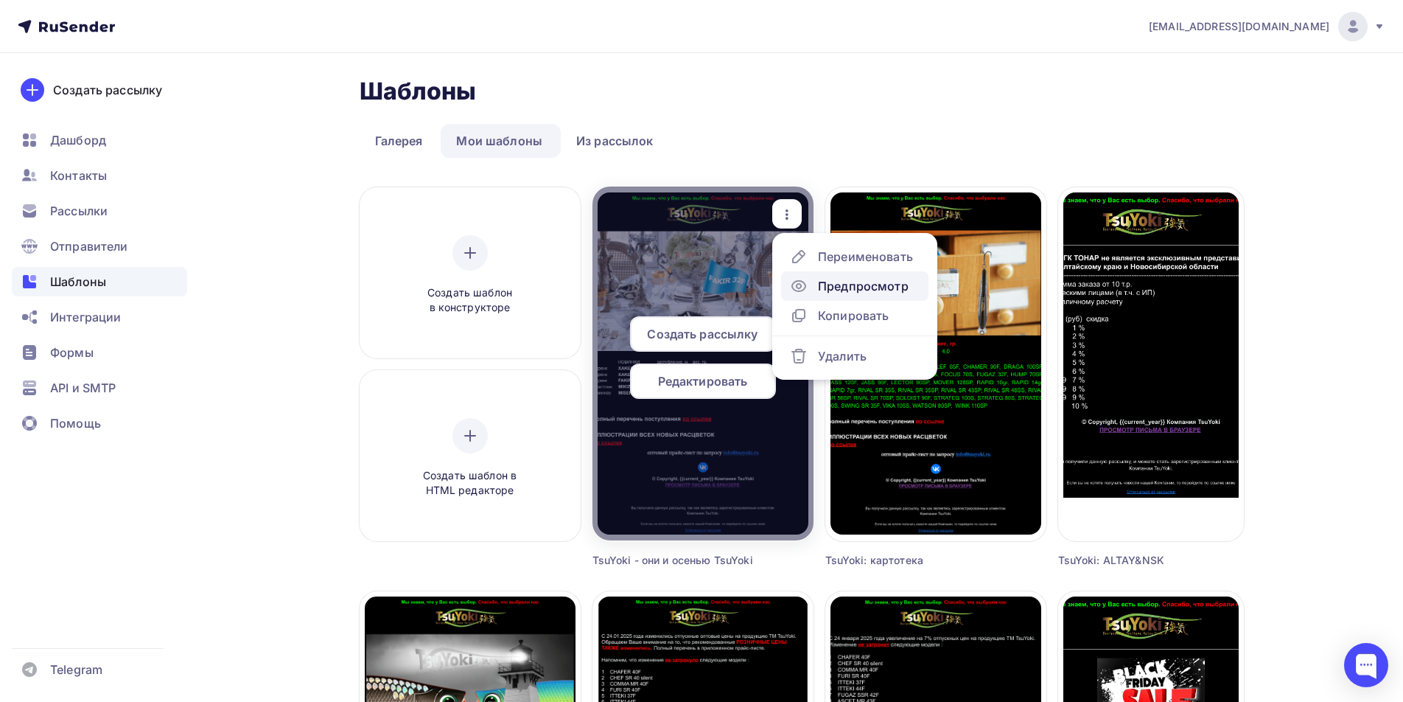
click at [836, 281] on div "Предпросмотр" at bounding box center [863, 286] width 91 height 18
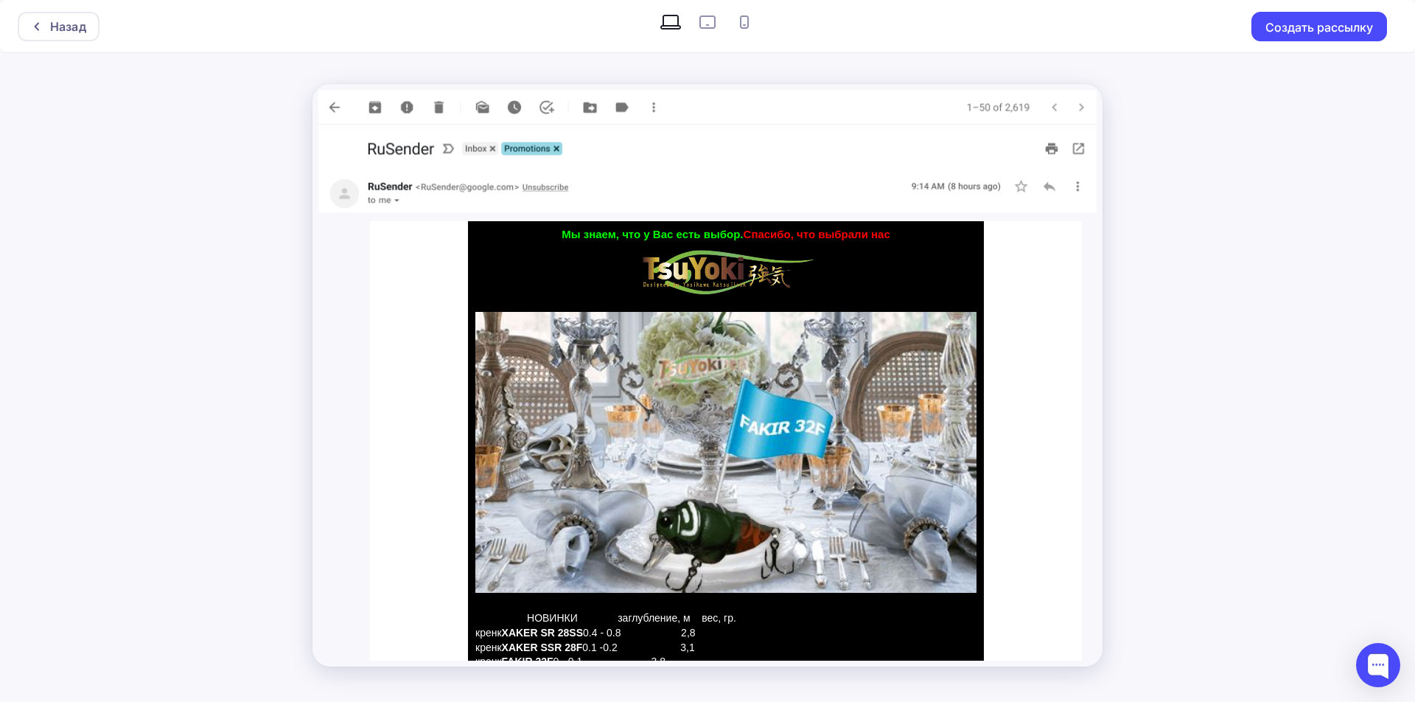
scroll to position [74, 0]
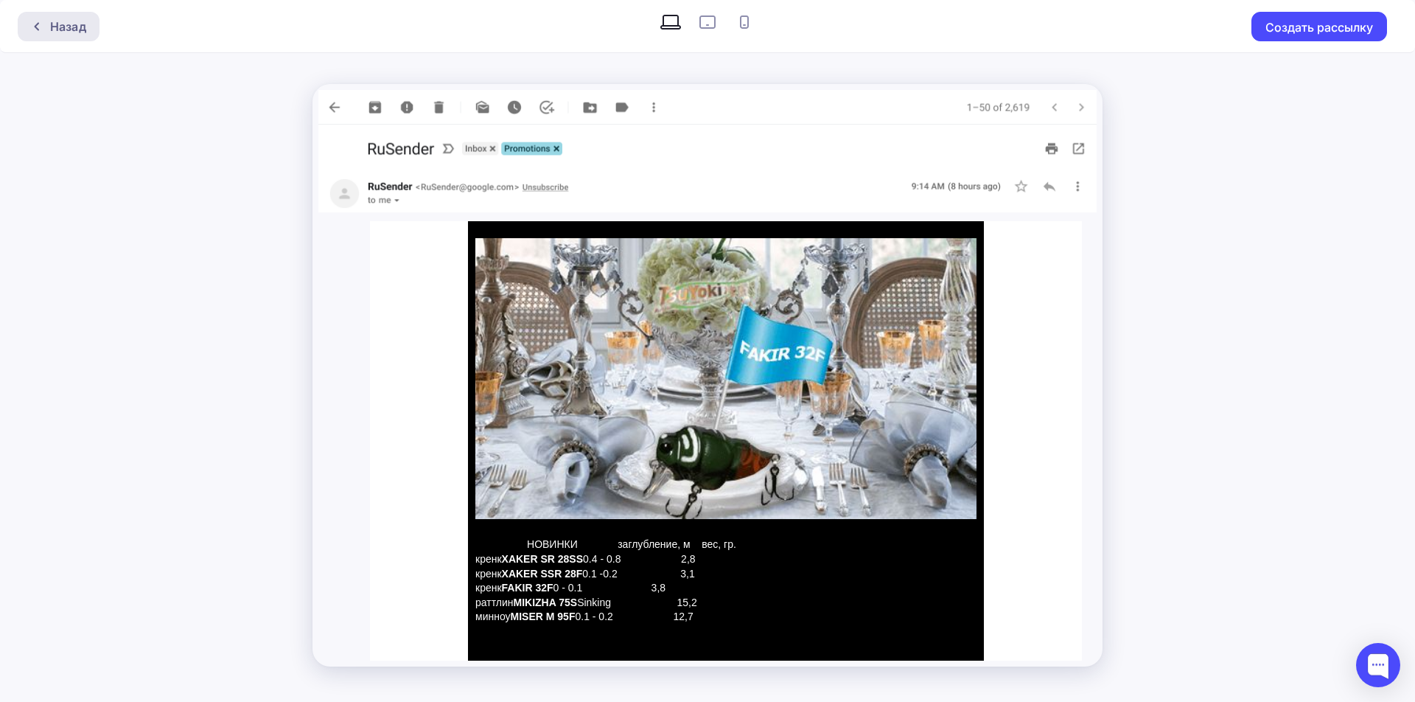
click at [72, 26] on div "Назад" at bounding box center [68, 27] width 36 height 18
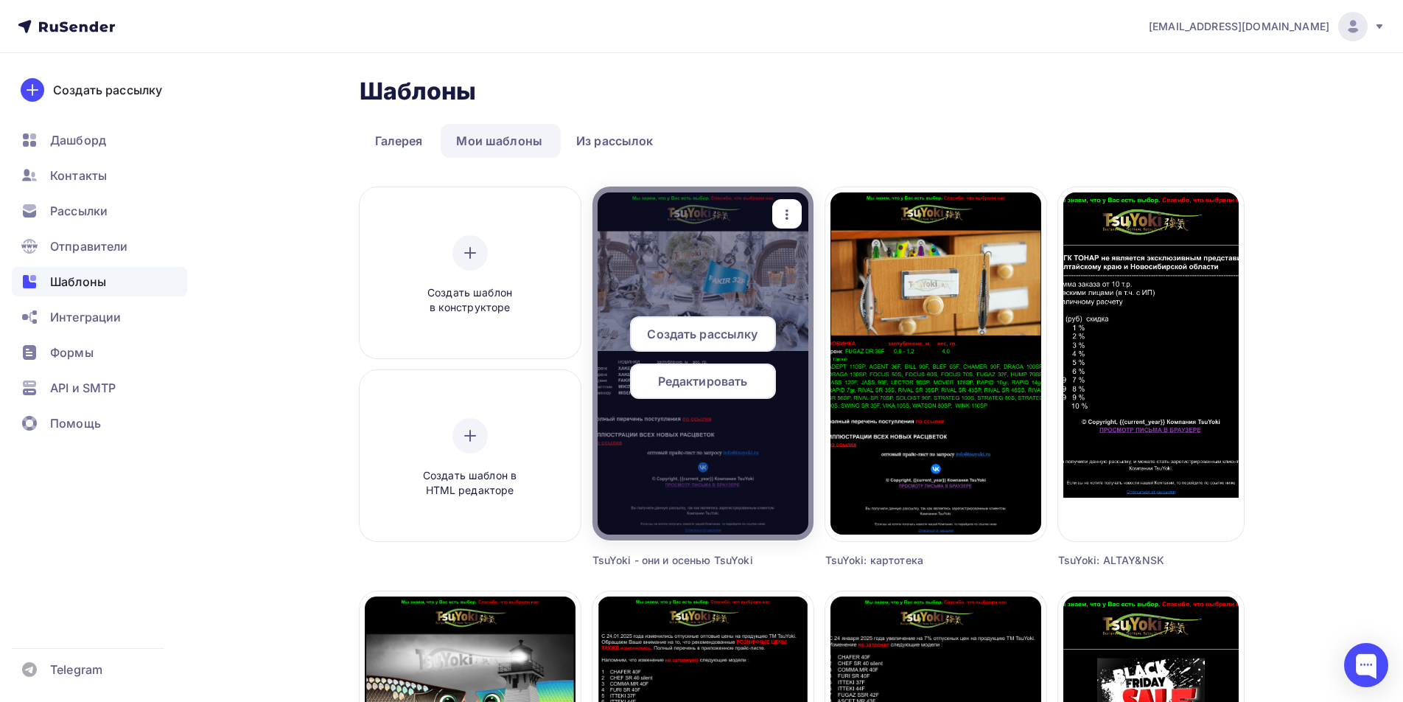
click at [721, 382] on span "Редактировать" at bounding box center [703, 381] width 90 height 18
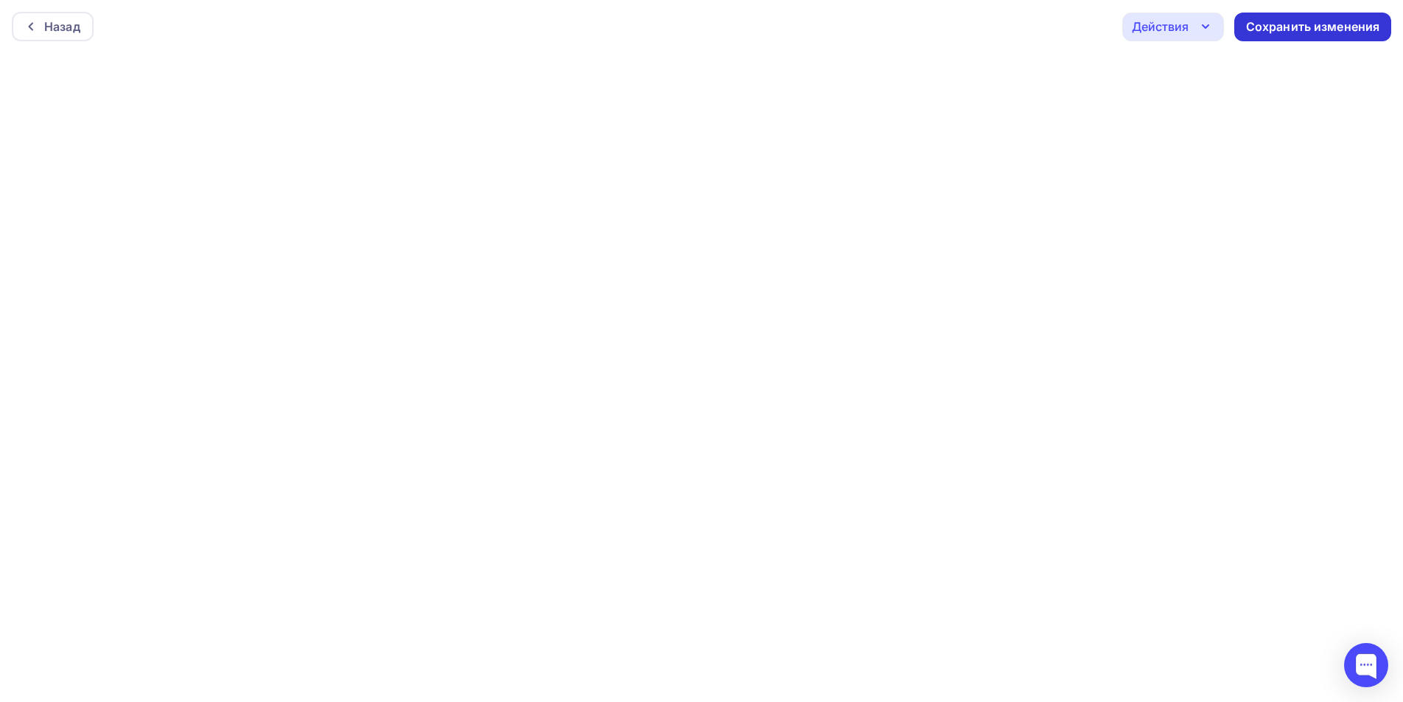
click at [1269, 24] on div "Сохранить изменения" at bounding box center [1313, 26] width 134 height 17
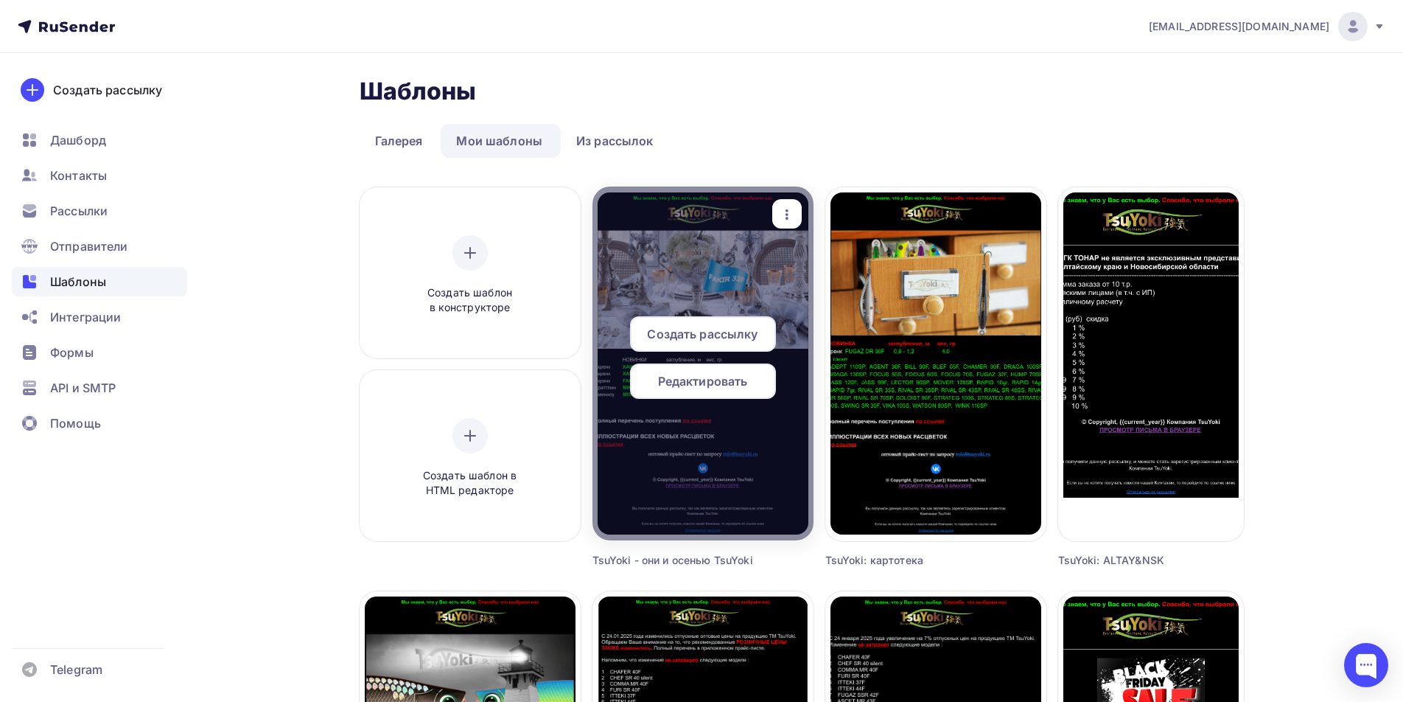
click at [700, 384] on span "Редактировать" at bounding box center [703, 381] width 90 height 18
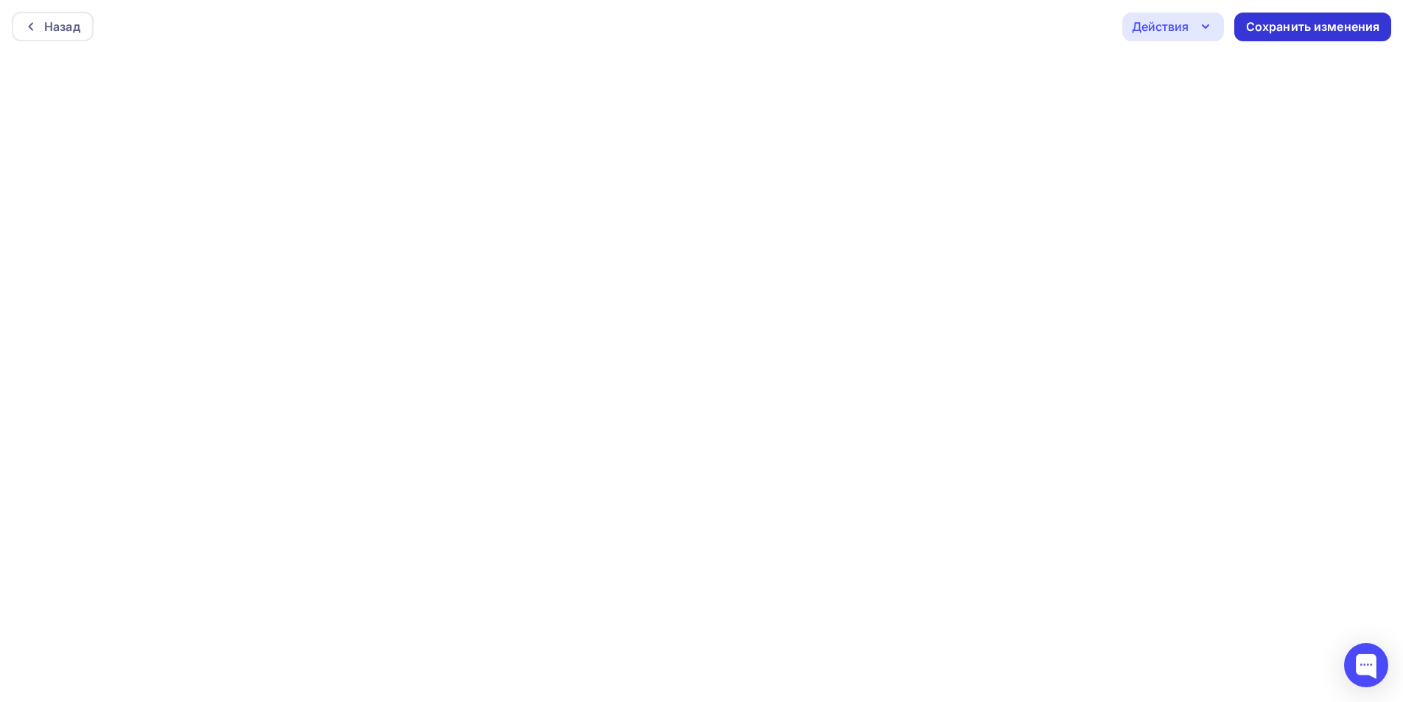
click at [1261, 25] on div "Сохранить изменения" at bounding box center [1313, 26] width 134 height 17
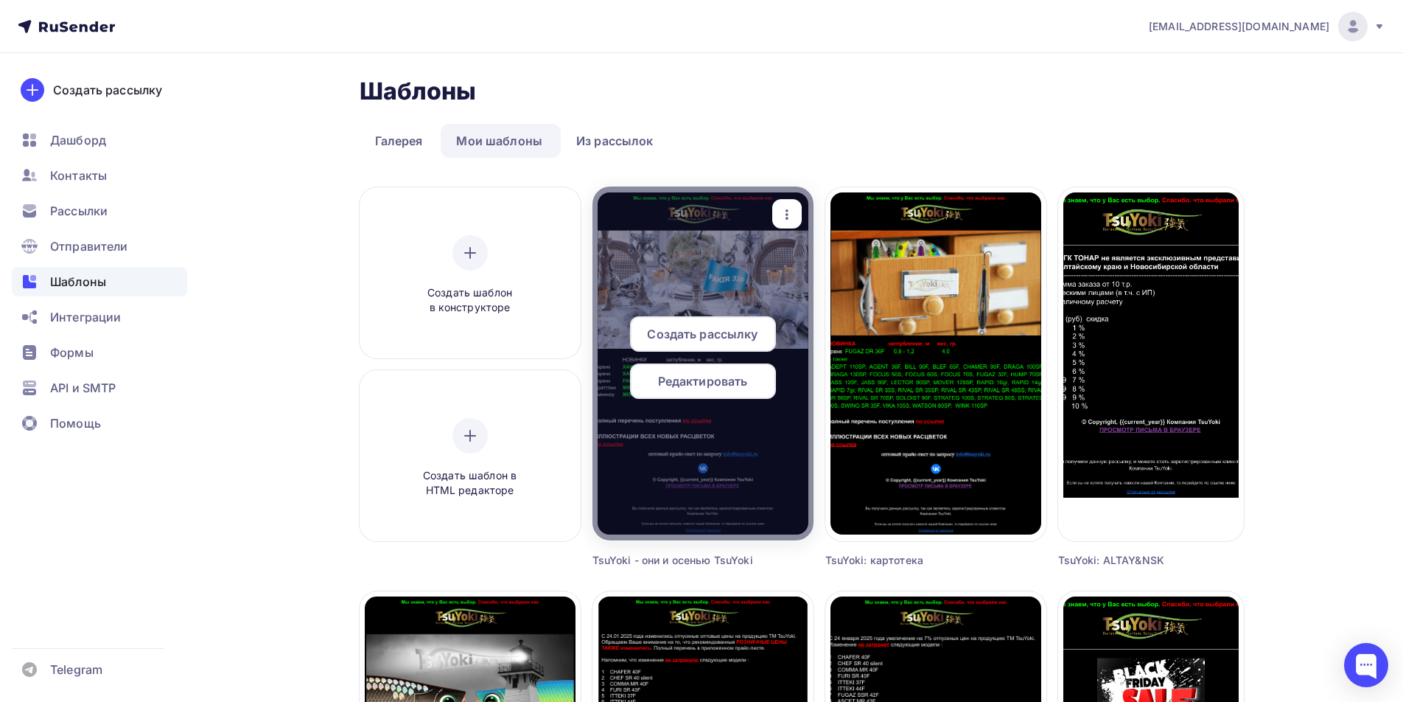
click at [789, 210] on icon "button" at bounding box center [787, 215] width 18 height 18
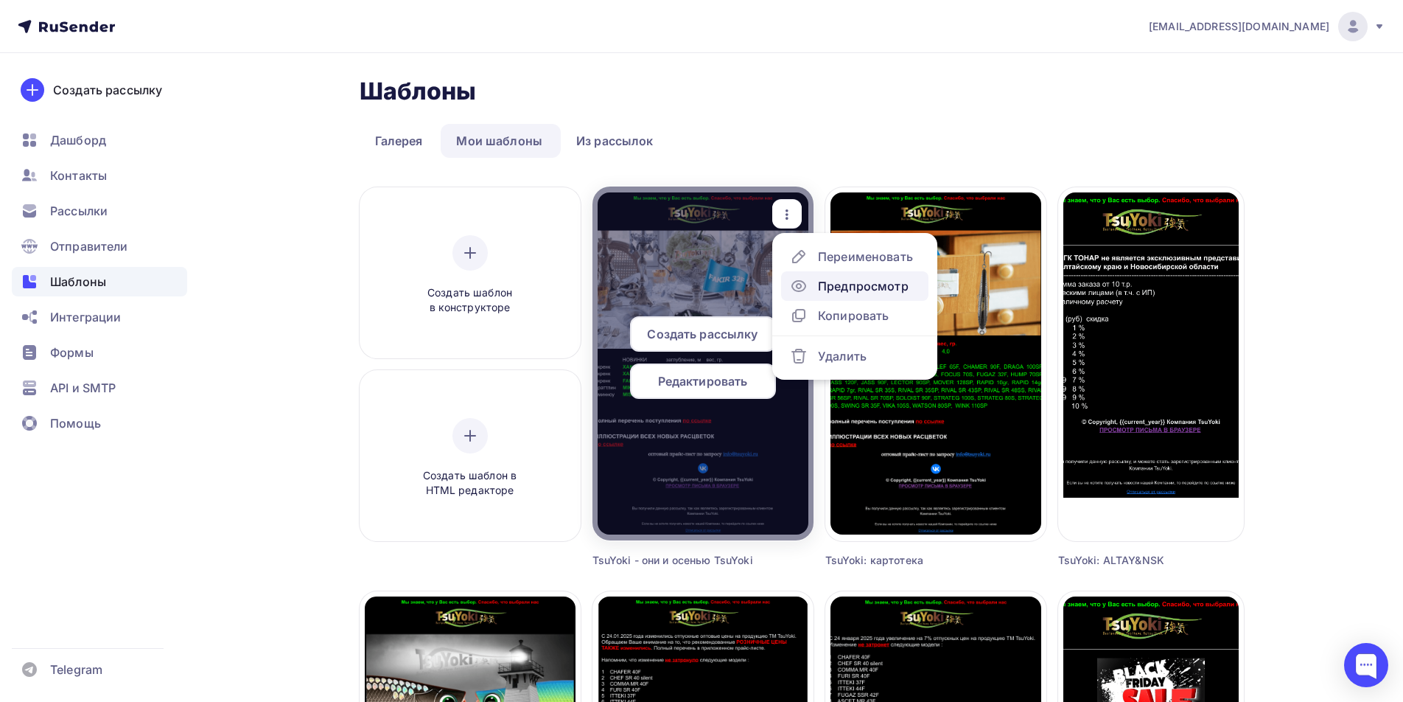
click at [841, 283] on div "Предпросмотр" at bounding box center [863, 286] width 91 height 18
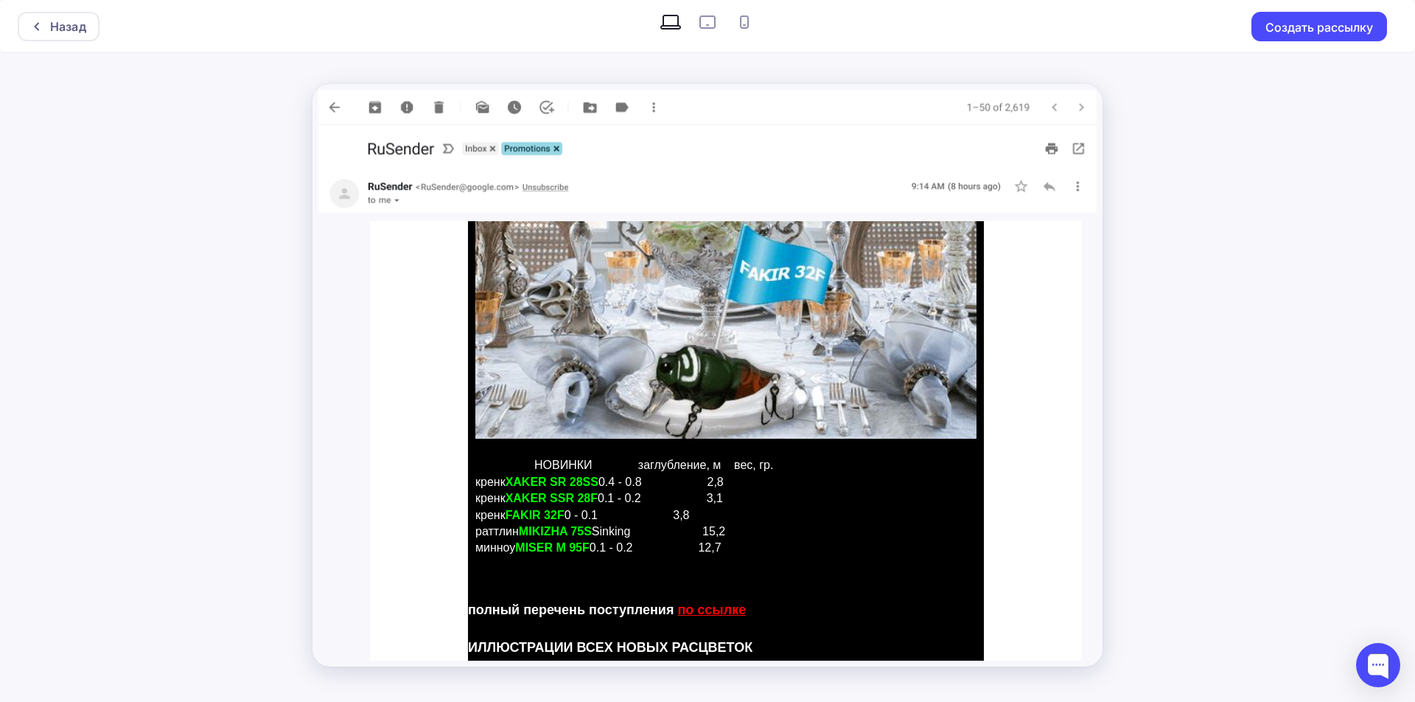
scroll to position [80, 0]
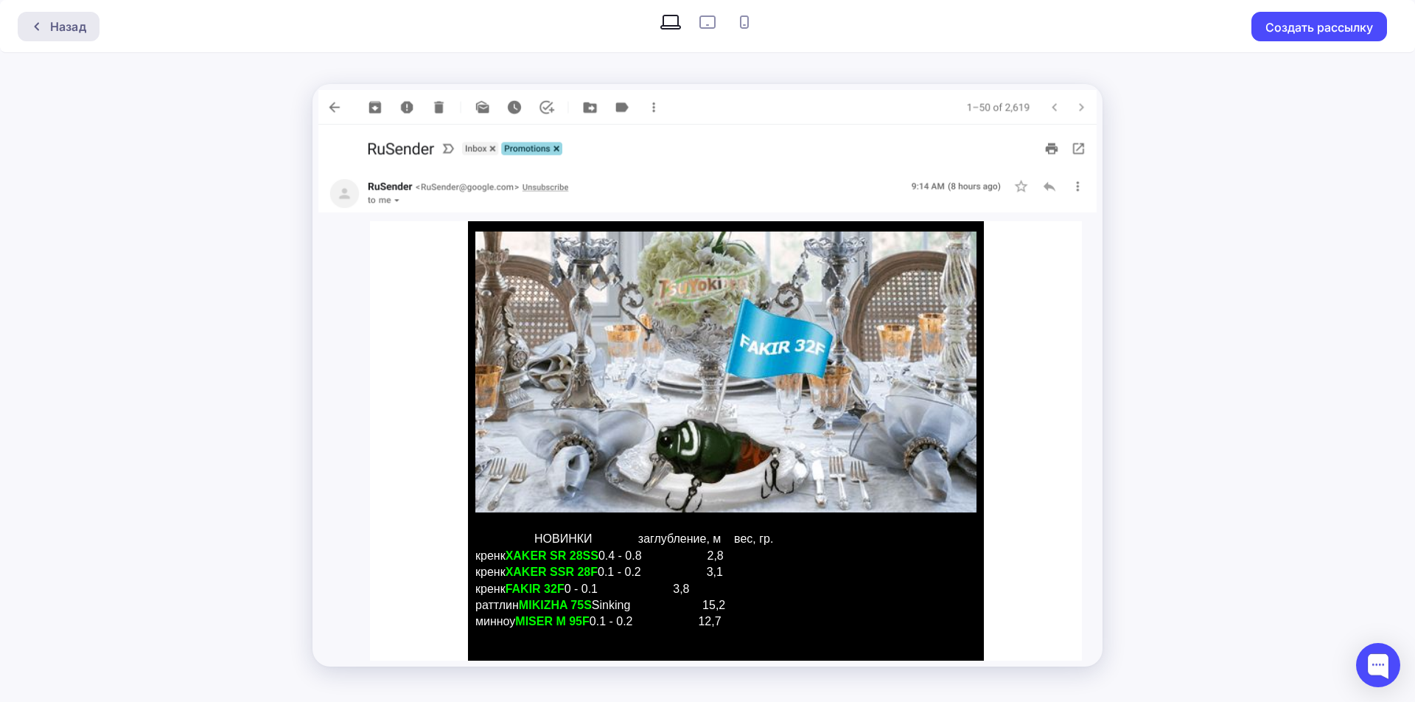
click at [57, 27] on div "Назад" at bounding box center [68, 27] width 36 height 18
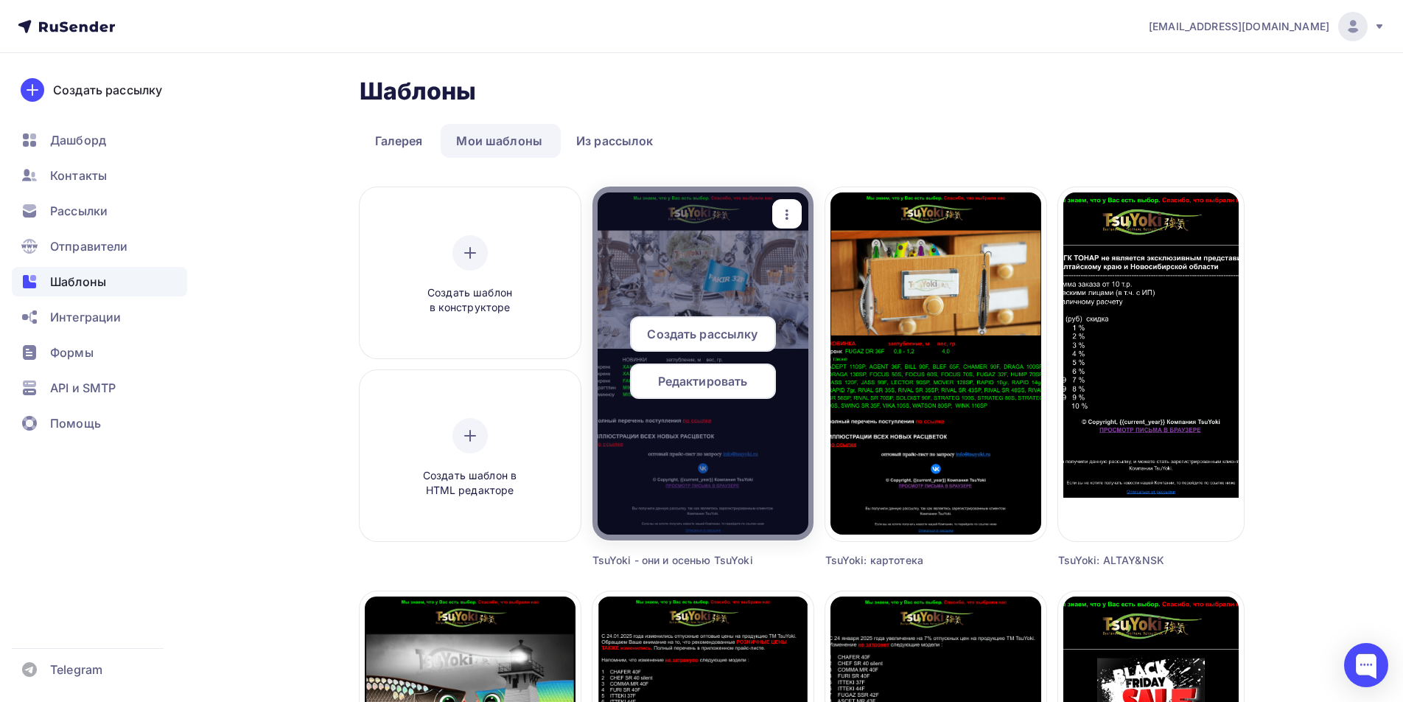
click at [786, 214] on icon "button" at bounding box center [787, 214] width 3 height 10
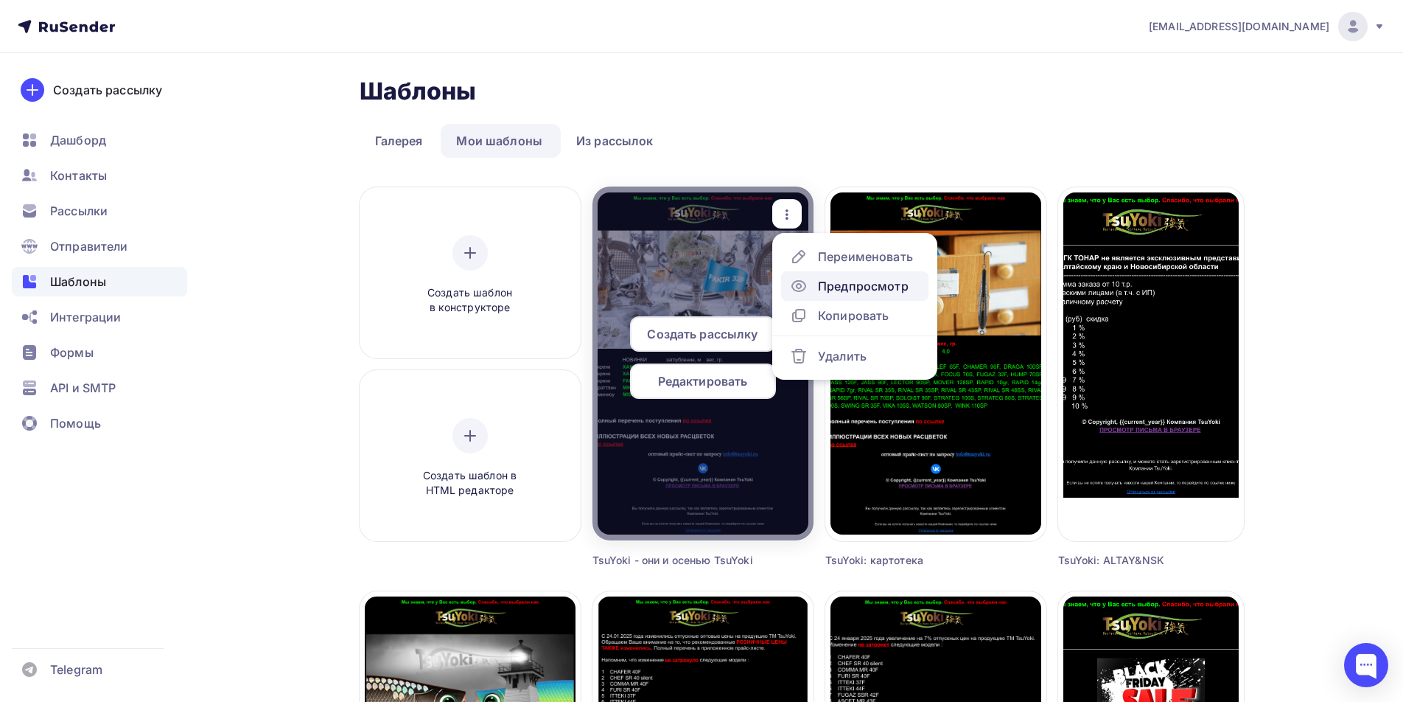
click at [837, 281] on div "Предпросмотр" at bounding box center [863, 286] width 91 height 18
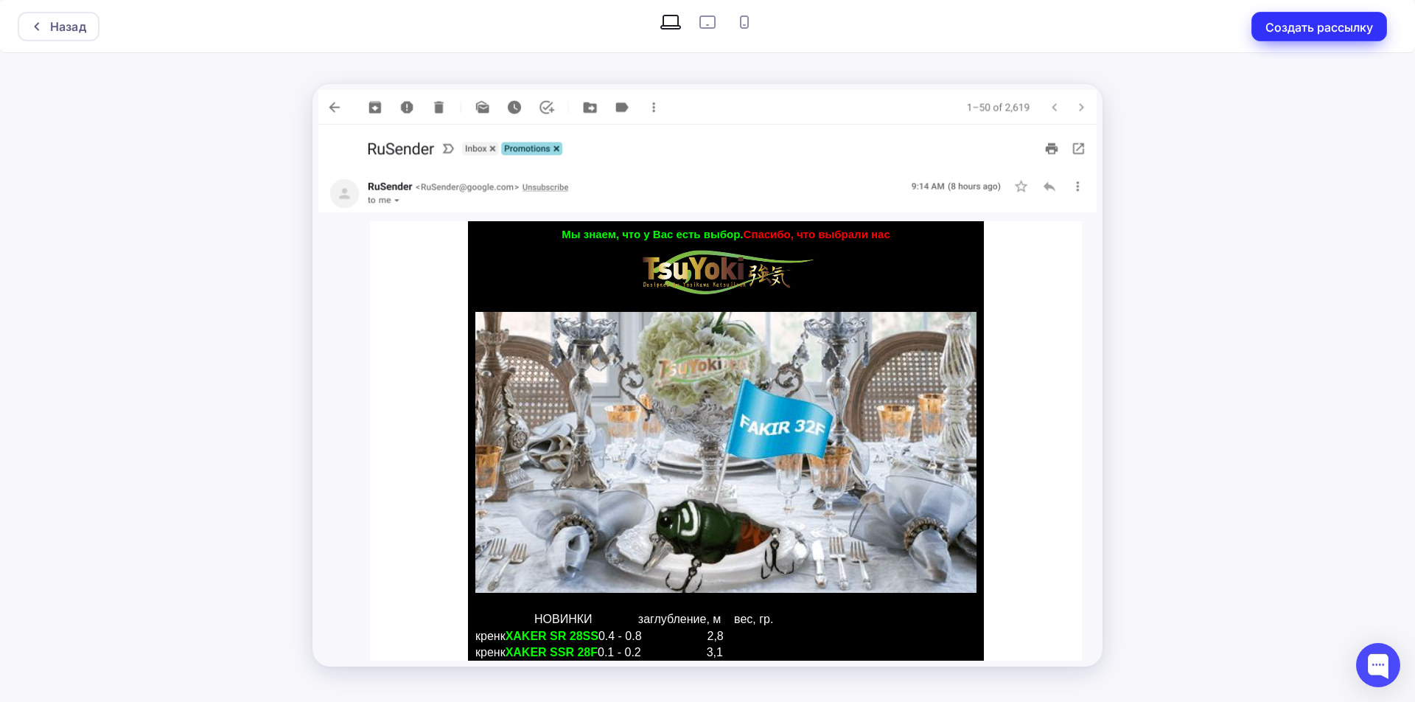
click at [1334, 32] on button "Создать рассылку" at bounding box center [1319, 26] width 136 height 29
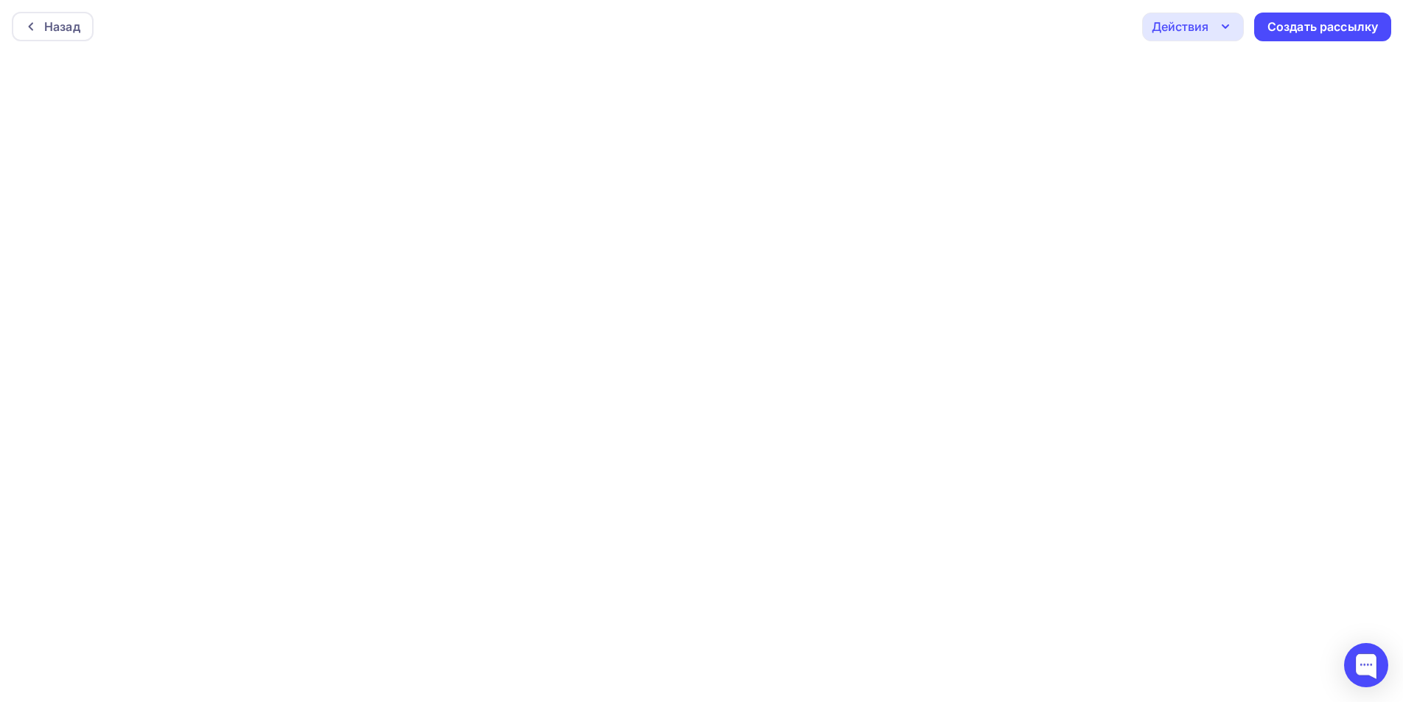
click at [1229, 27] on icon "button" at bounding box center [1226, 27] width 18 height 18
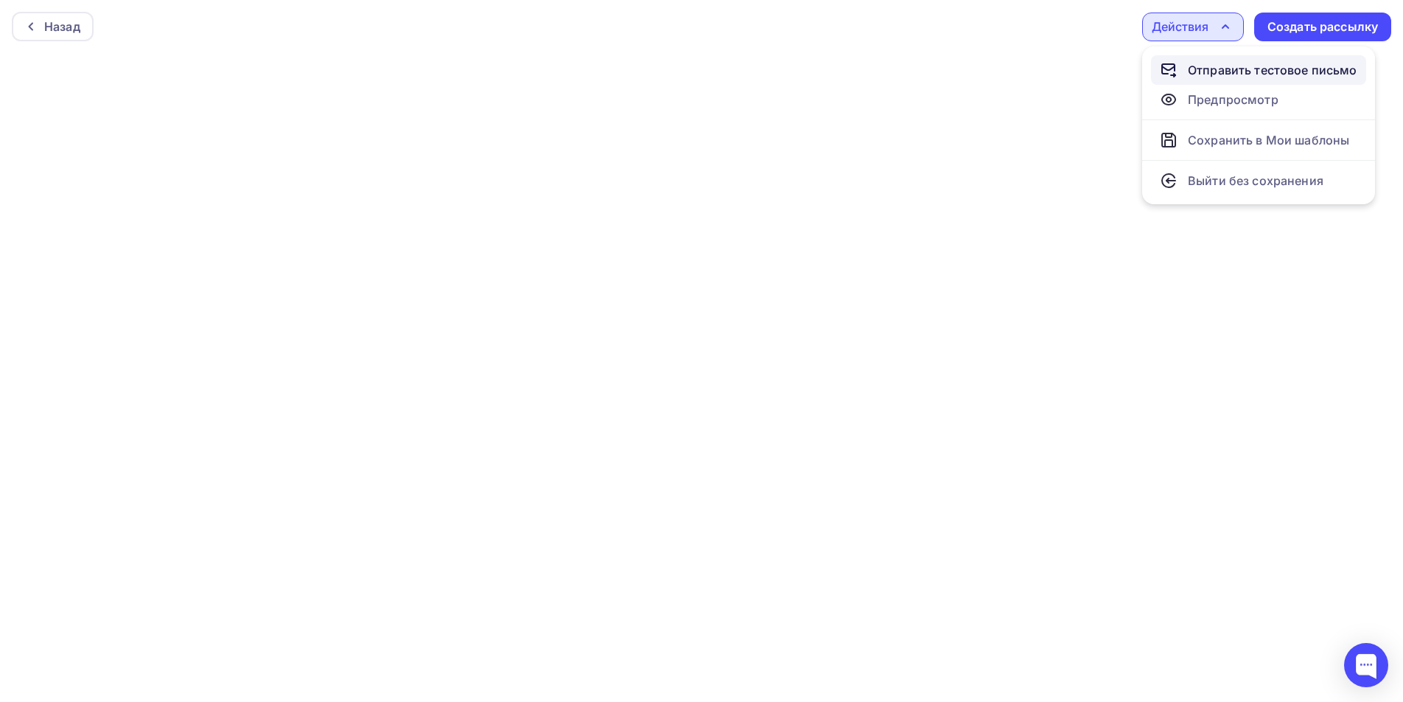
click at [1204, 67] on div "Отправить тестовое письмо" at bounding box center [1272, 70] width 169 height 18
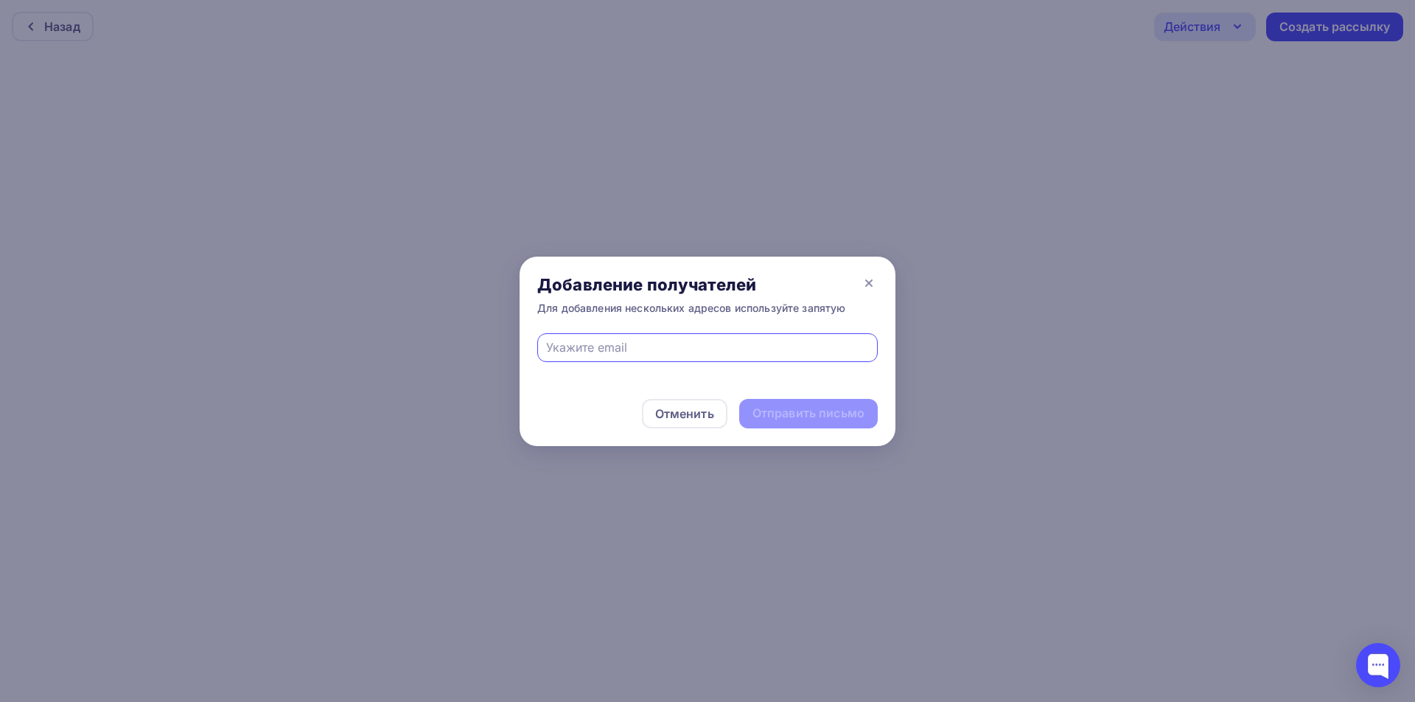
click at [580, 340] on input "text" at bounding box center [708, 347] width 324 height 18
type input "[EMAIL_ADDRESS][DOMAIN_NAME]"
click at [799, 416] on div "Отправить письмо" at bounding box center [808, 413] width 112 height 17
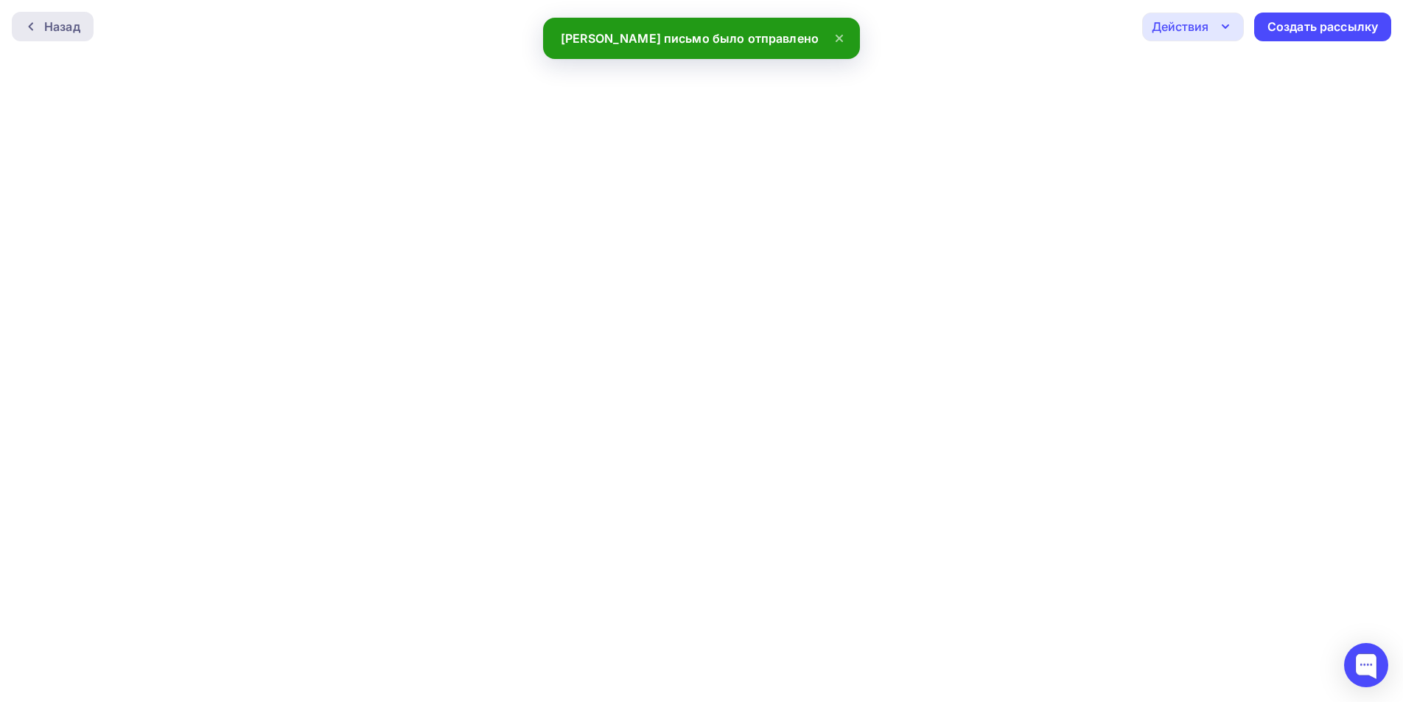
click at [58, 24] on div "Назад" at bounding box center [62, 27] width 36 height 18
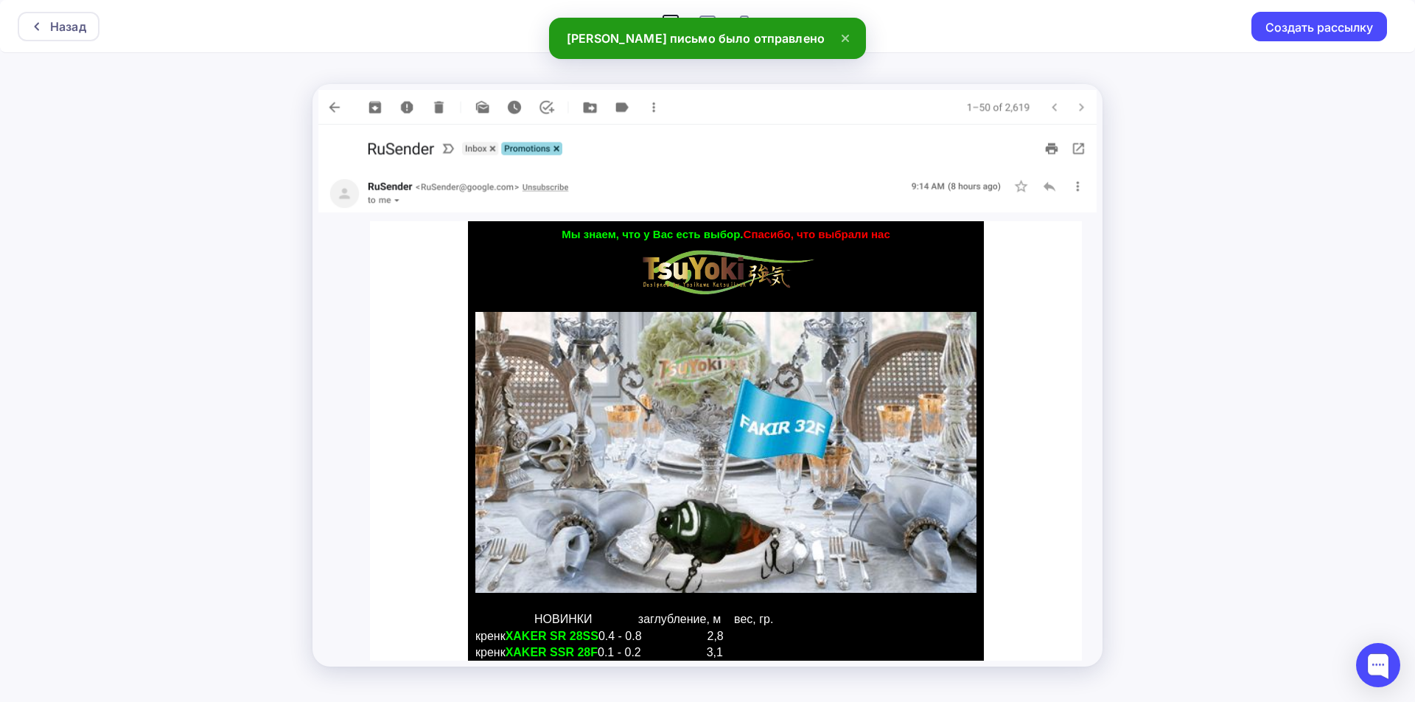
click at [58, 24] on div "Назад" at bounding box center [68, 27] width 36 height 18
